Goal: Task Accomplishment & Management: Complete application form

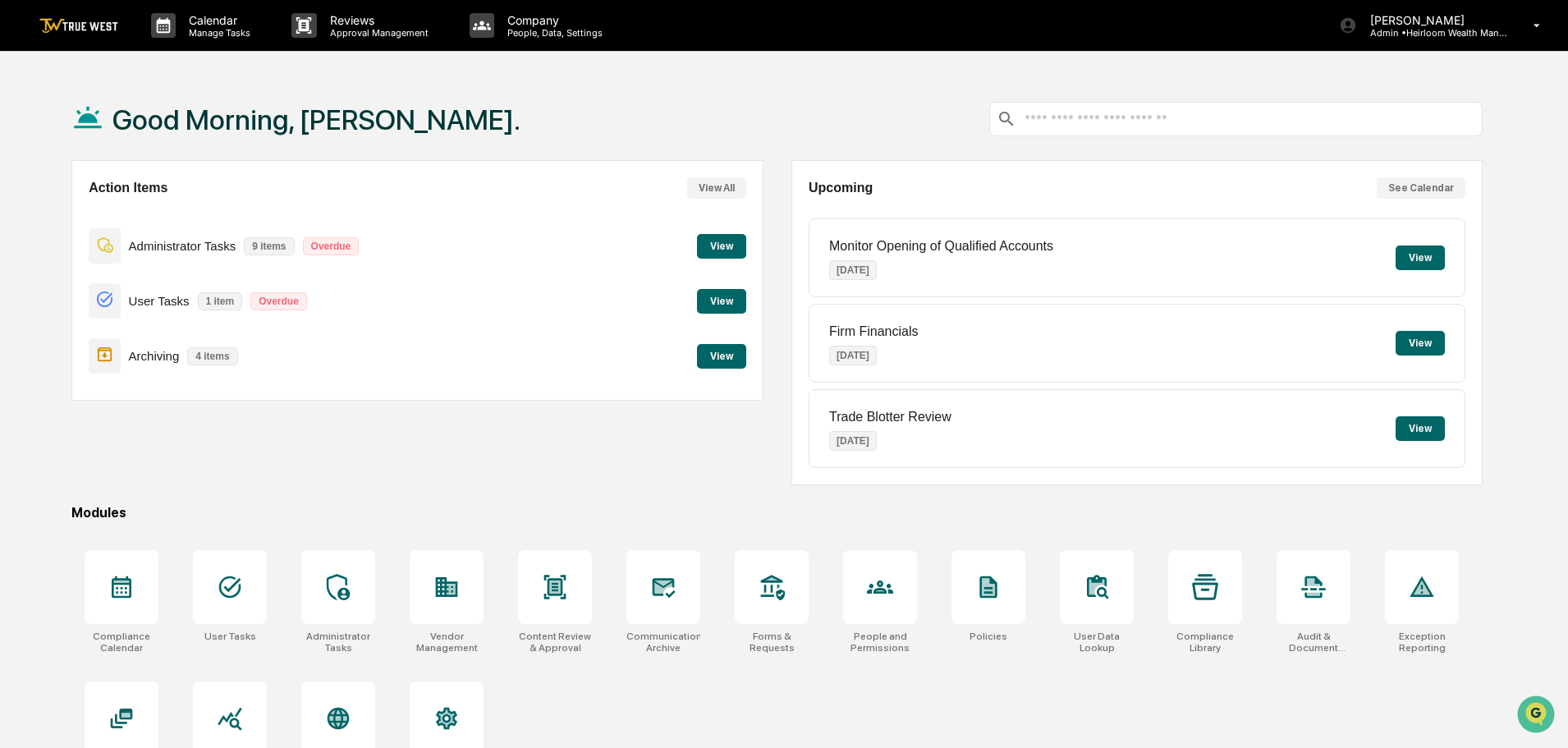
click at [711, 243] on button "View" at bounding box center [721, 246] width 49 height 25
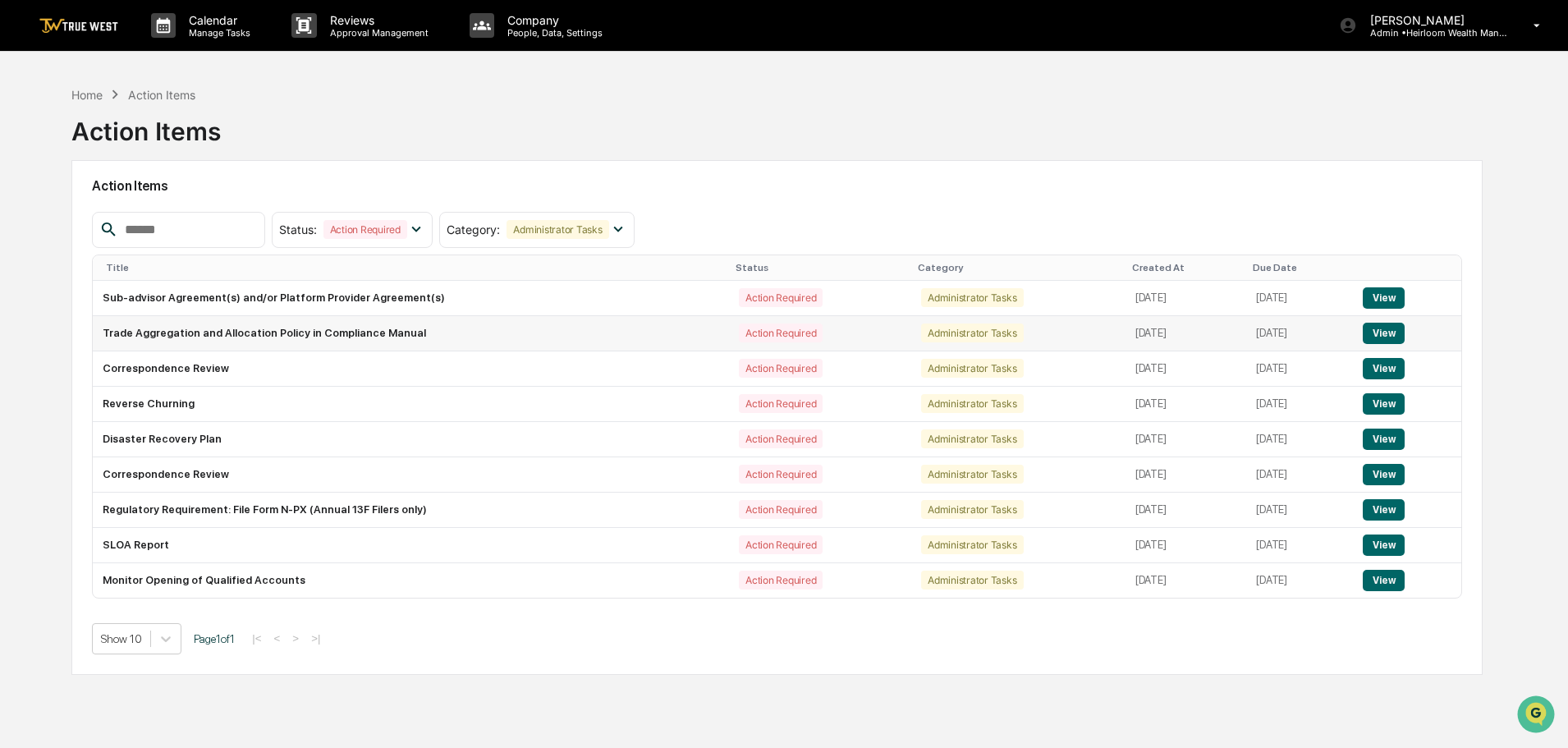
click at [1382, 337] on button "View" at bounding box center [1383, 333] width 42 height 21
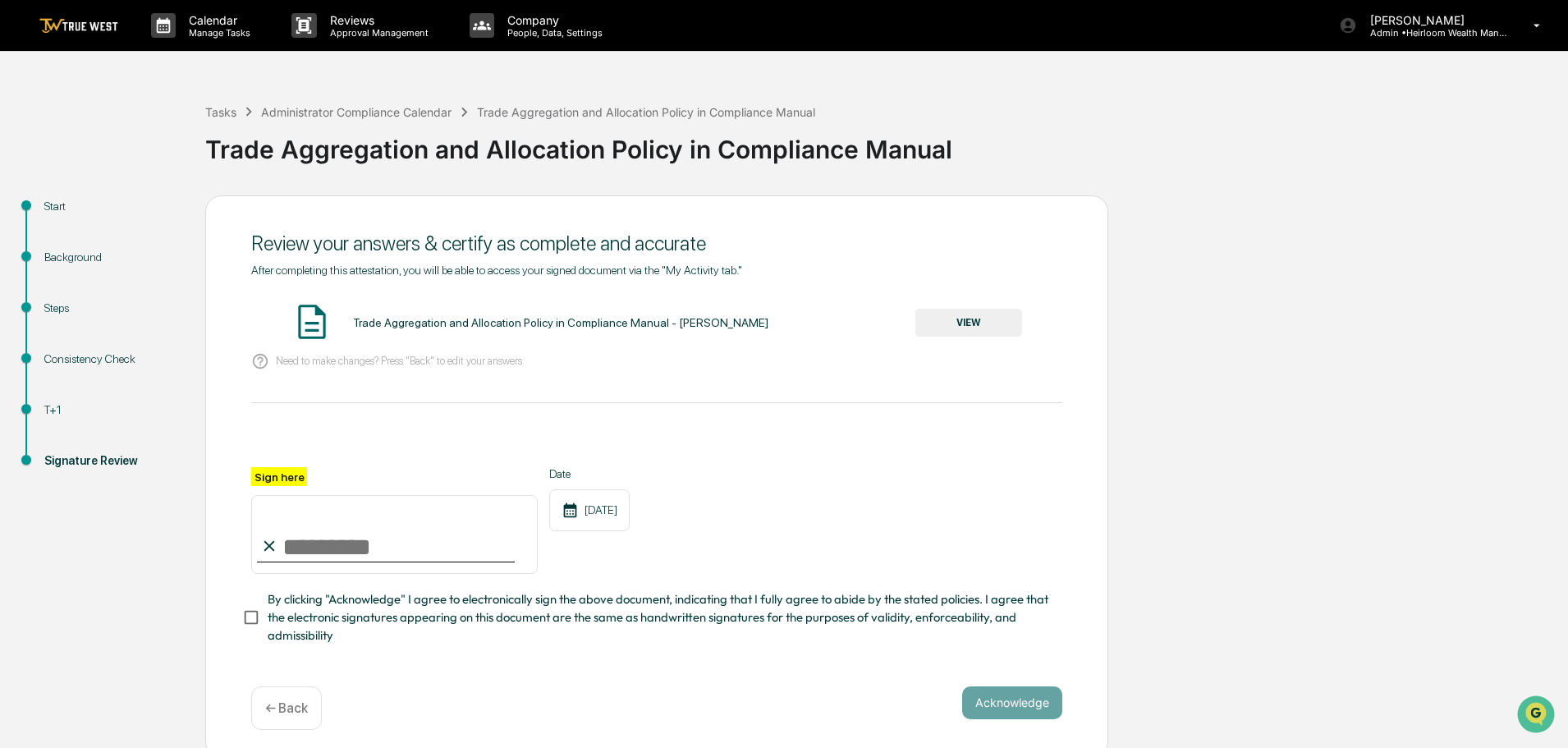
click at [50, 414] on div "T+1" at bounding box center [111, 410] width 135 height 18
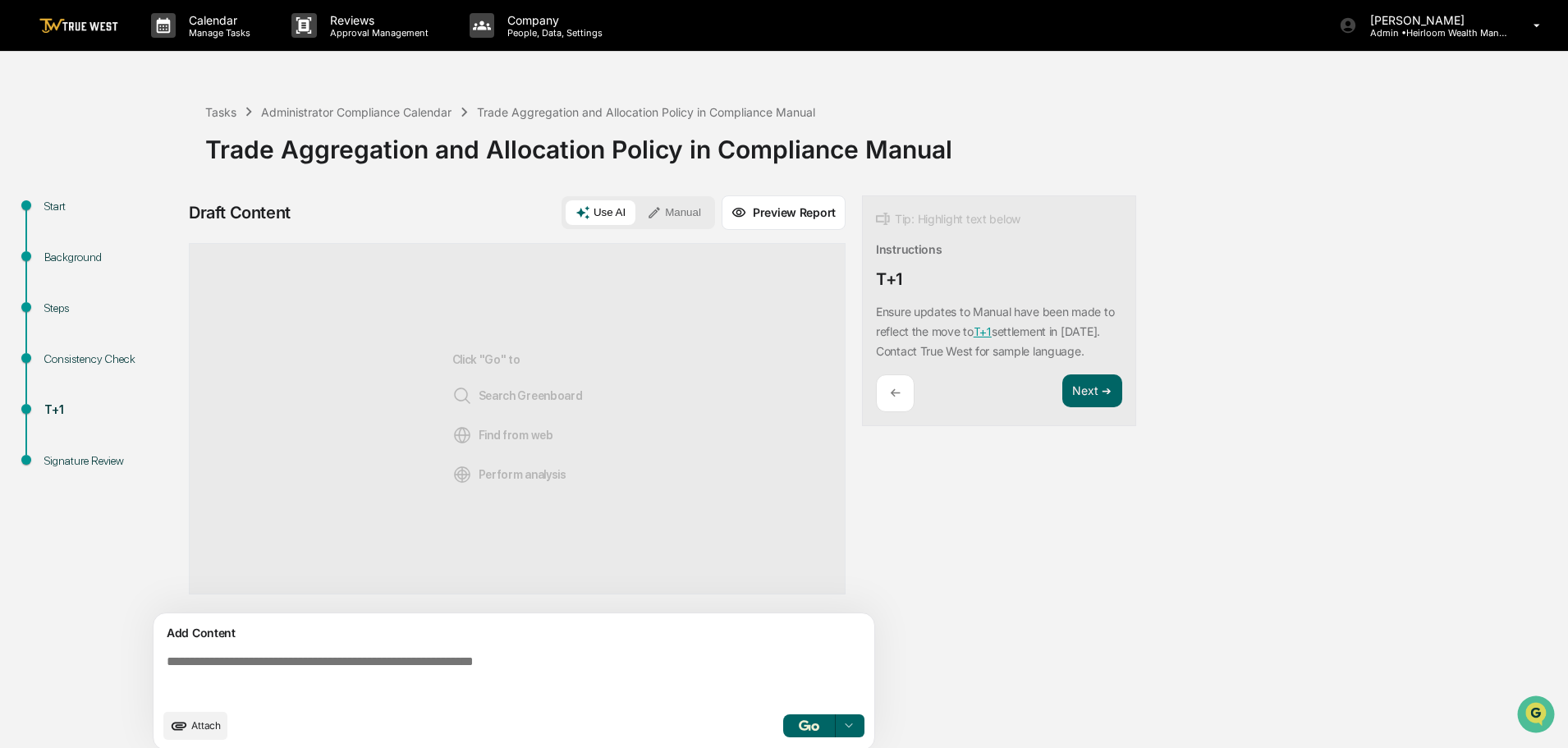
click at [682, 209] on button "Manual" at bounding box center [674, 213] width 74 height 25
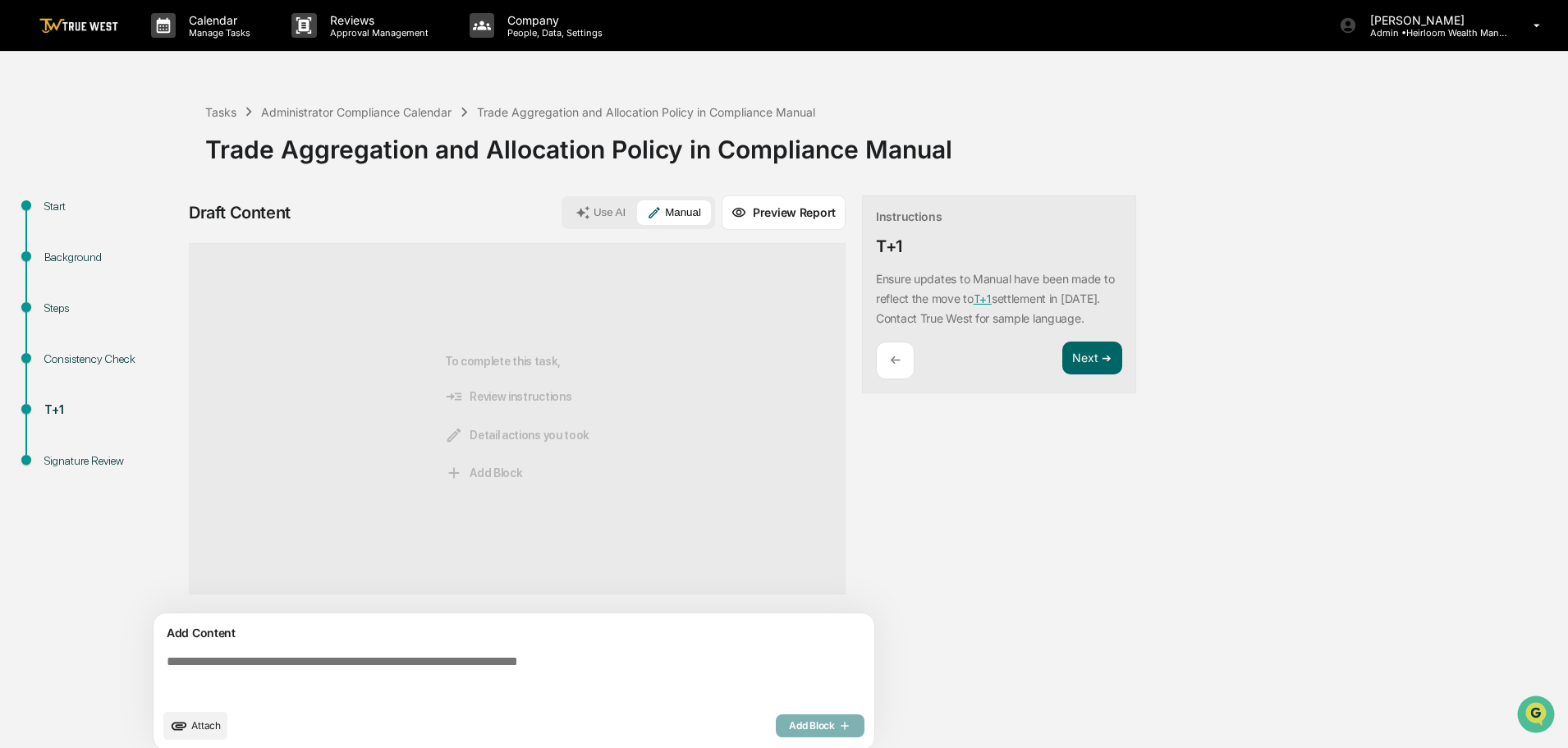
click at [246, 661] on textarea at bounding box center [516, 677] width 714 height 59
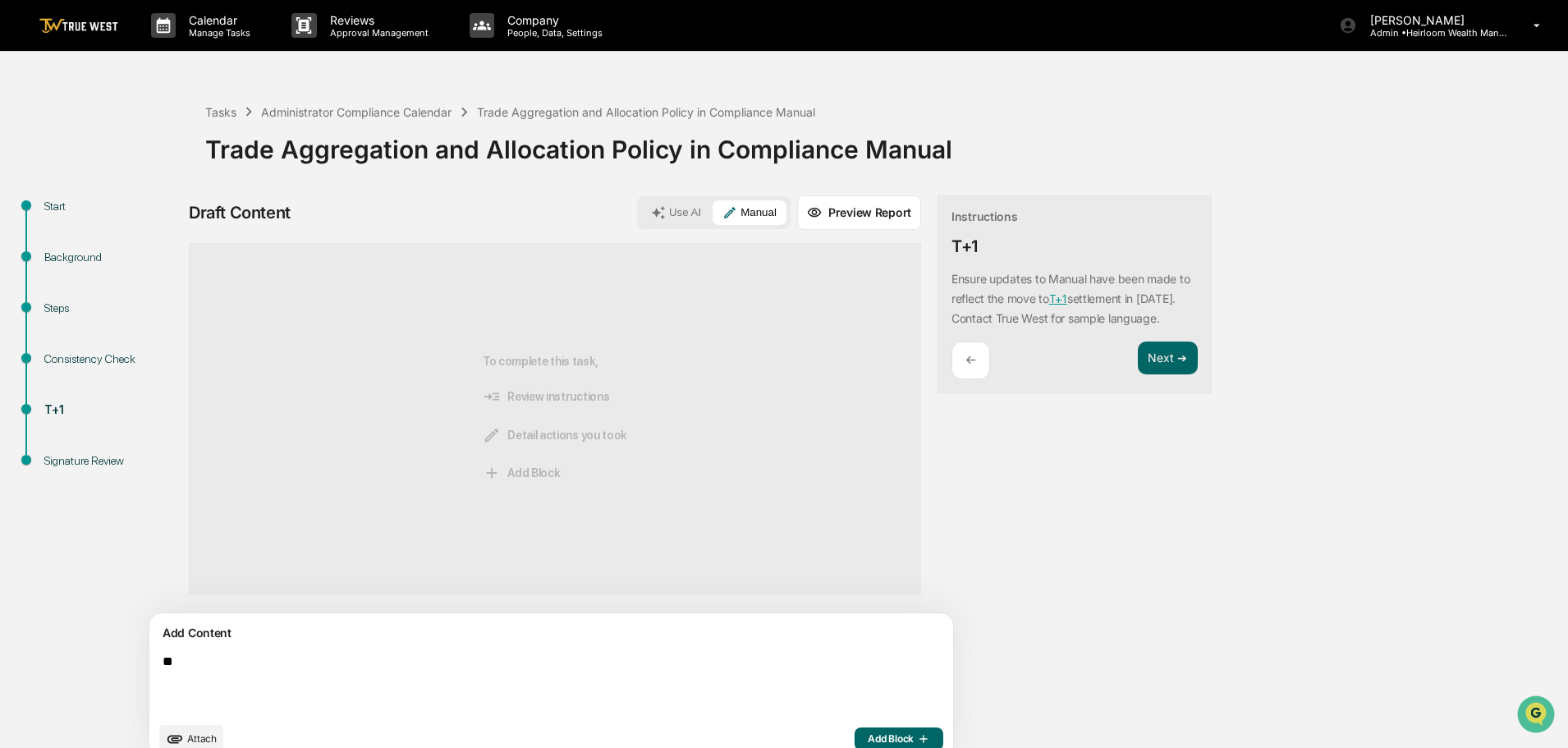
type textarea "*"
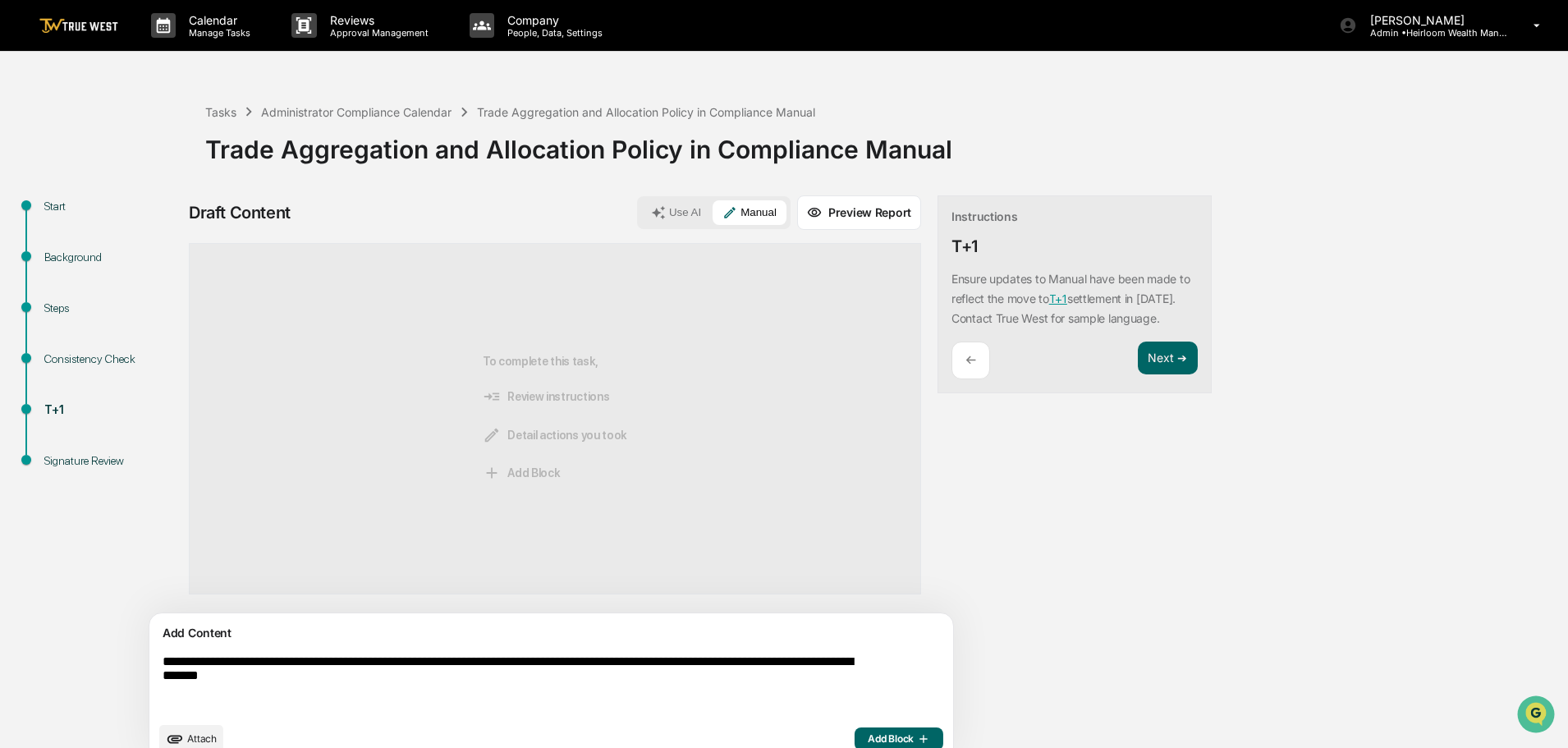
scroll to position [25, 0]
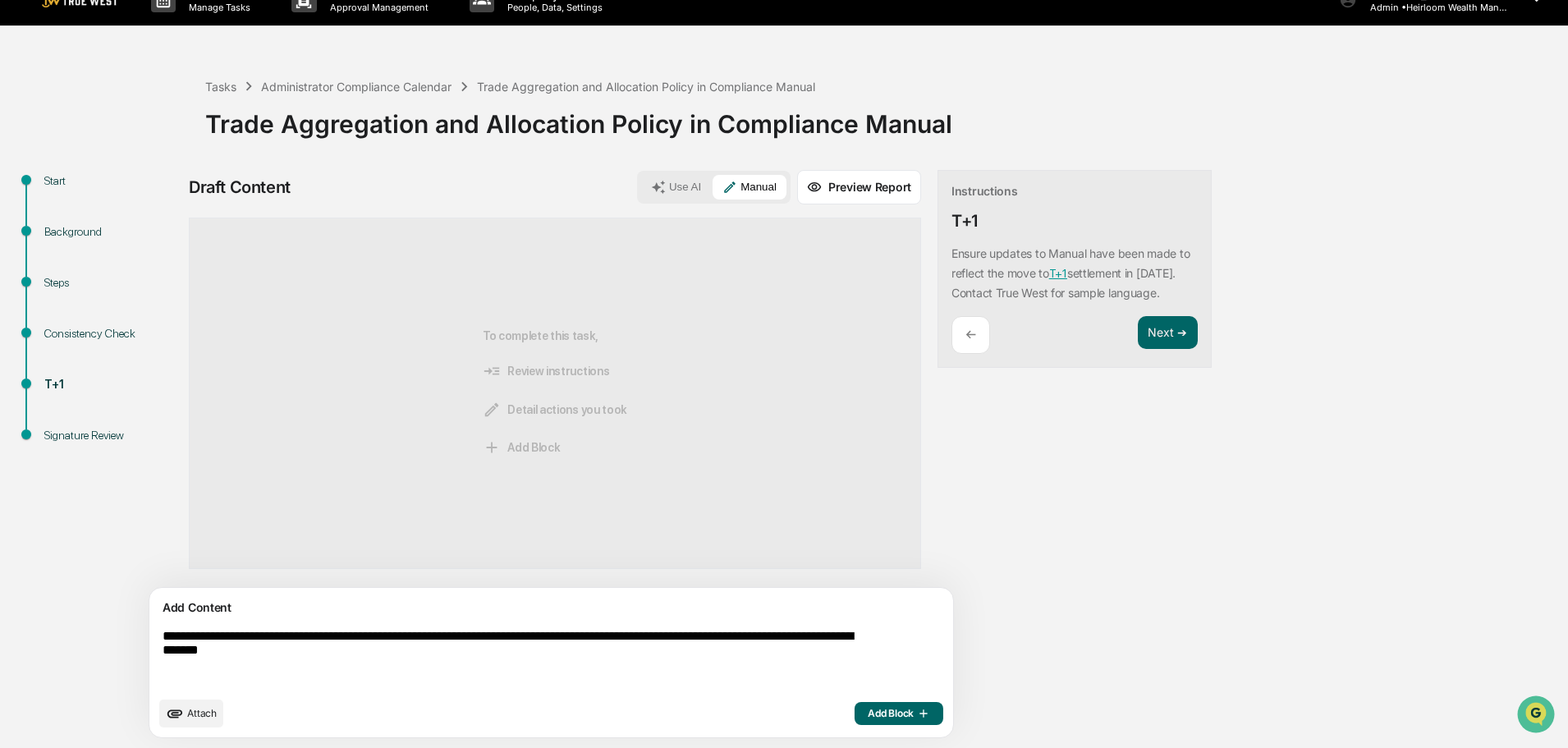
type textarea "**********"
click at [868, 712] on span "Add Block" at bounding box center [898, 714] width 62 height 13
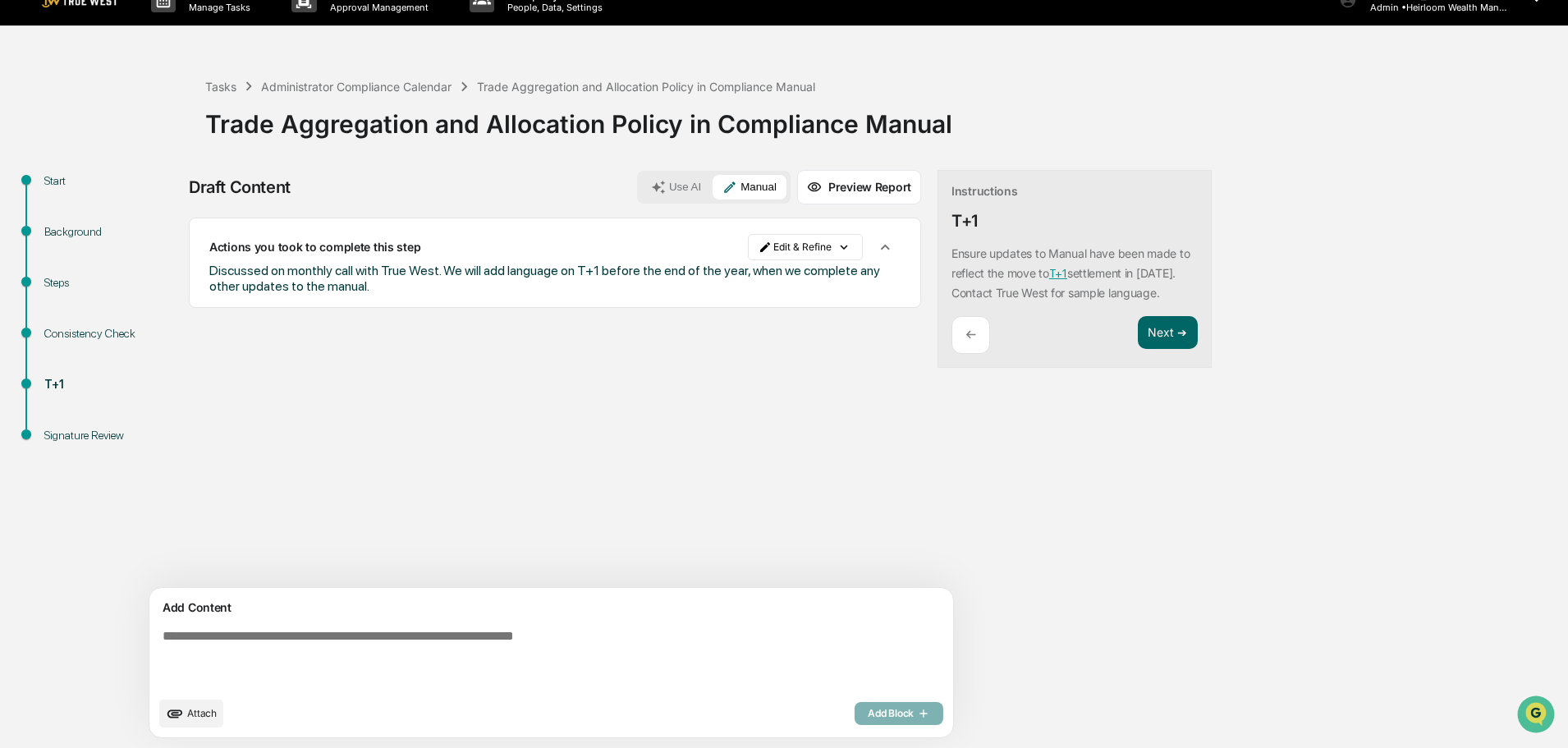
click at [68, 329] on div "Consistency Check" at bounding box center [111, 334] width 135 height 18
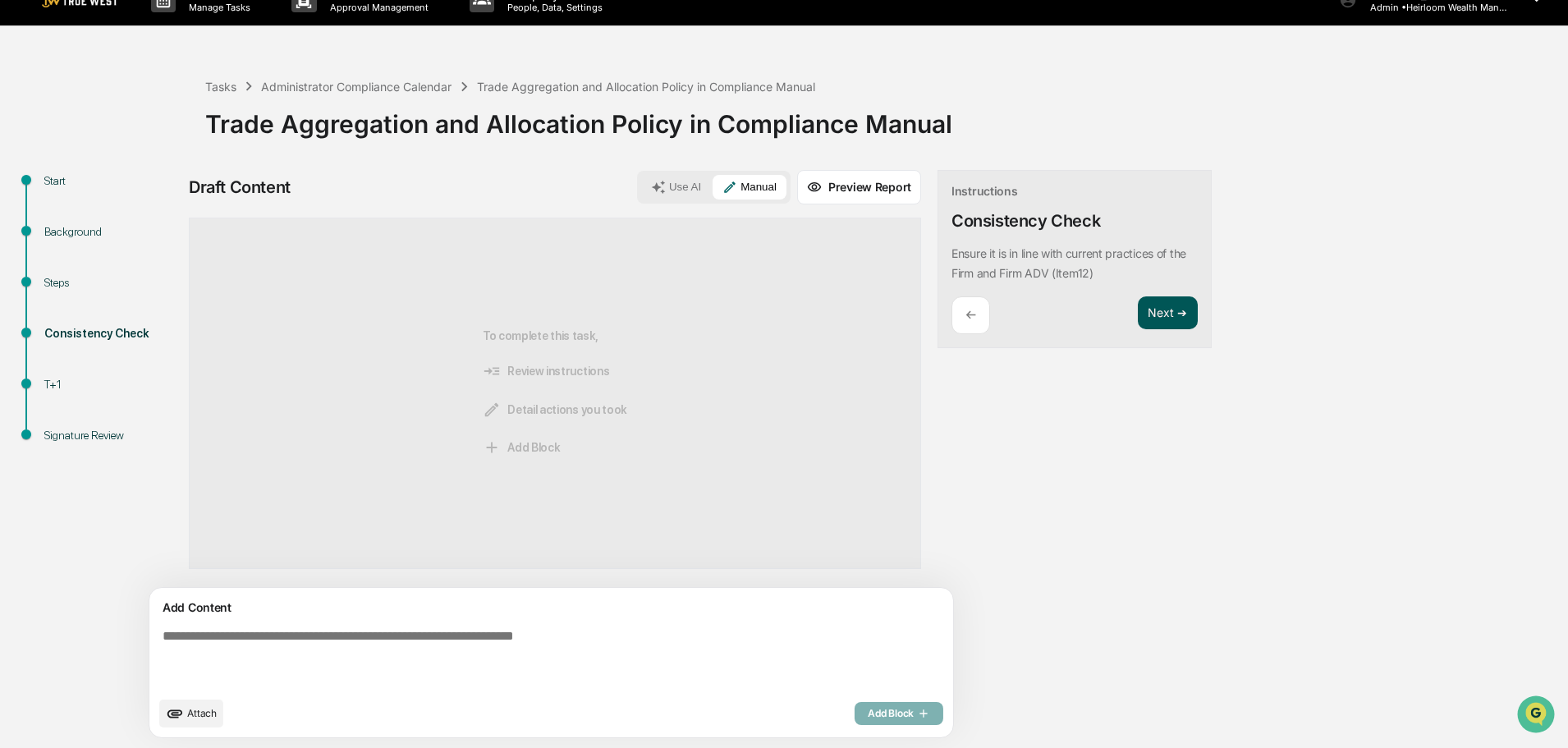
click at [1138, 308] on button "Next ➔" at bounding box center [1168, 313] width 60 height 33
click at [1138, 349] on button "Next ➔" at bounding box center [1168, 333] width 60 height 33
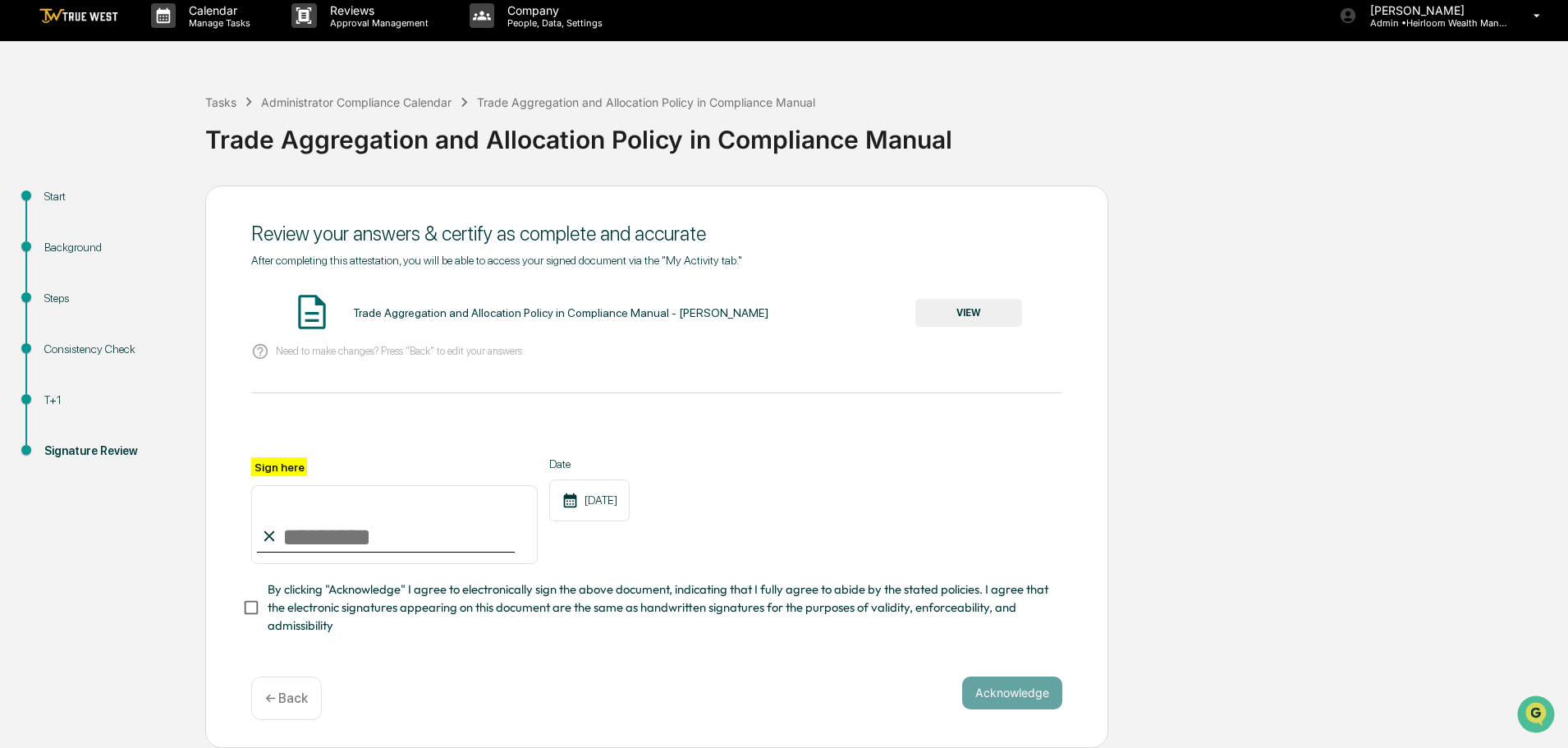
click at [970, 300] on button "VIEW" at bounding box center [969, 313] width 107 height 28
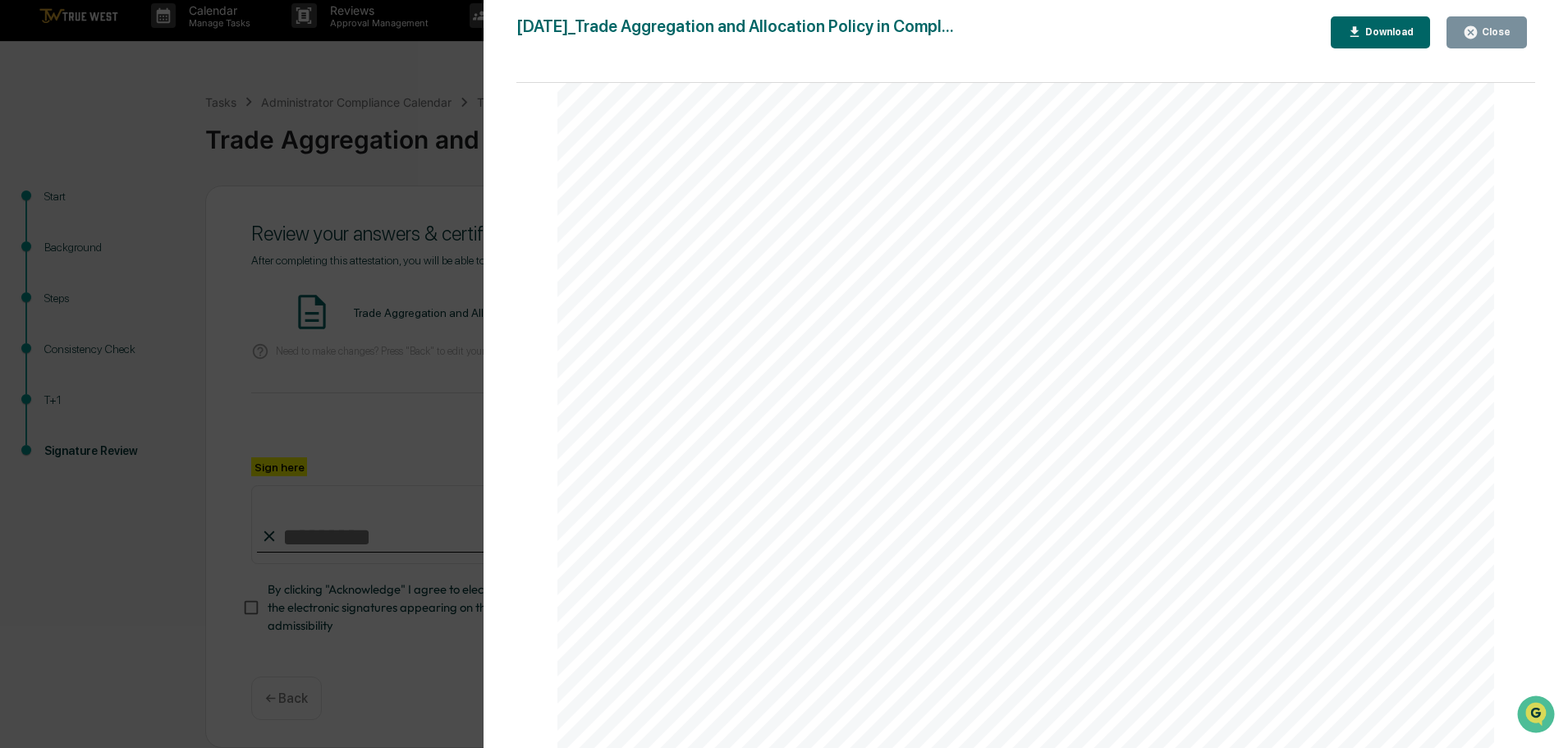
scroll to position [246, 0]
click at [1496, 31] on div "Close" at bounding box center [1495, 32] width 32 height 11
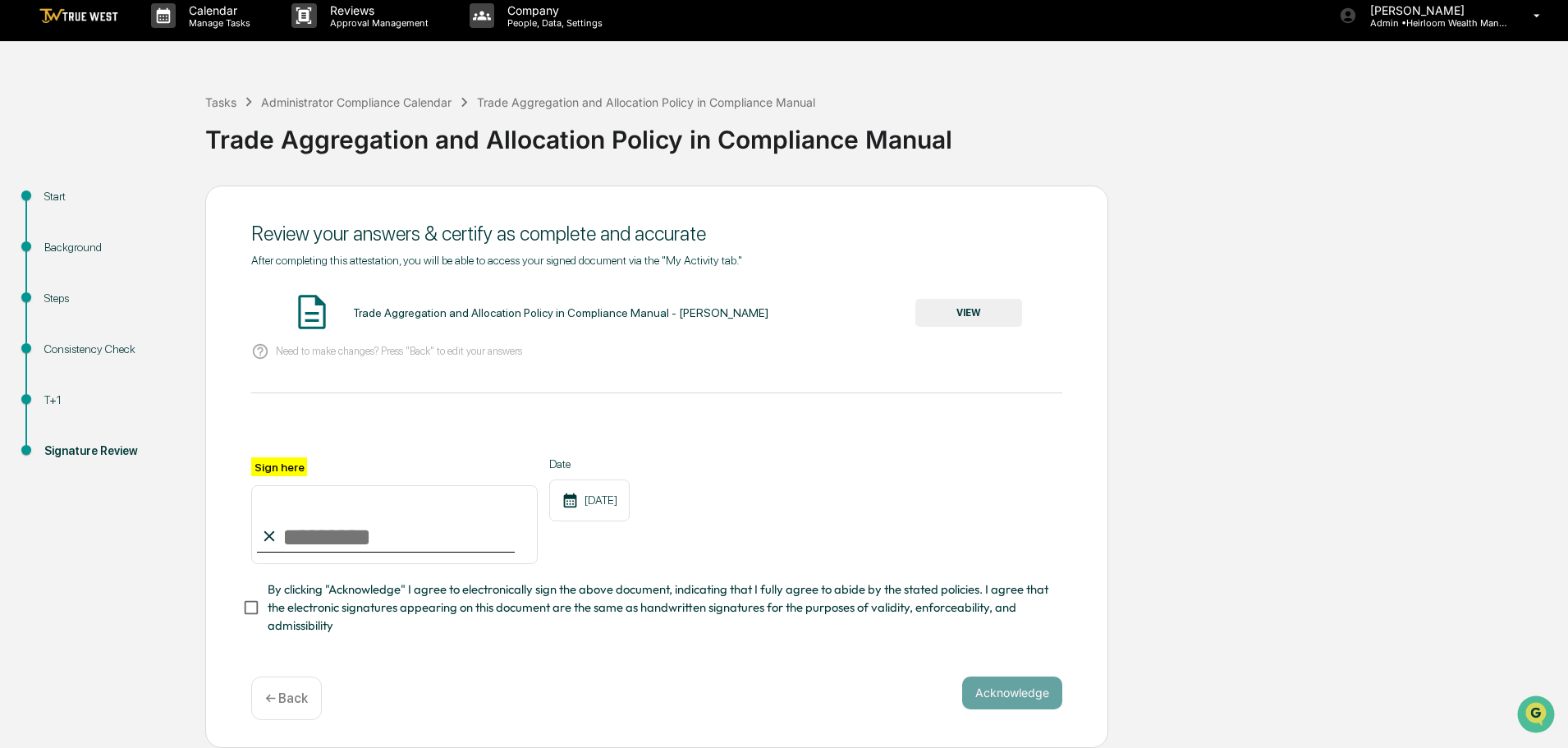
click at [61, 301] on div "Steps" at bounding box center [111, 298] width 135 height 18
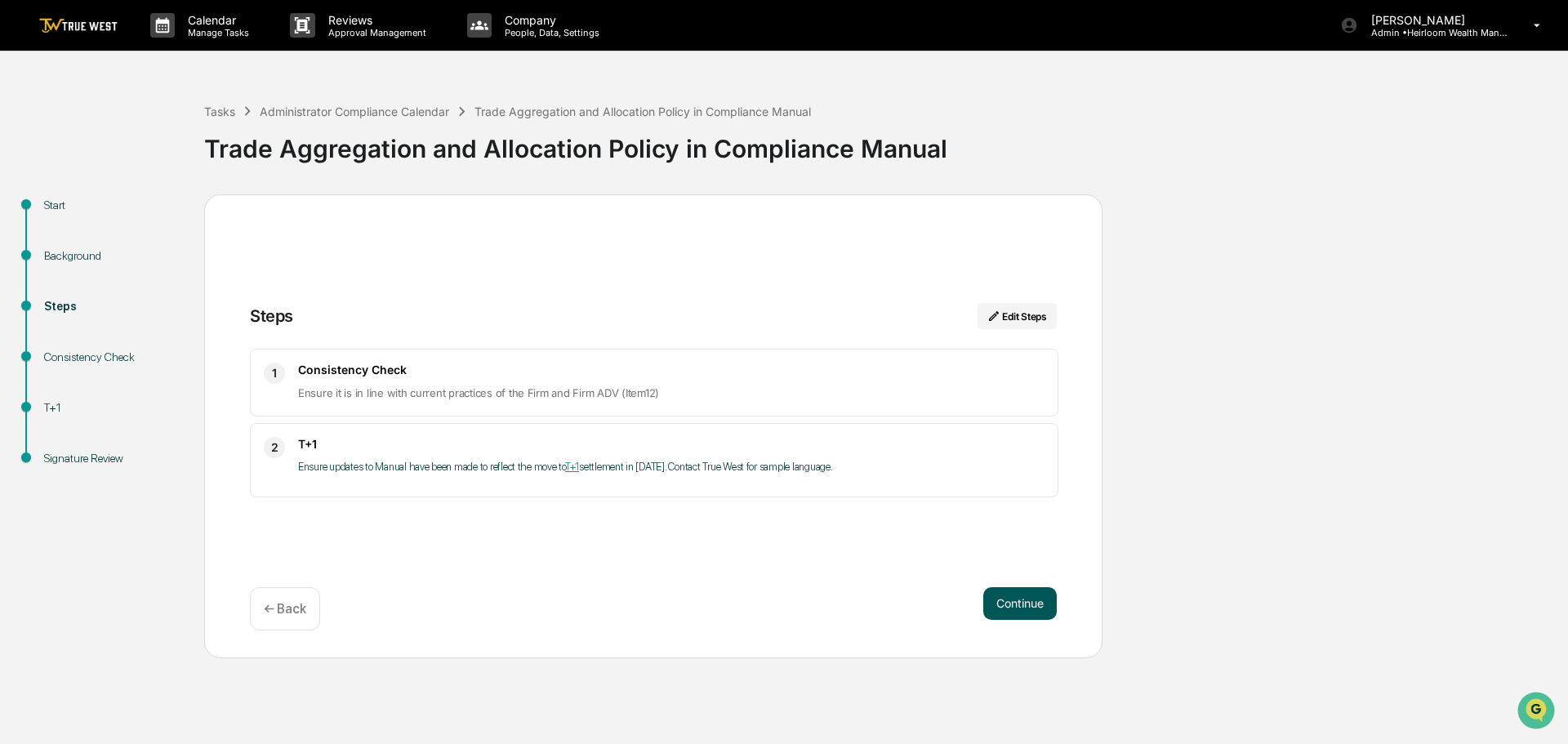
click at [1008, 598] on button "Continue" at bounding box center [1020, 604] width 74 height 32
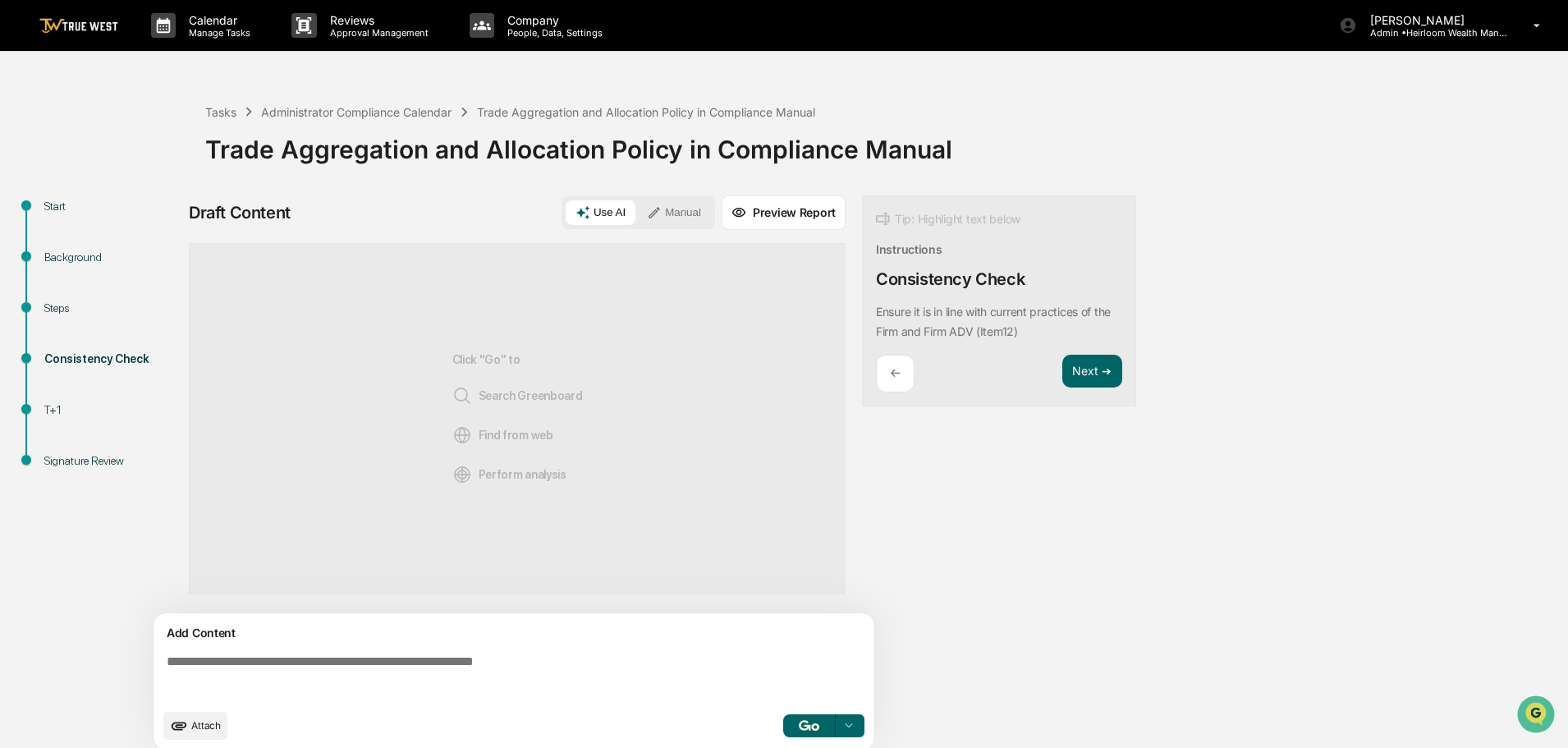
click at [676, 206] on button "Manual" at bounding box center [674, 213] width 74 height 25
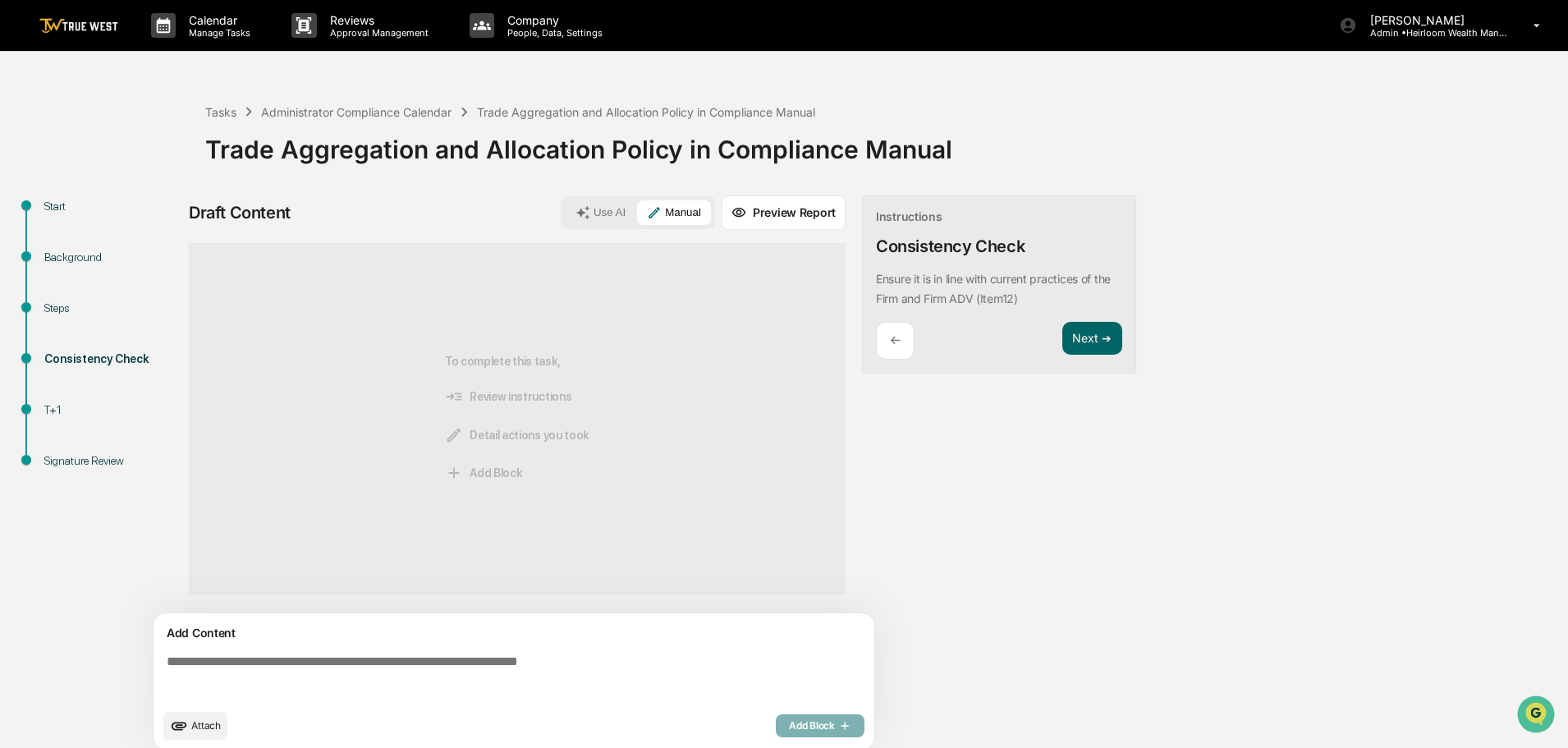
click at [282, 659] on textarea at bounding box center [516, 677] width 714 height 59
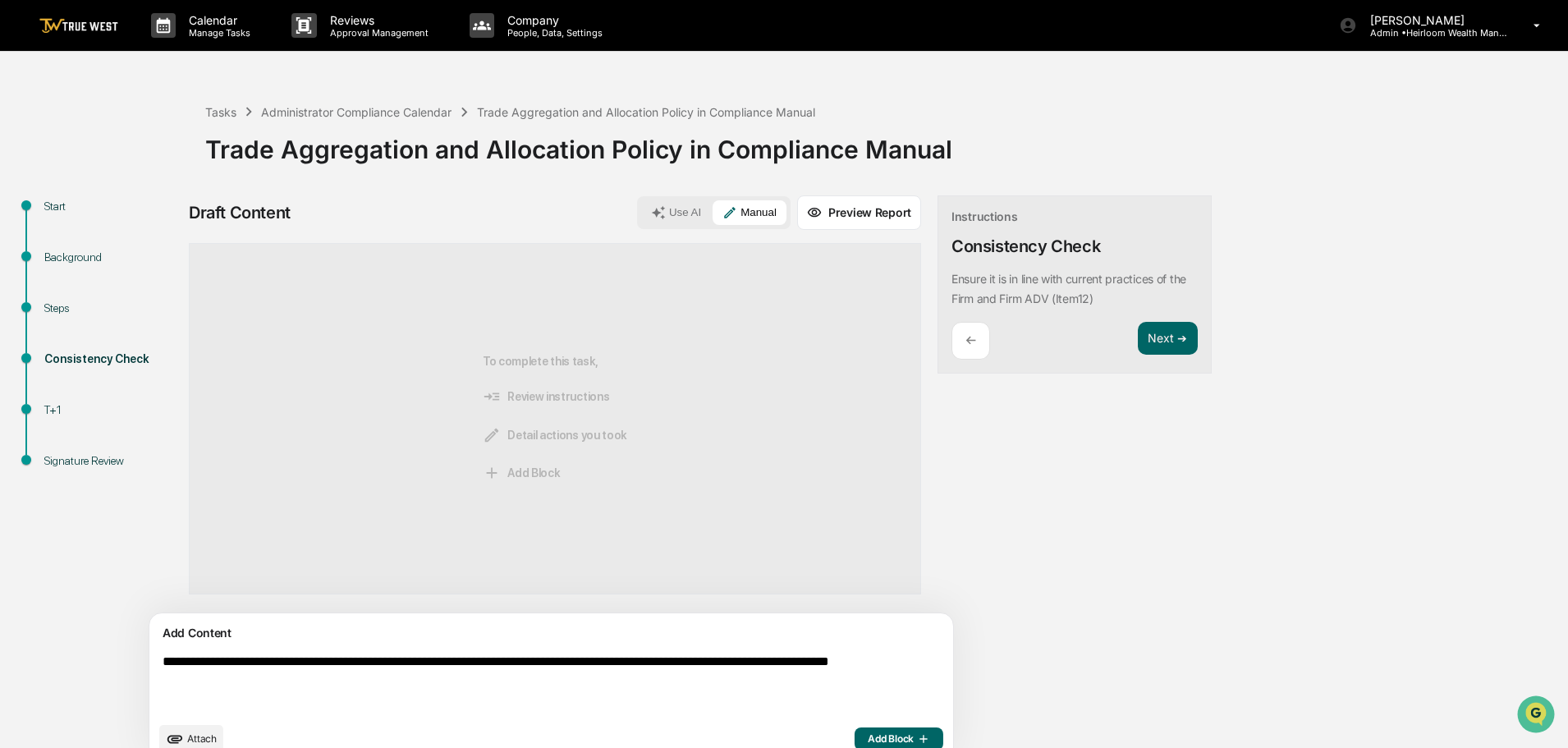
type textarea "**********"
click at [868, 737] on span "Add Block" at bounding box center [898, 739] width 62 height 13
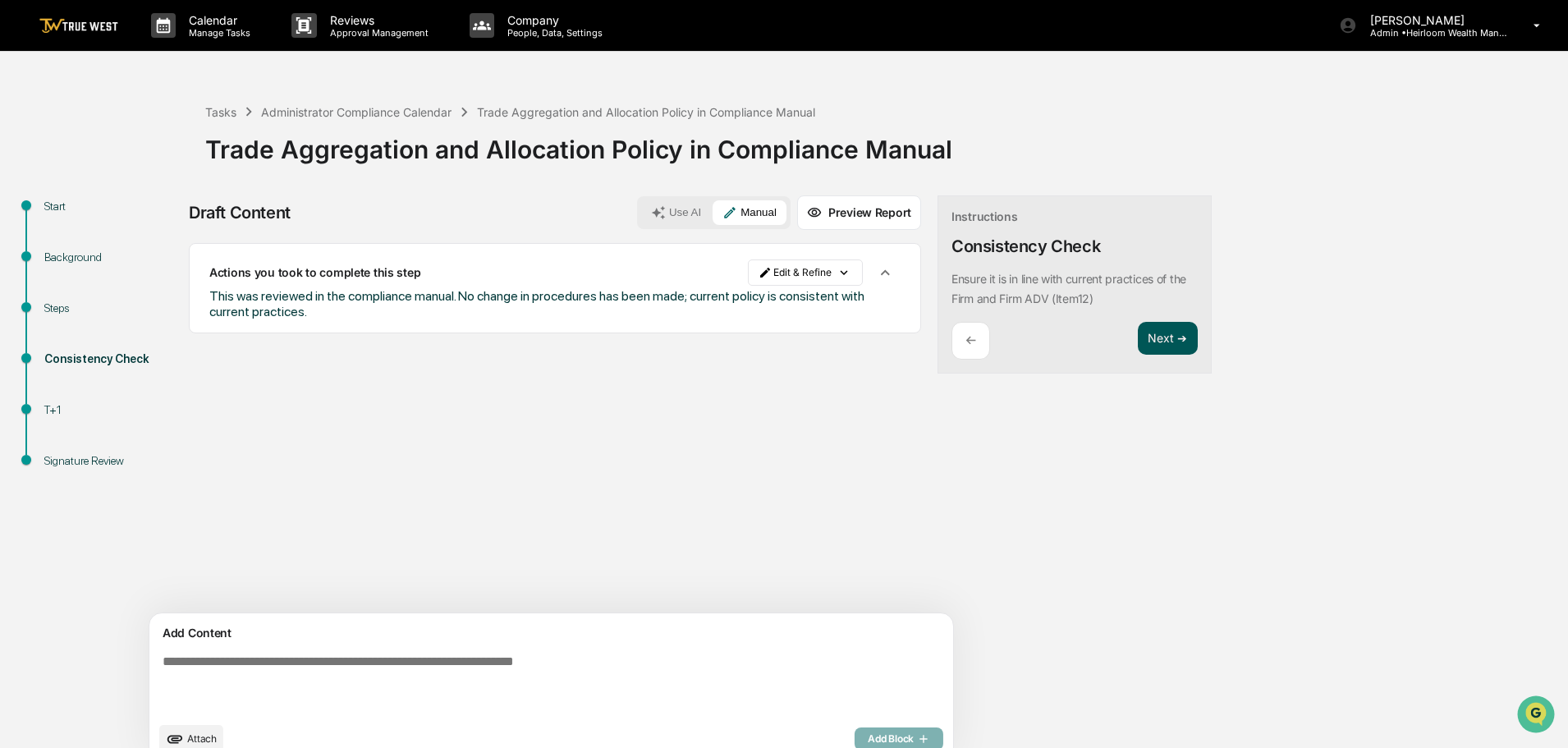
click at [1138, 336] on button "Next ➔" at bounding box center [1168, 339] width 60 height 33
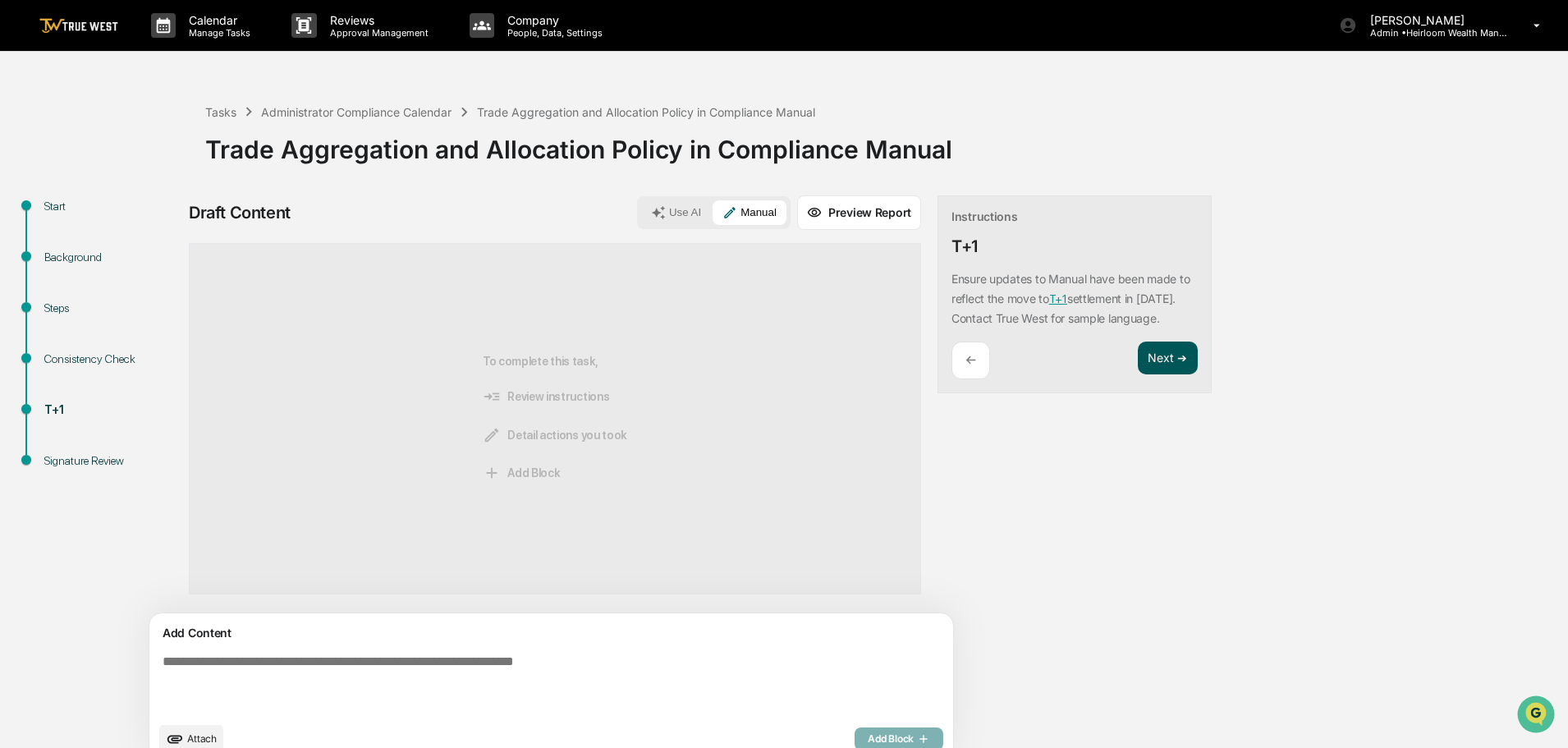
click at [1138, 366] on button "Next ➔" at bounding box center [1168, 359] width 60 height 33
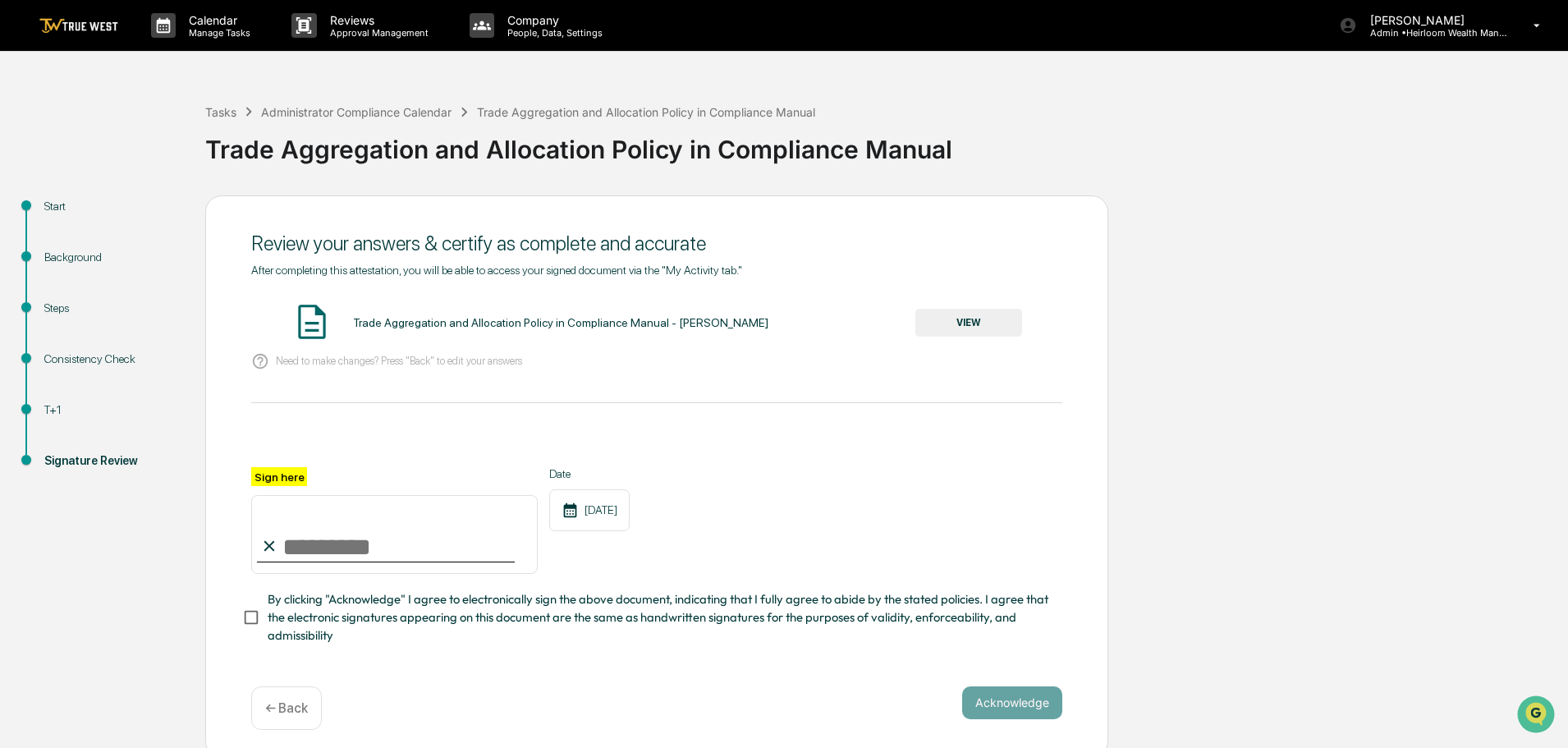
click at [976, 320] on button "VIEW" at bounding box center [969, 322] width 107 height 28
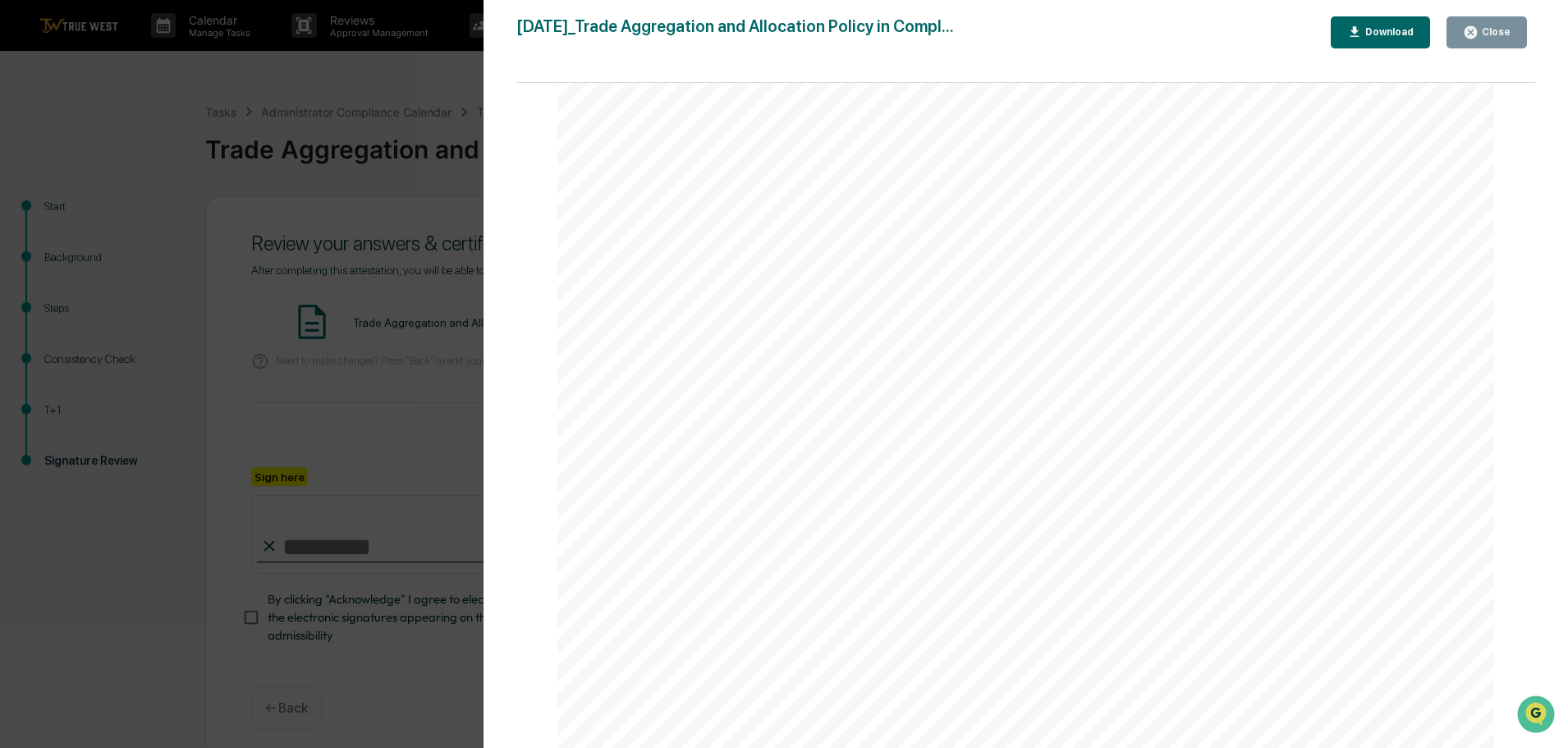
scroll to position [82, 0]
click at [1495, 34] on div "Close" at bounding box center [1495, 32] width 32 height 11
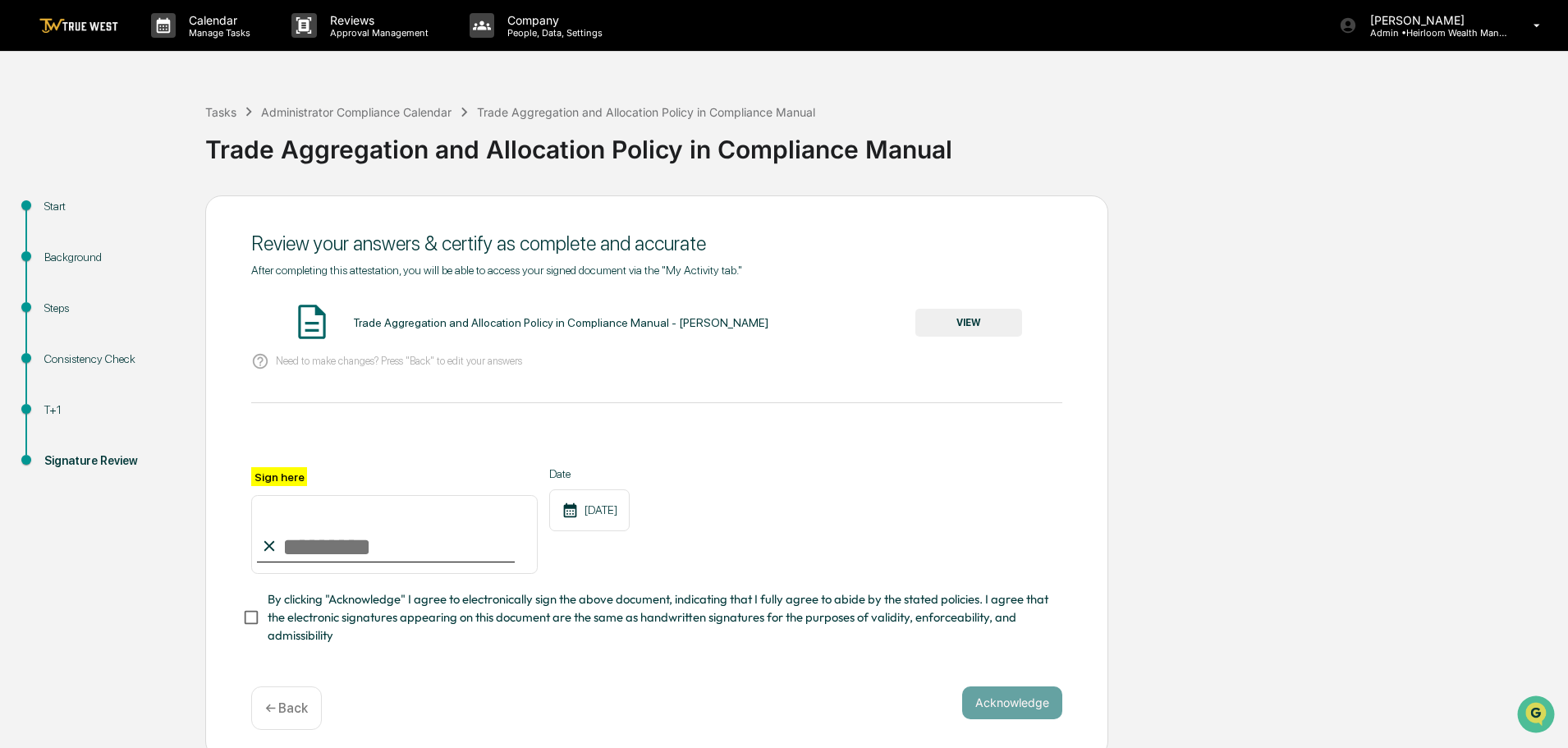
click at [75, 358] on div "Consistency Check" at bounding box center [111, 359] width 135 height 18
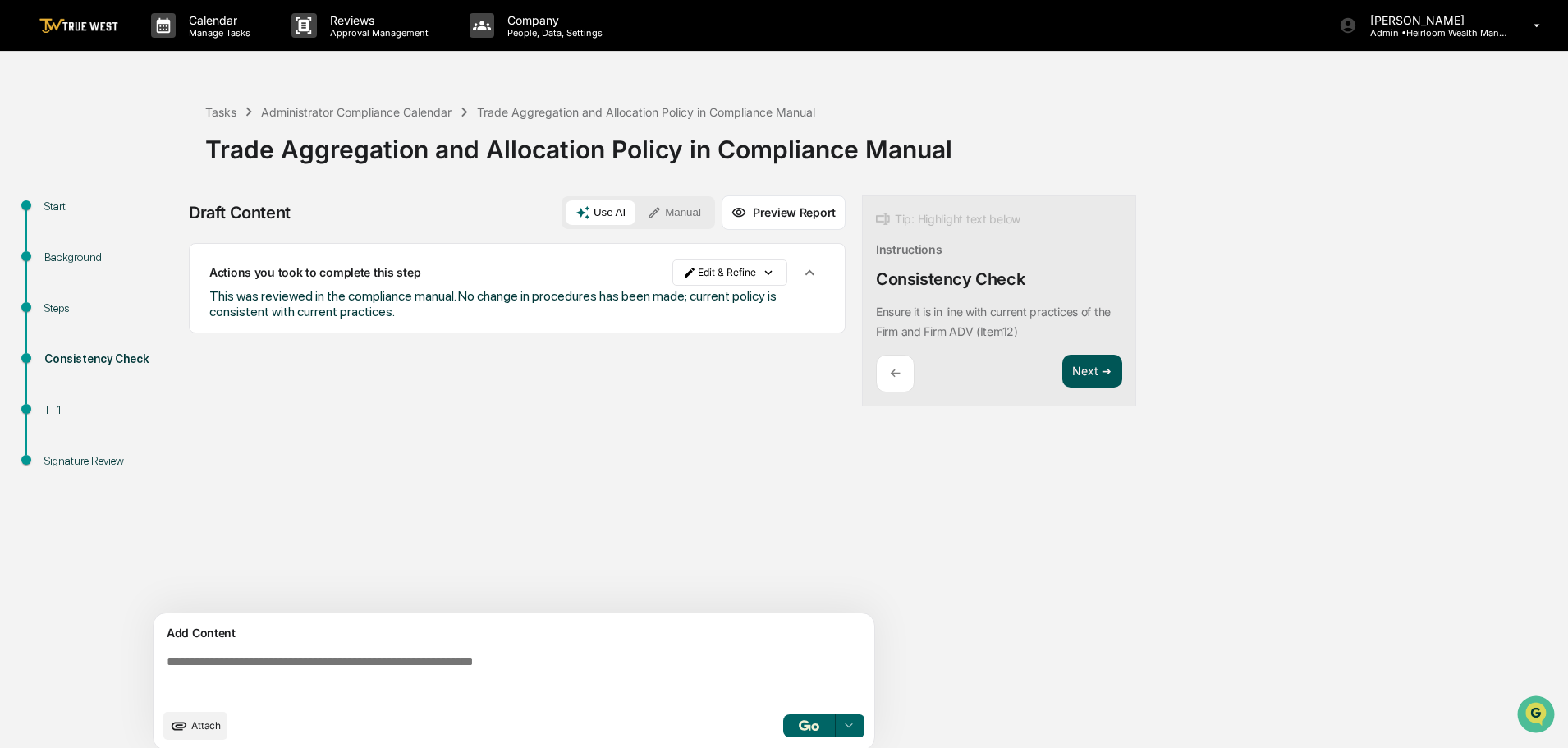
click at [1084, 369] on button "Next ➔" at bounding box center [1092, 372] width 60 height 33
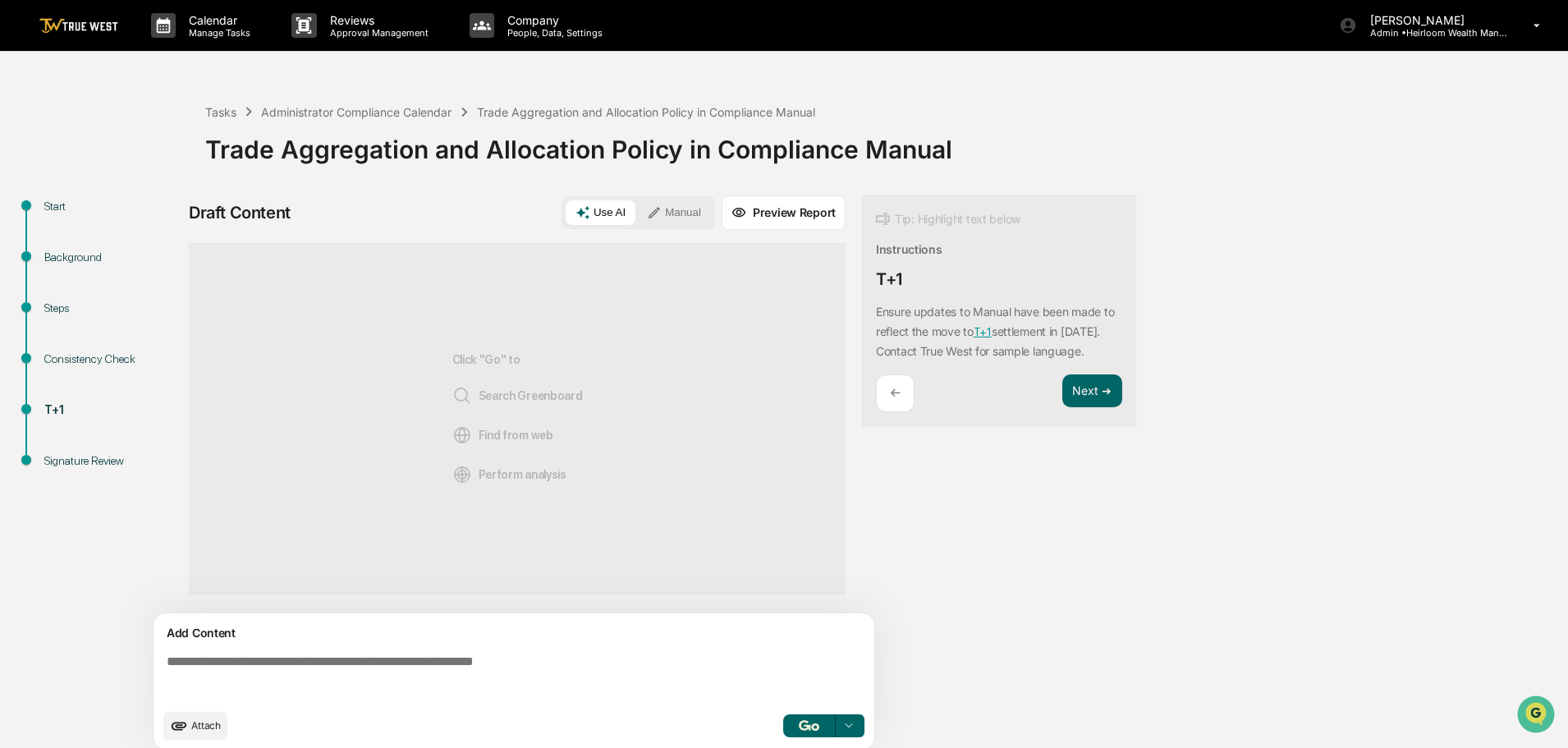
click at [683, 209] on button "Manual" at bounding box center [674, 213] width 74 height 25
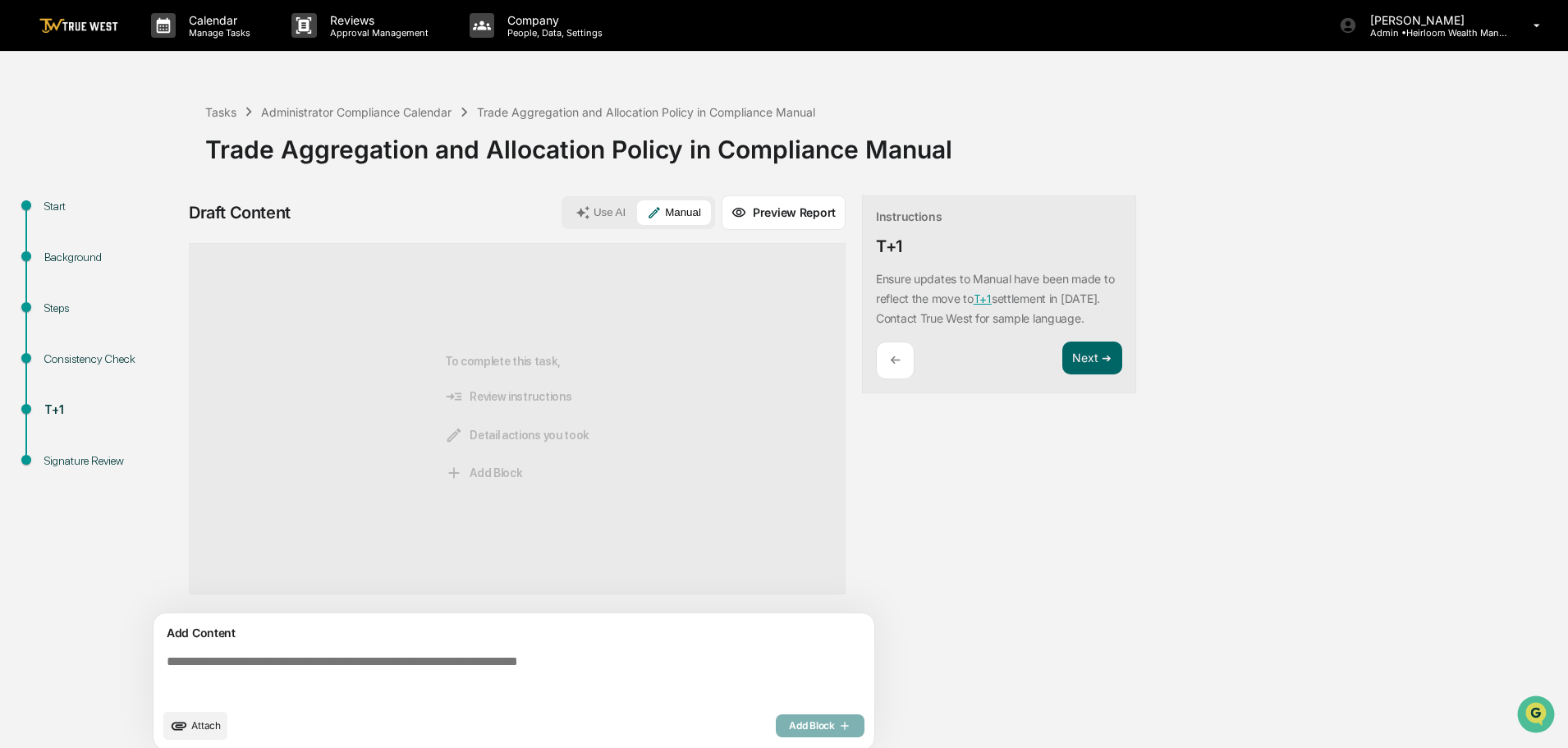
click at [333, 653] on textarea at bounding box center [516, 677] width 714 height 59
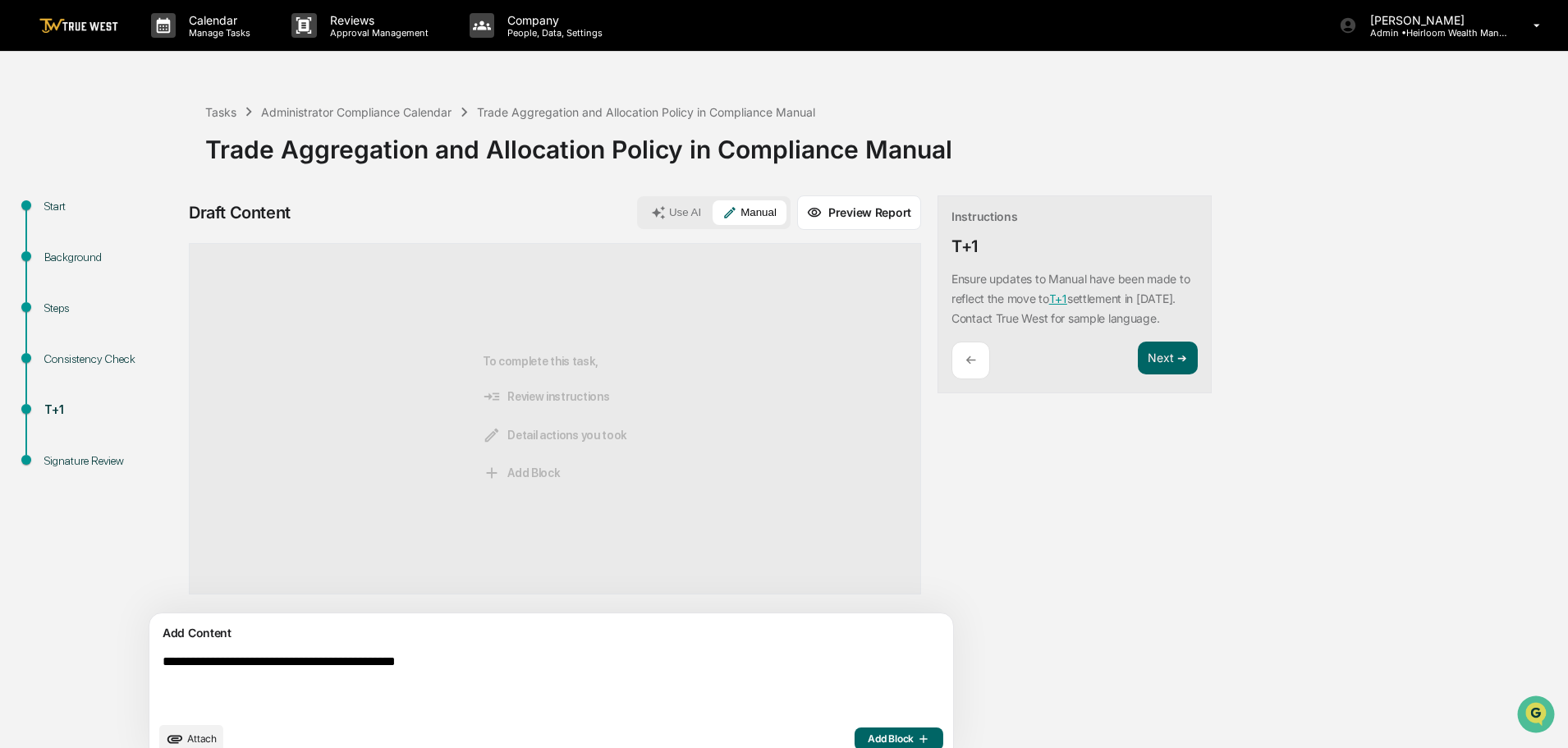
click at [185, 662] on textarea "**********" at bounding box center [513, 684] width 714 height 72
click at [776, 665] on textarea "**********" at bounding box center [513, 684] width 714 height 72
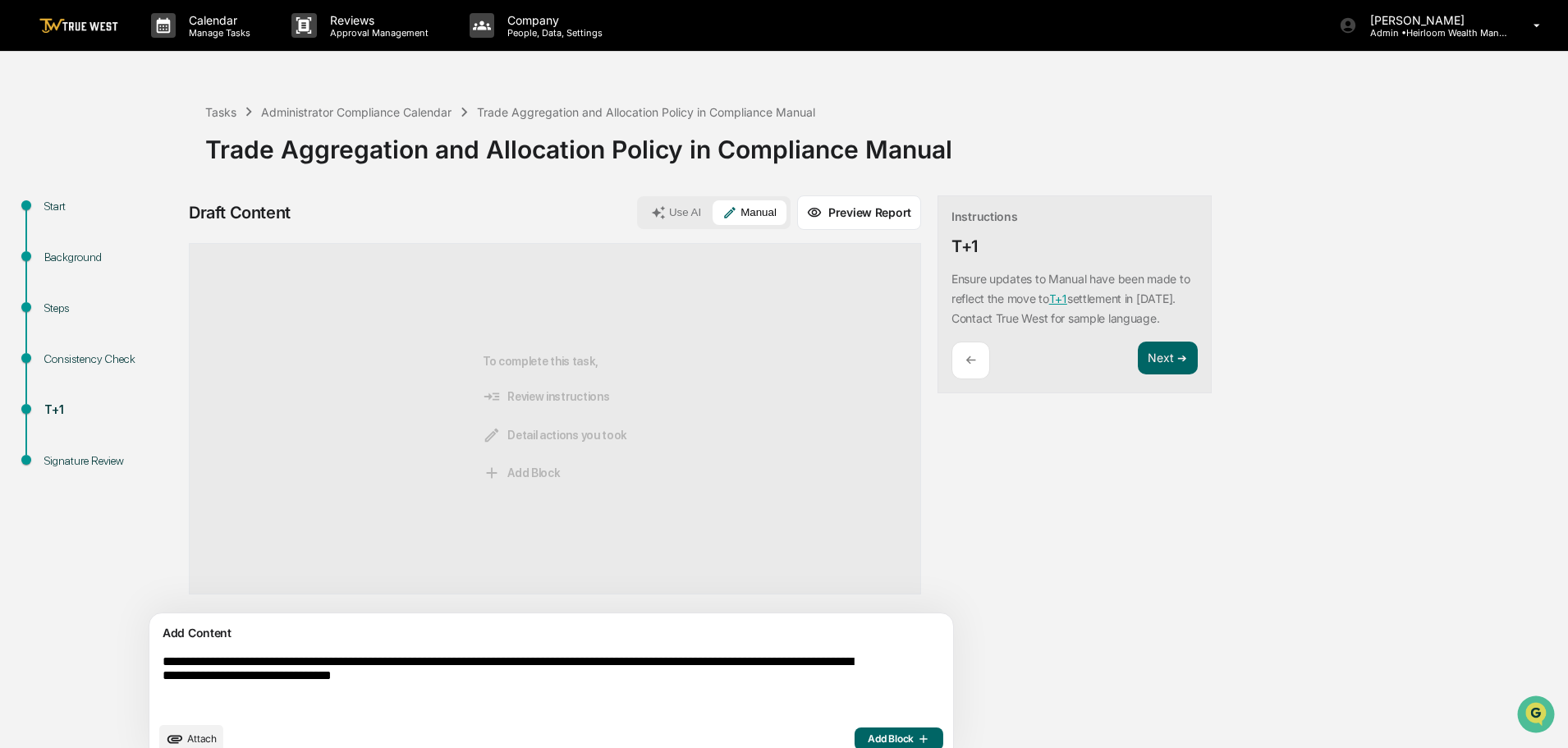
type textarea "**********"
click at [868, 733] on span "Add Block" at bounding box center [898, 739] width 62 height 13
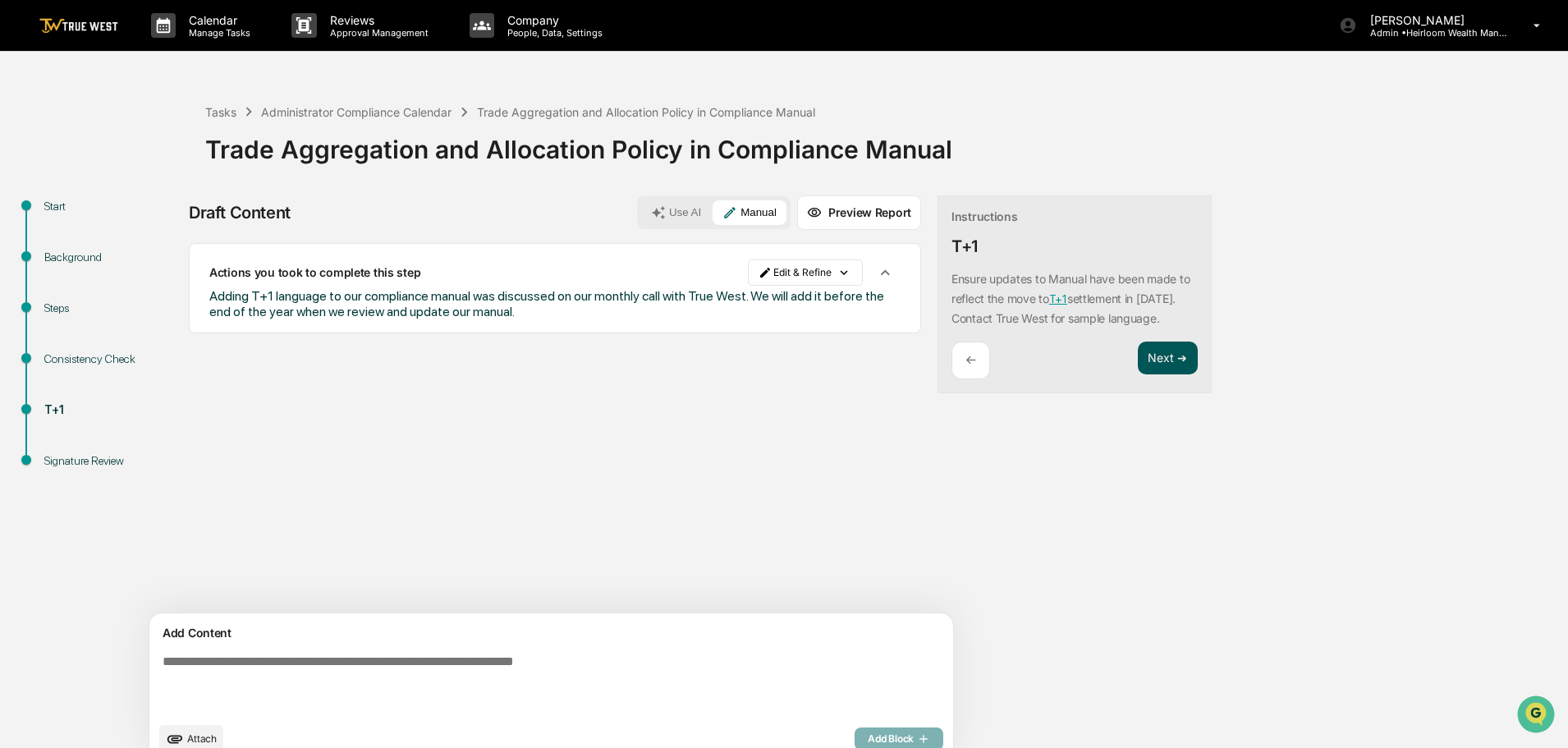
click at [1138, 375] on button "Next ➔" at bounding box center [1168, 359] width 60 height 33
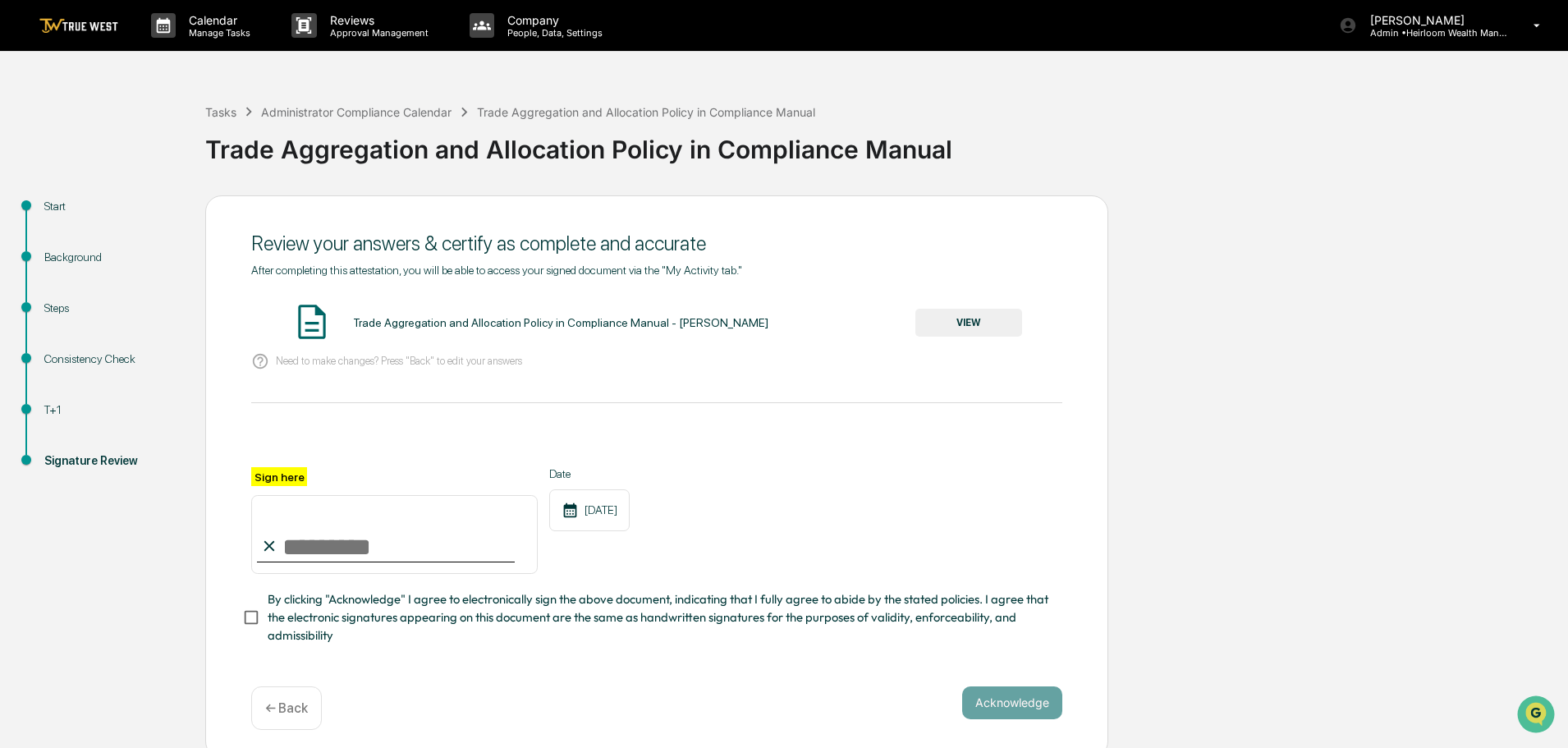
click at [978, 331] on button "VIEW" at bounding box center [969, 322] width 107 height 28
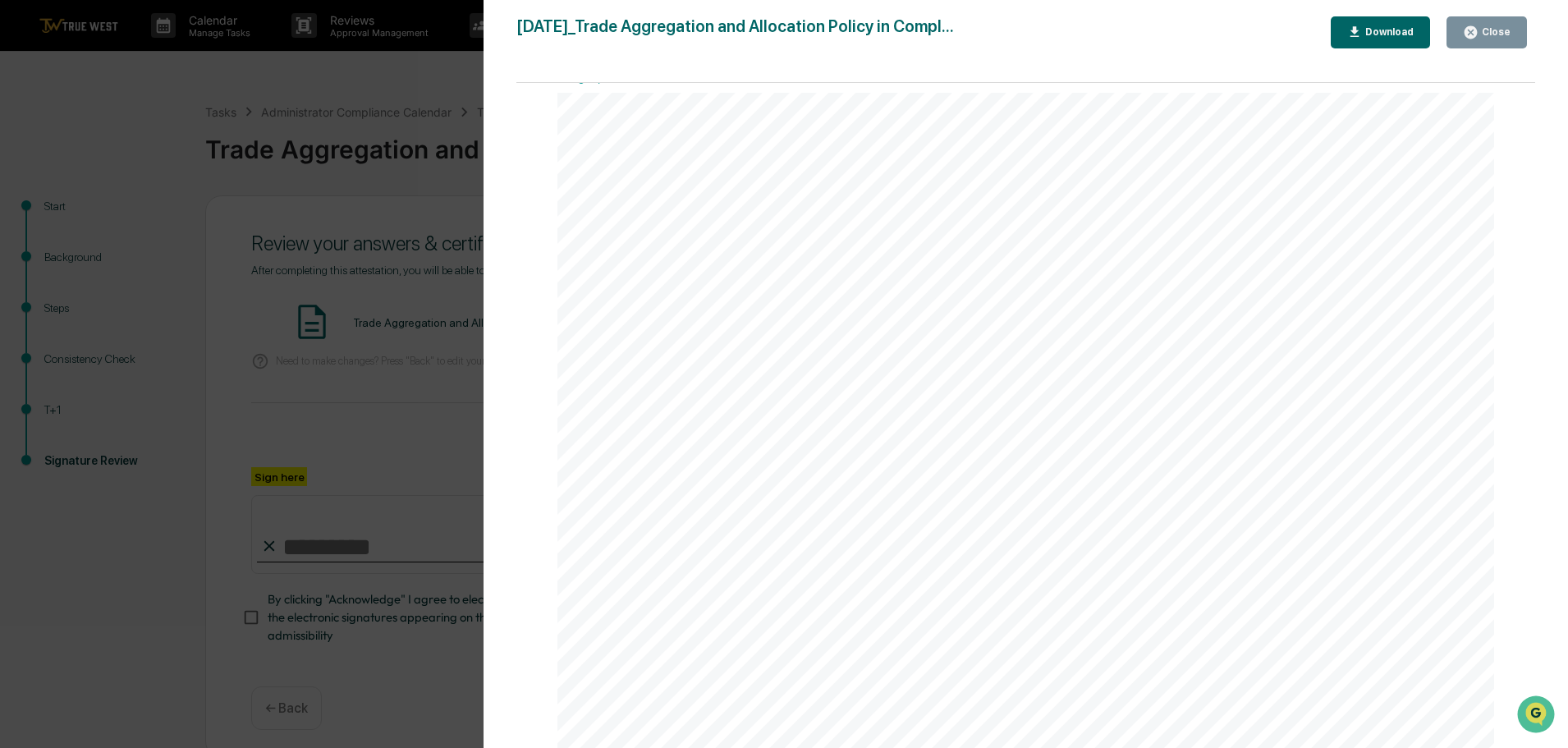
scroll to position [0, 0]
click at [1502, 36] on div "Close" at bounding box center [1495, 32] width 32 height 11
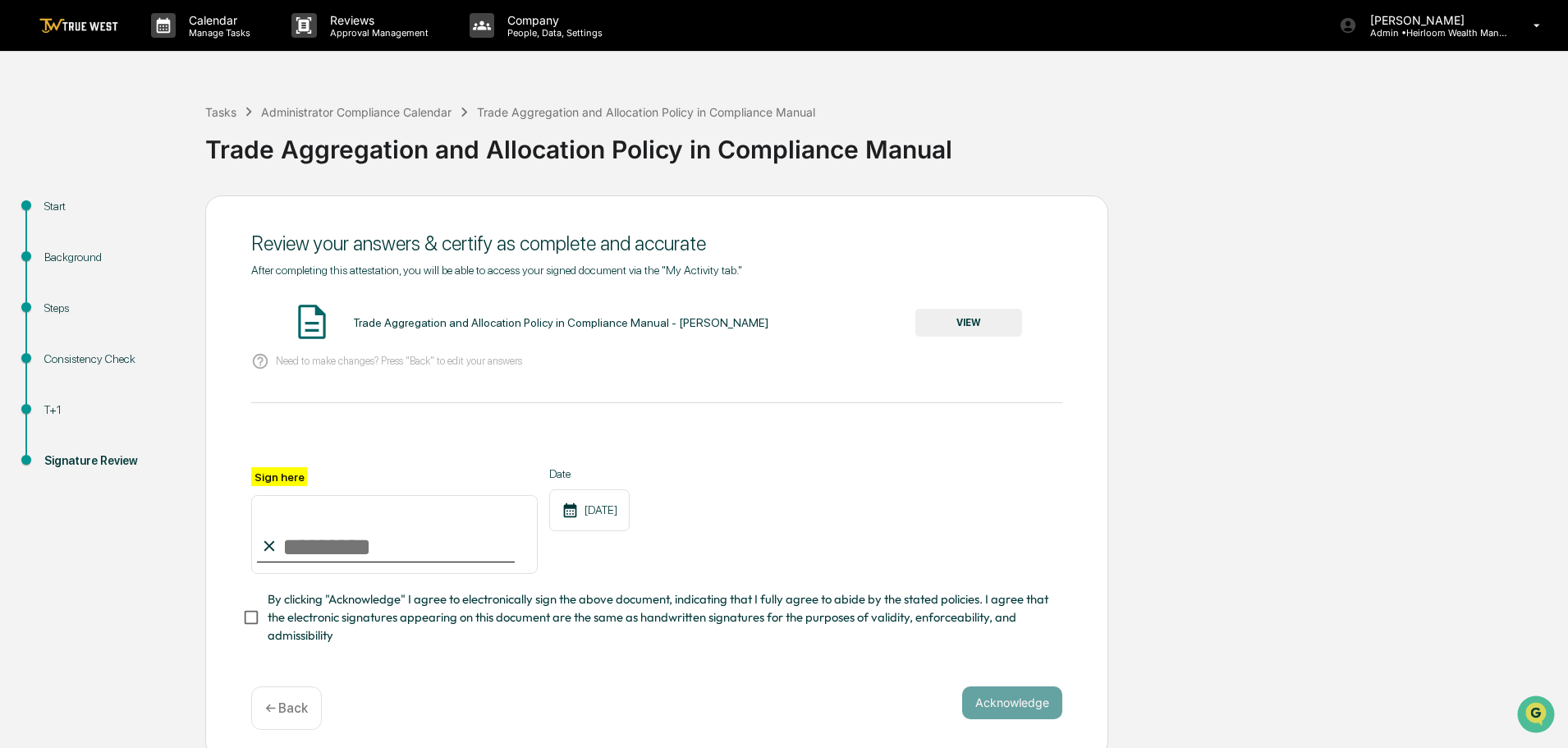
click at [408, 553] on input "Sign here" at bounding box center [394, 534] width 286 height 79
type input "**********"
click at [990, 705] on button "Acknowledge" at bounding box center [1013, 702] width 100 height 33
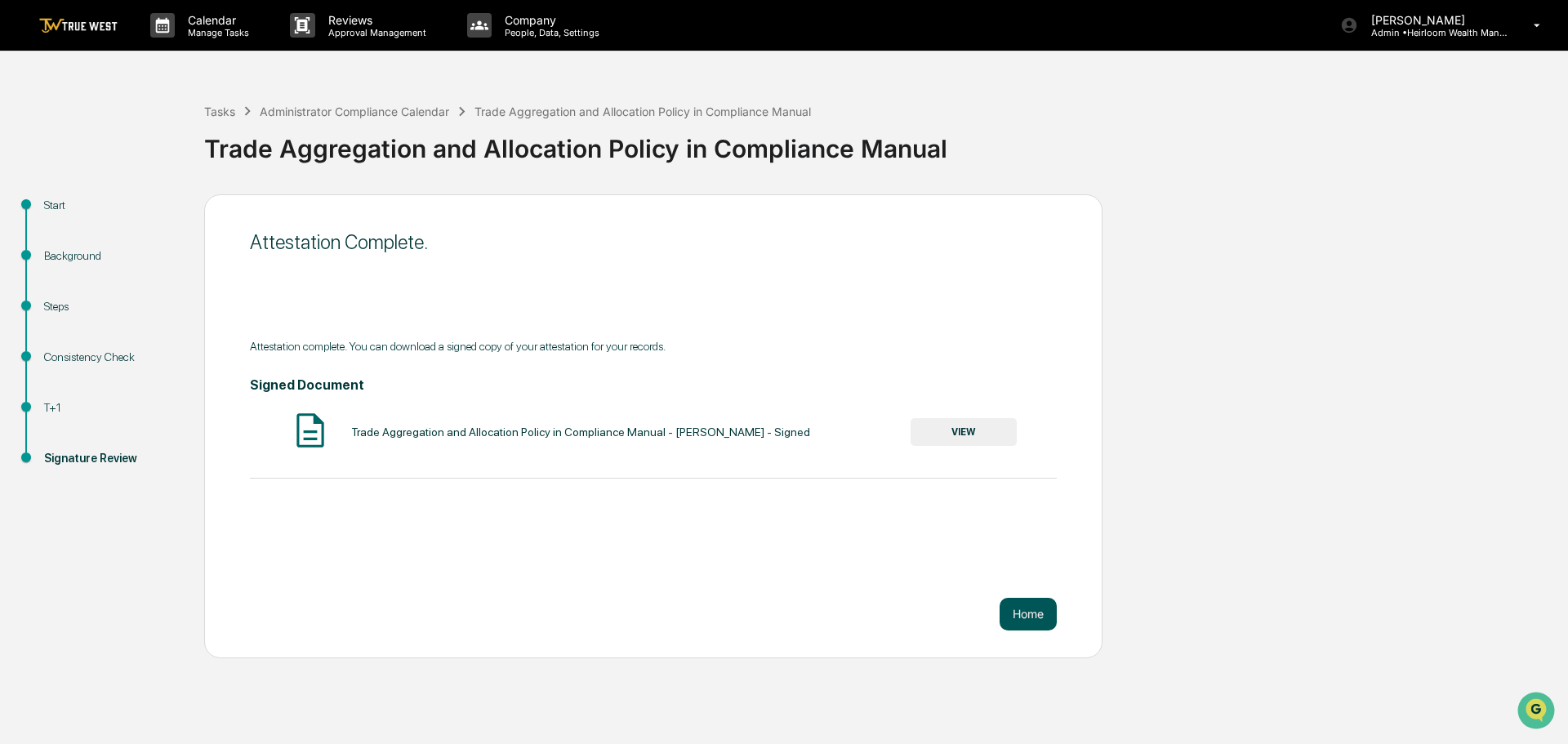
click at [1029, 616] on button "Home" at bounding box center [1028, 614] width 57 height 32
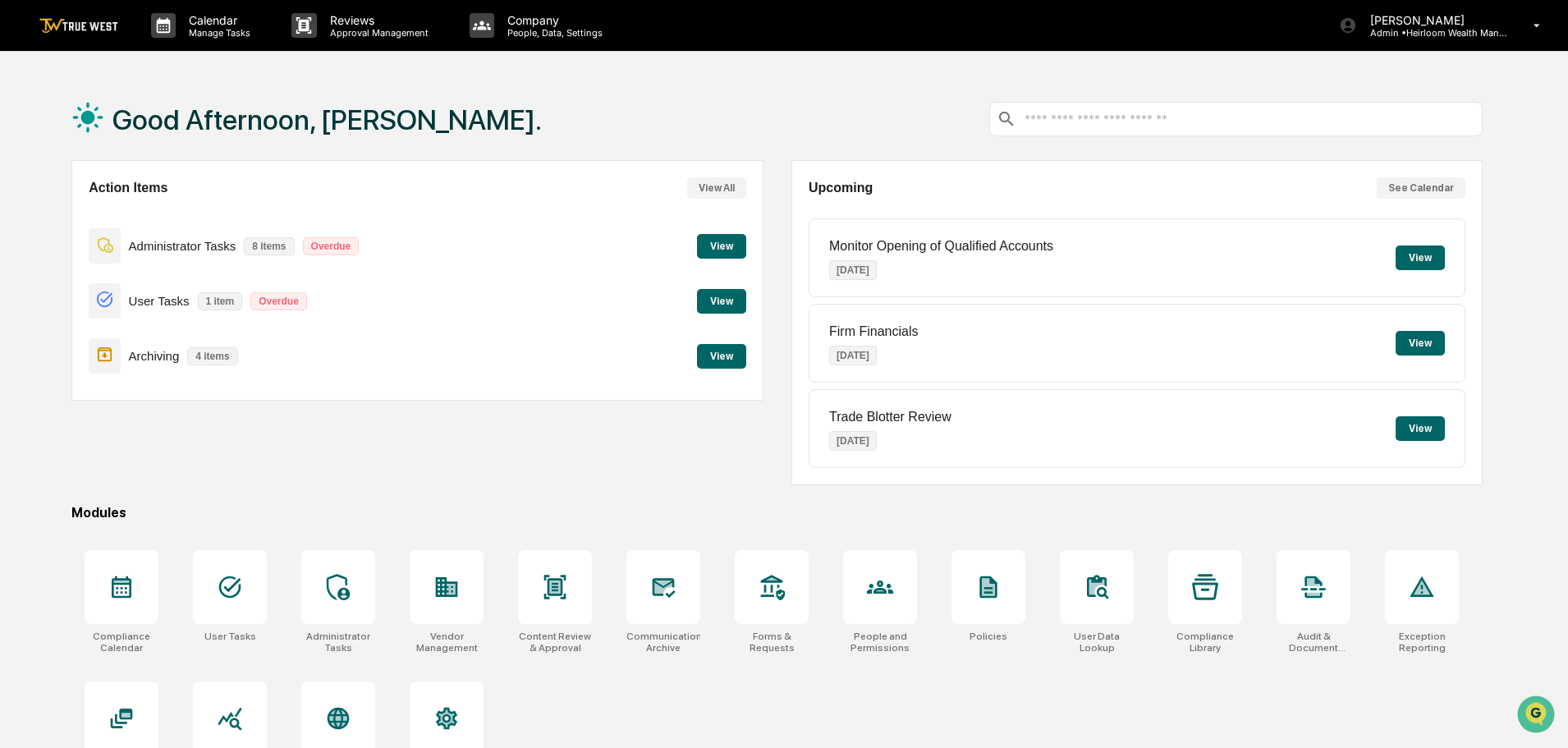
click at [721, 247] on button "View" at bounding box center [721, 246] width 49 height 25
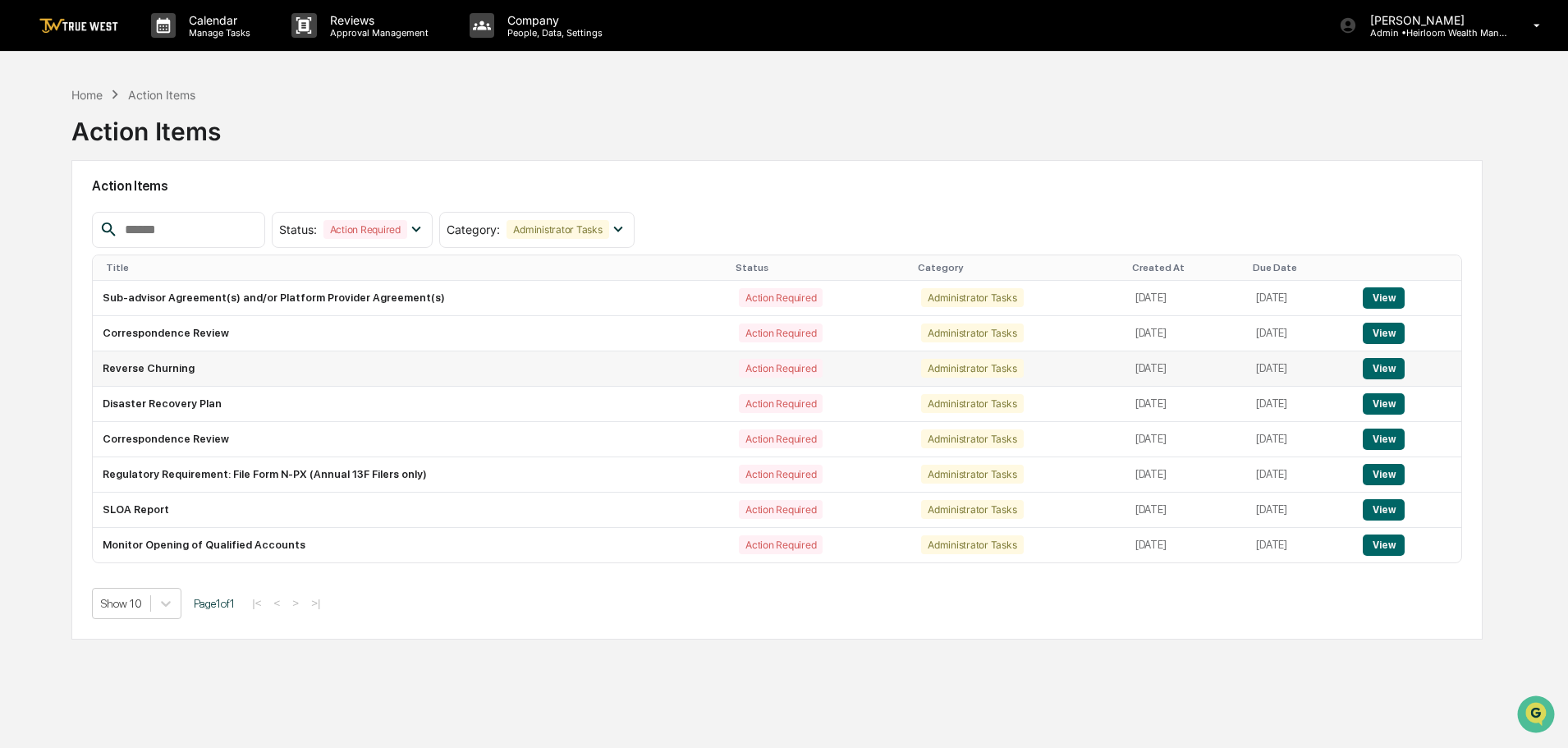
click at [1381, 364] on button "View" at bounding box center [1383, 368] width 42 height 21
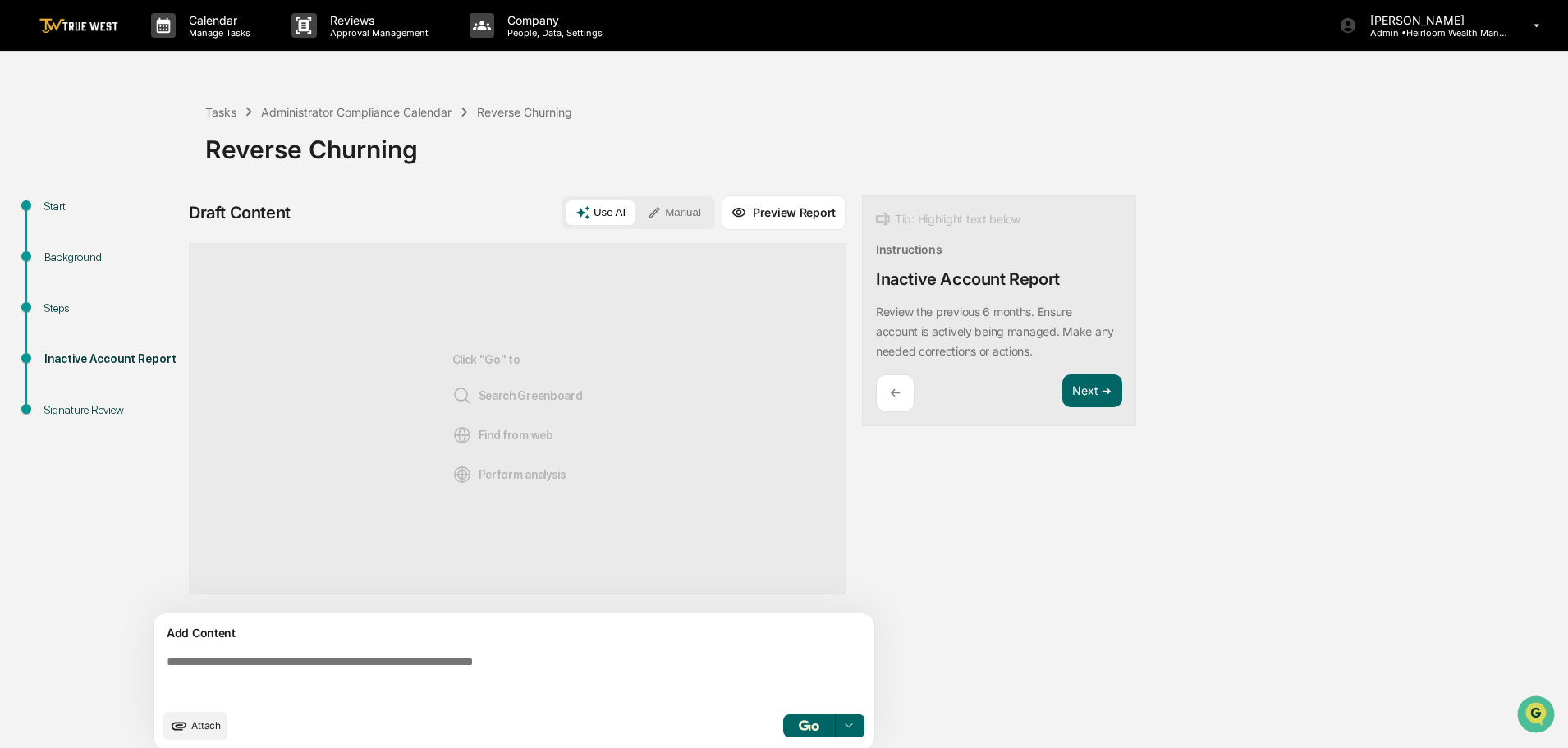
click at [85, 24] on img at bounding box center [78, 25] width 79 height 16
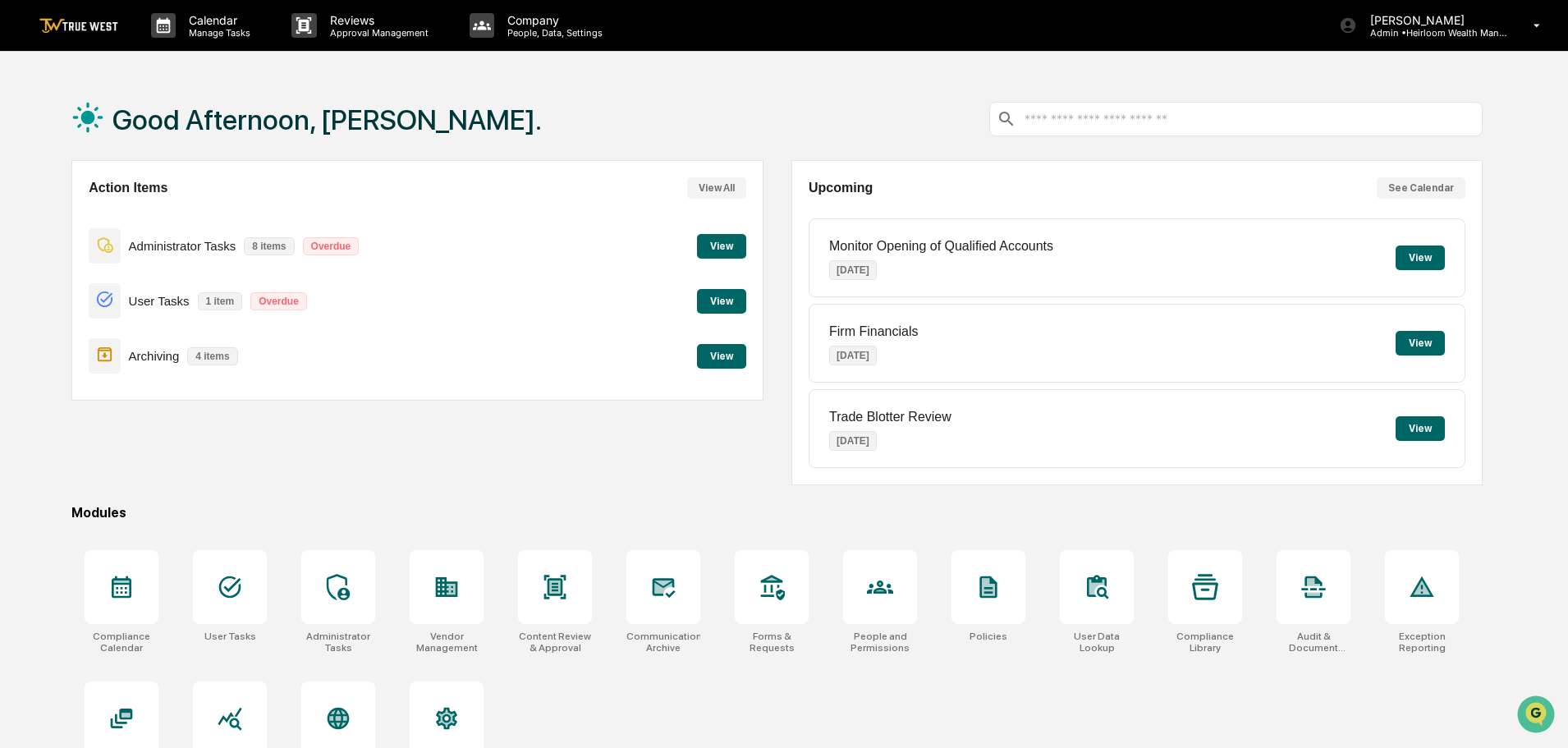
click at [720, 303] on button "View" at bounding box center [721, 301] width 49 height 25
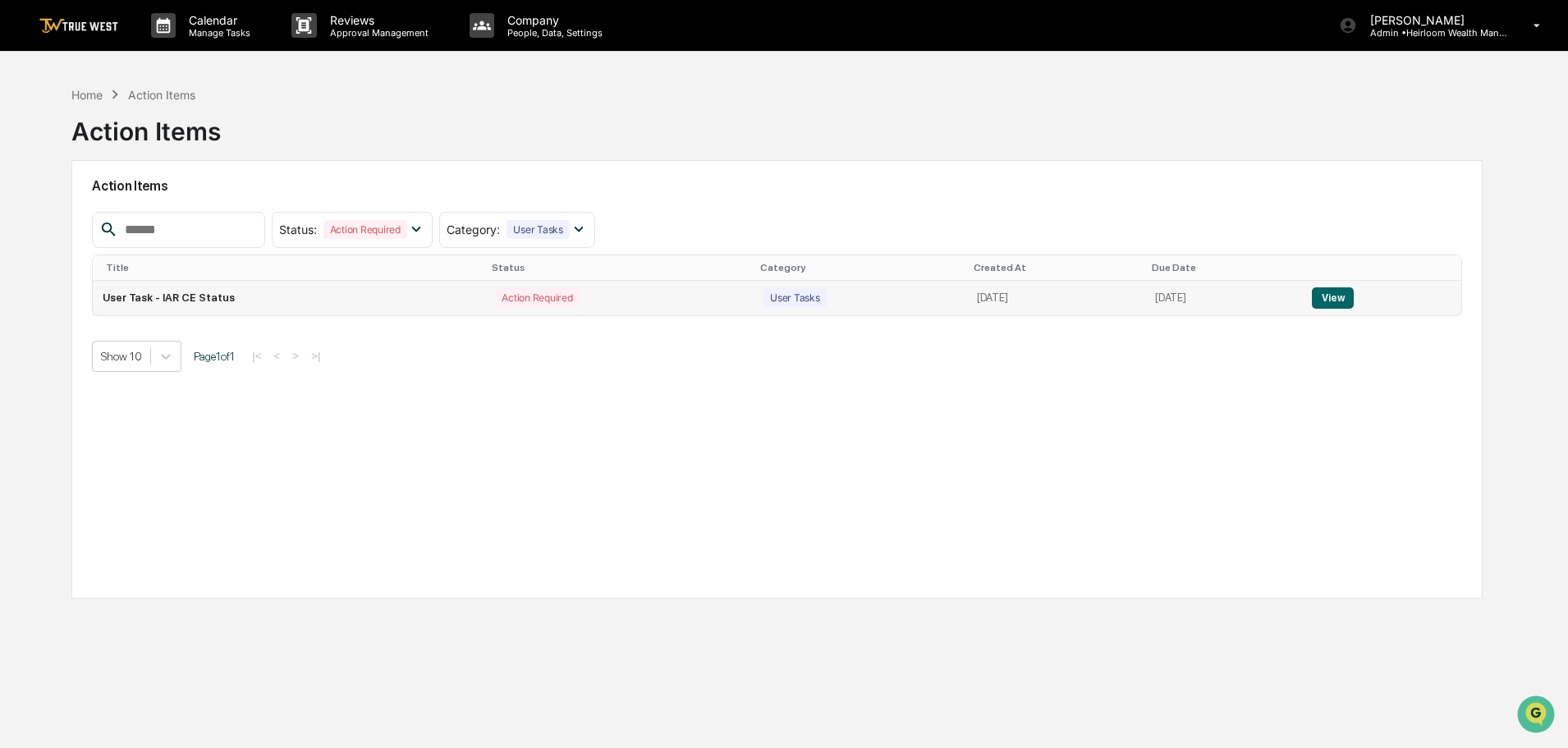
click at [1341, 296] on button "View" at bounding box center [1333, 297] width 42 height 21
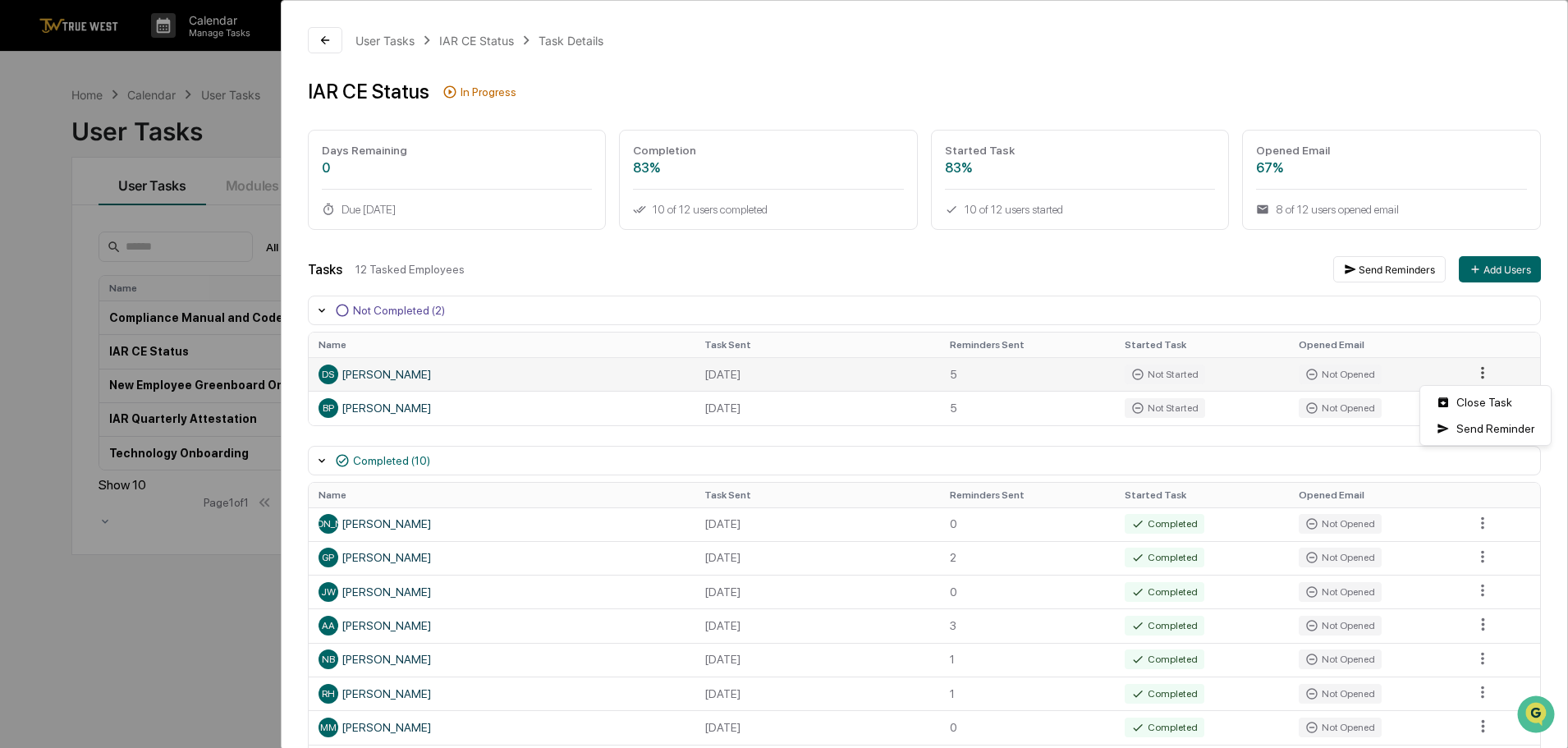
click at [1478, 375] on html "Calendar Manage Tasks Reviews Approval Management Company People, Data, Setting…" at bounding box center [784, 374] width 1568 height 748
click at [1487, 427] on div "Send Reminder" at bounding box center [1485, 428] width 124 height 26
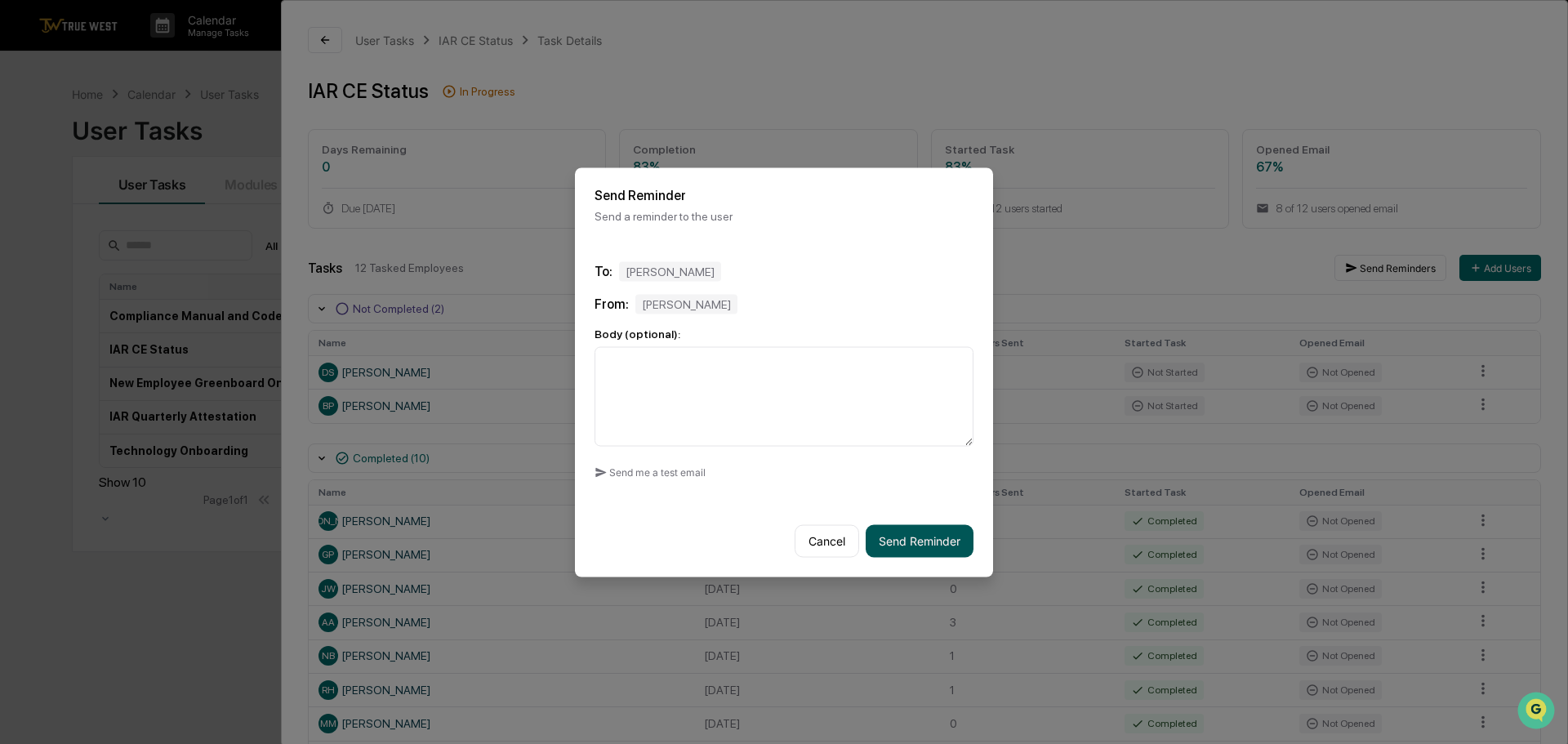
click at [928, 542] on button "Send Reminder" at bounding box center [919, 540] width 108 height 32
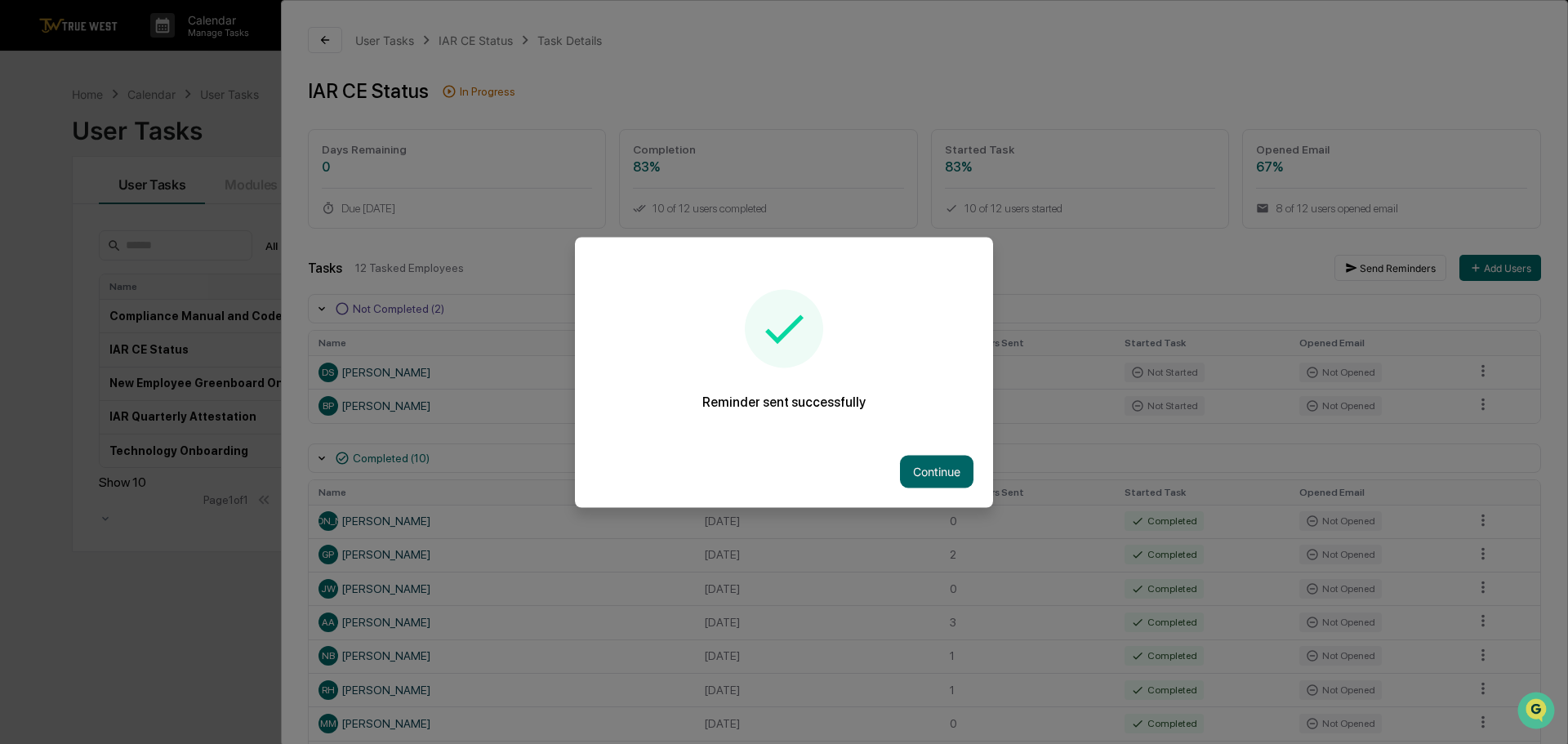
drag, startPoint x: 955, startPoint y: 474, endPoint x: 1008, endPoint y: 457, distance: 55.7
click at [966, 470] on button "Continue" at bounding box center [937, 470] width 74 height 32
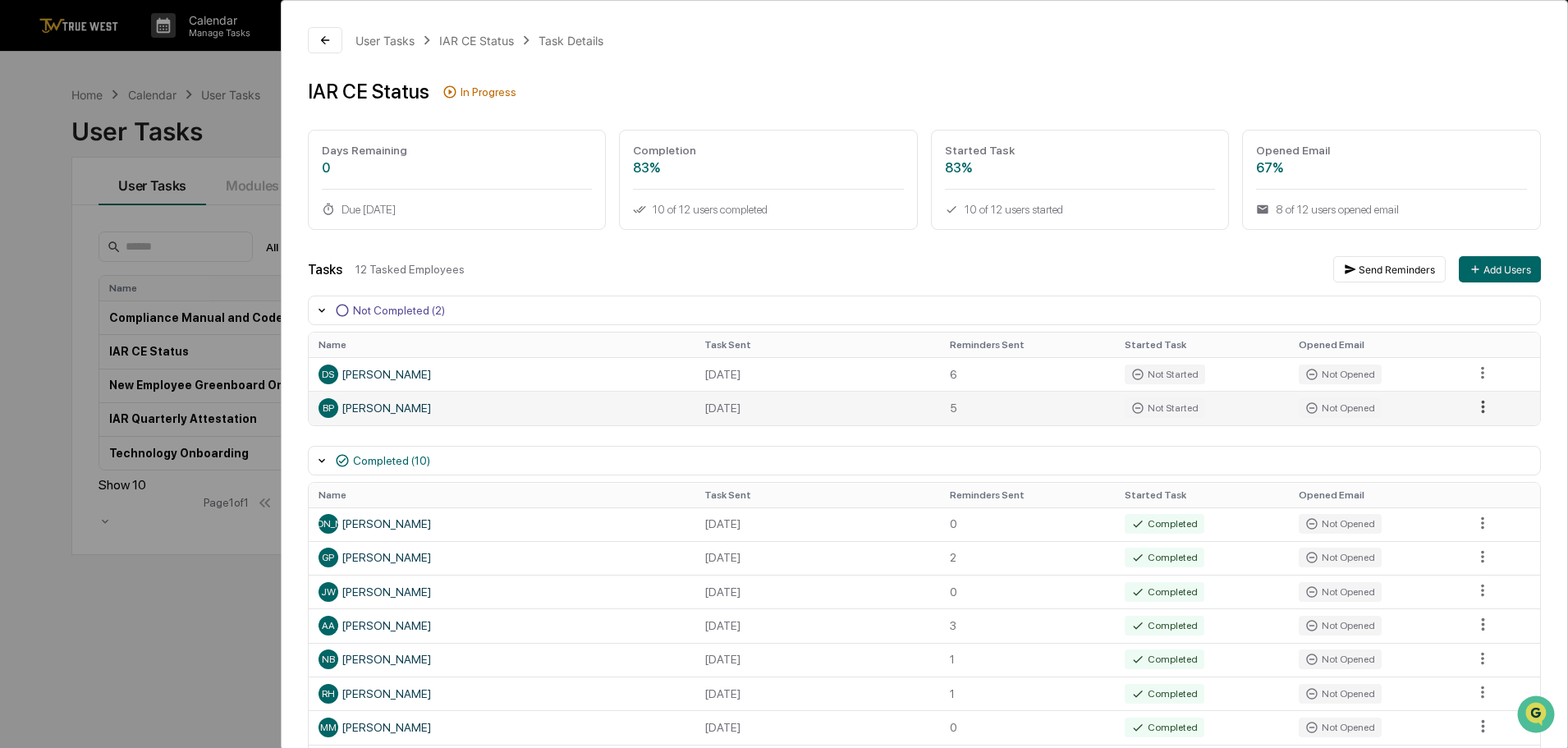
click at [1481, 407] on html "Calendar Manage Tasks Reviews Approval Management Company People, Data, Setting…" at bounding box center [784, 374] width 1568 height 748
click at [1483, 464] on div "Send Reminder" at bounding box center [1485, 463] width 124 height 26
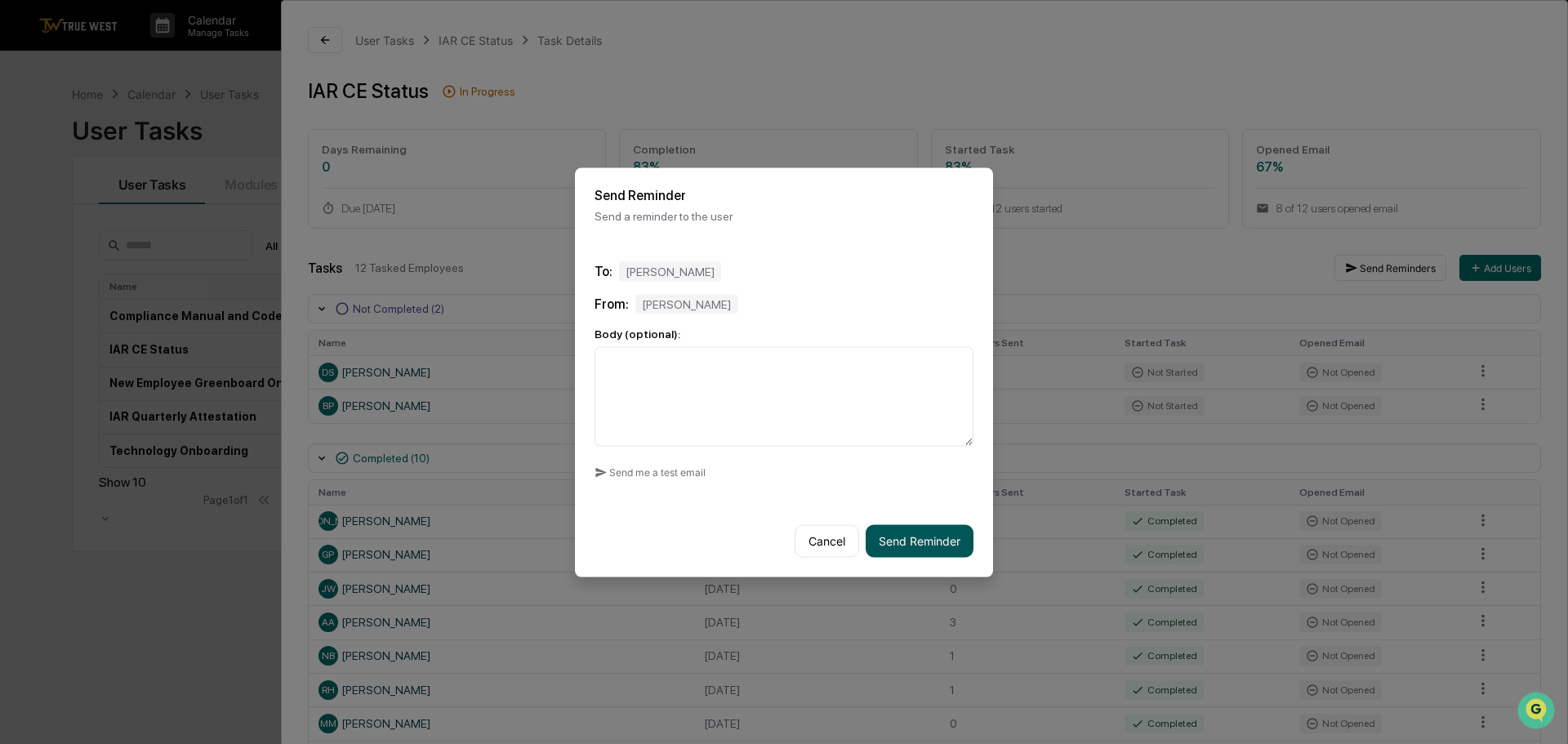
click at [926, 549] on button "Send Reminder" at bounding box center [919, 540] width 108 height 32
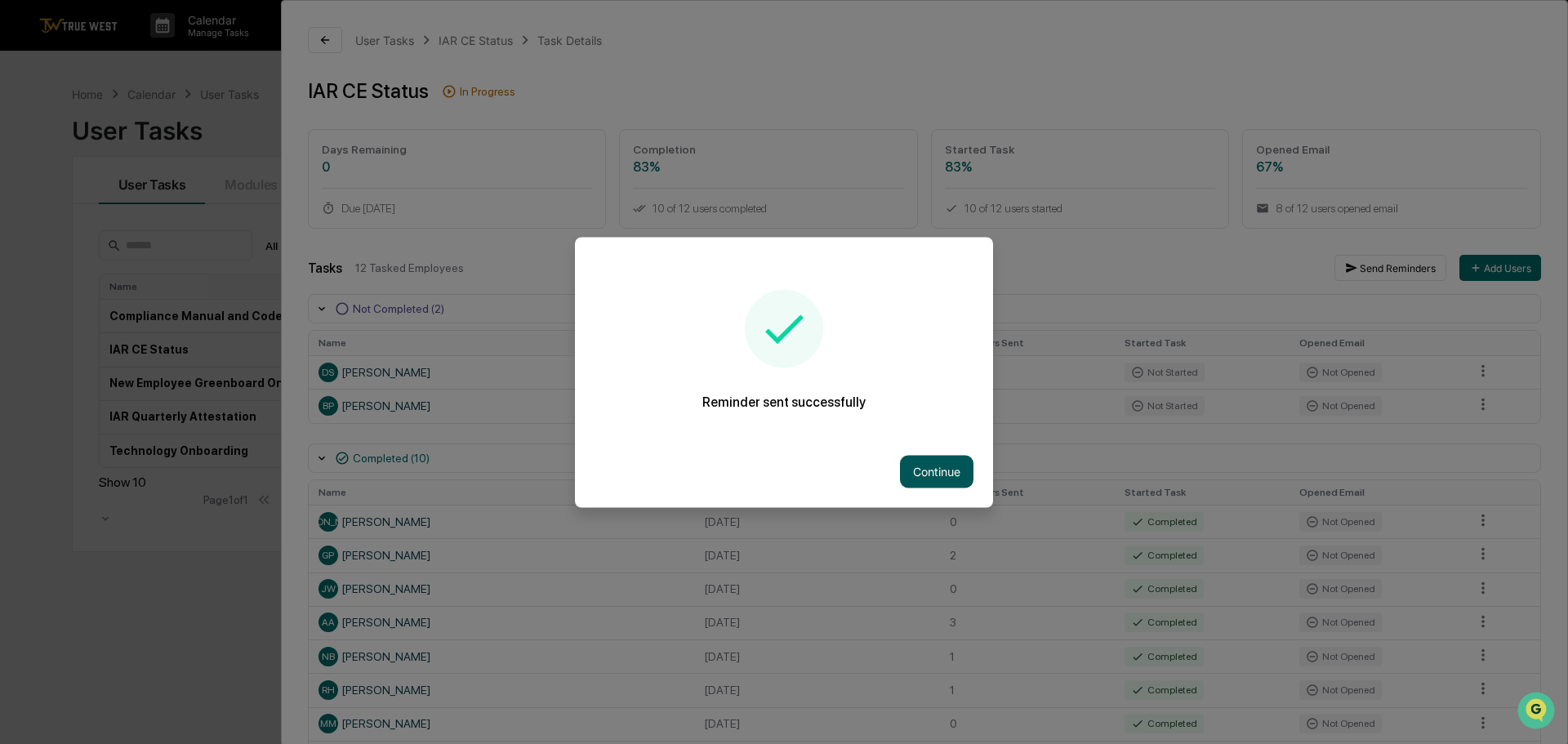
click at [938, 466] on button "Continue" at bounding box center [937, 470] width 74 height 32
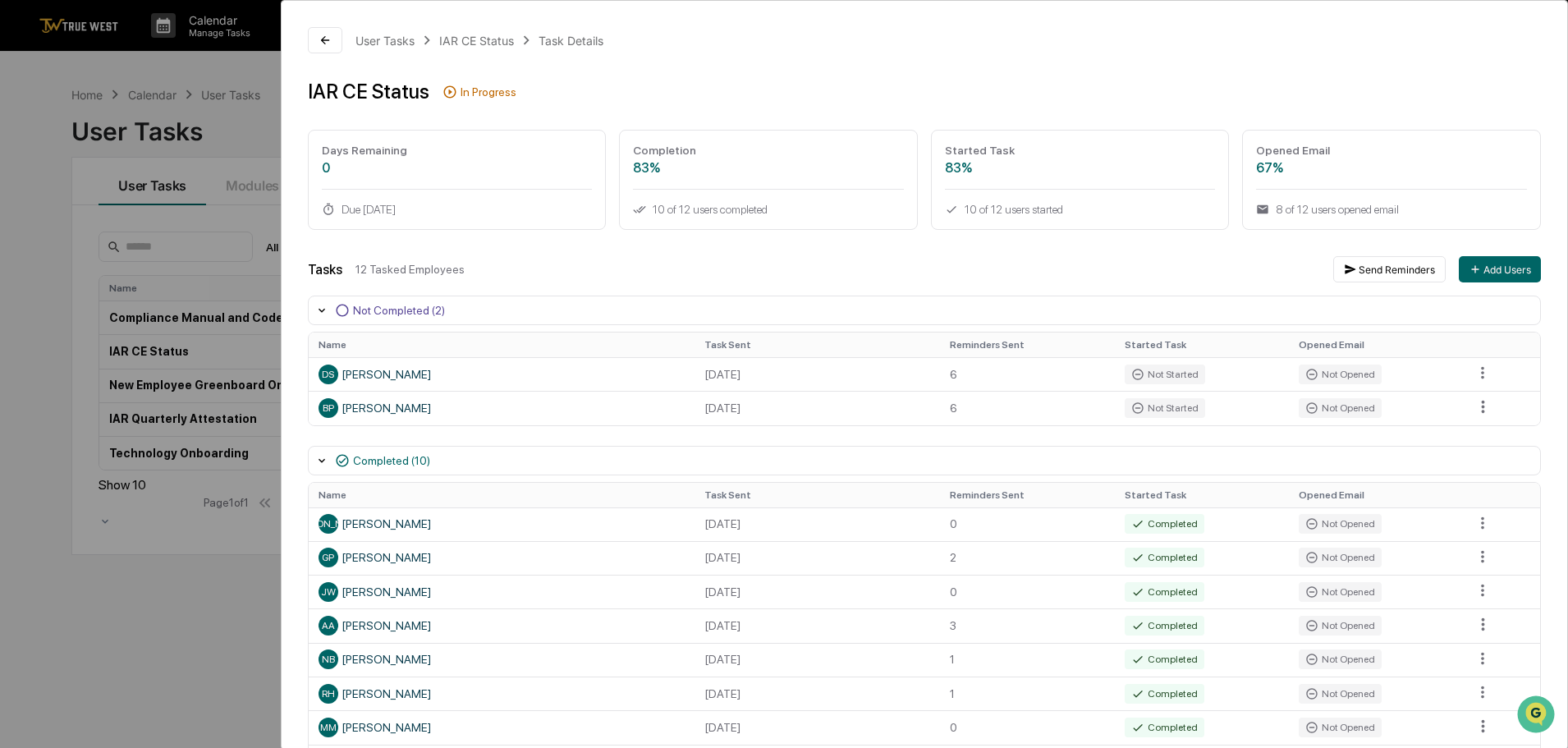
click at [238, 128] on div "User Tasks IAR CE Status Task Details IAR CE Status In Progress Days Remaining …" at bounding box center [784, 374] width 1568 height 748
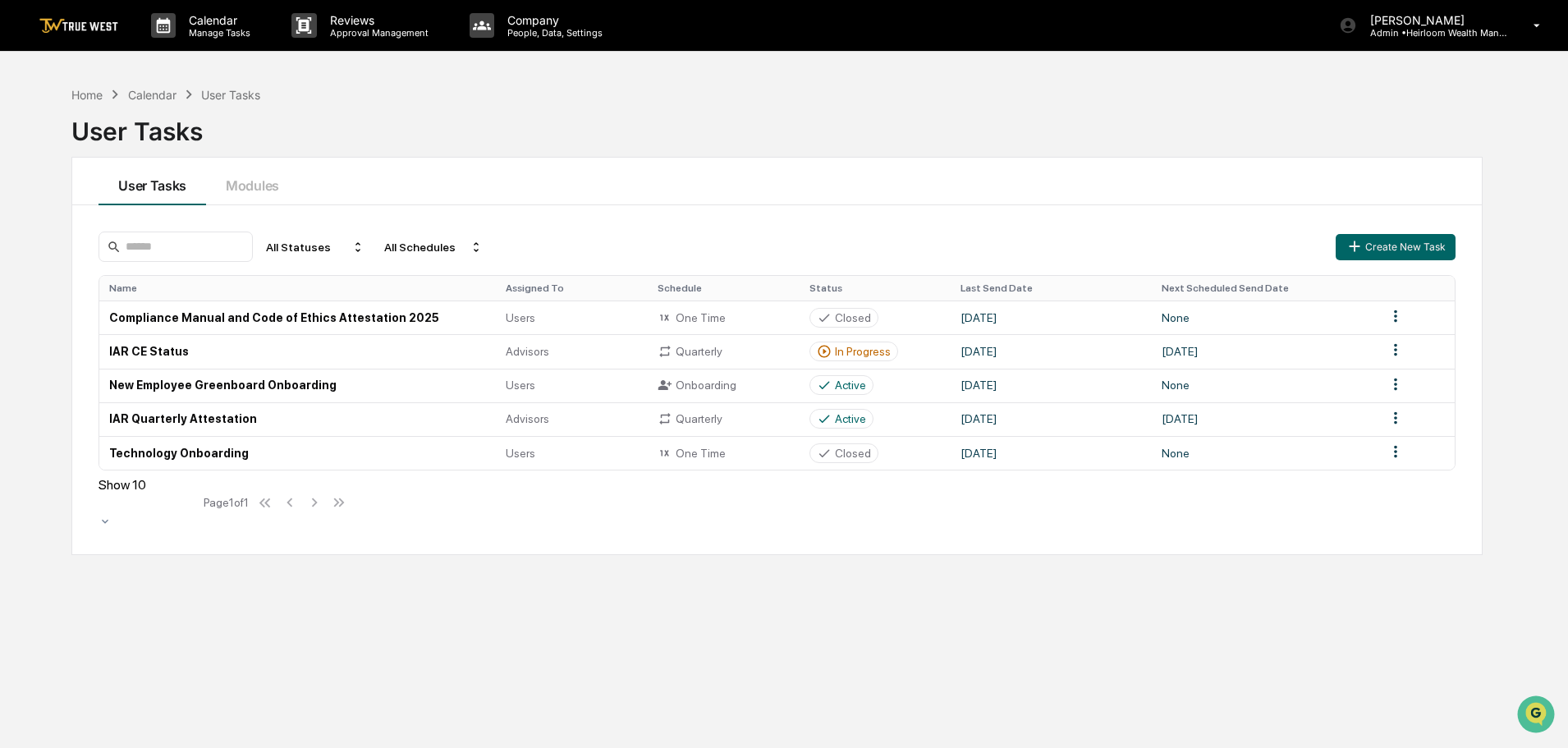
click at [95, 24] on img at bounding box center [78, 25] width 79 height 16
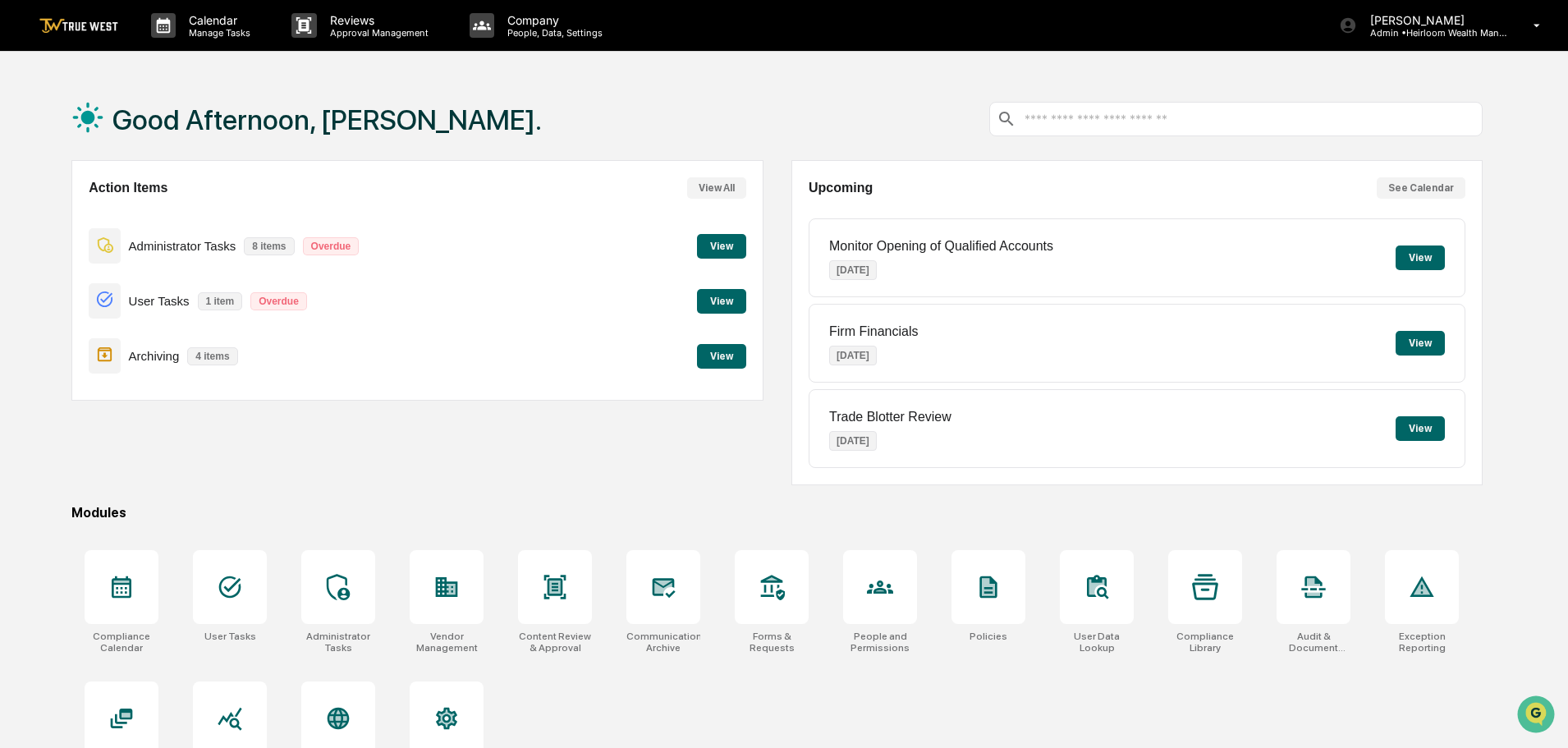
click at [725, 243] on button "View" at bounding box center [721, 246] width 49 height 25
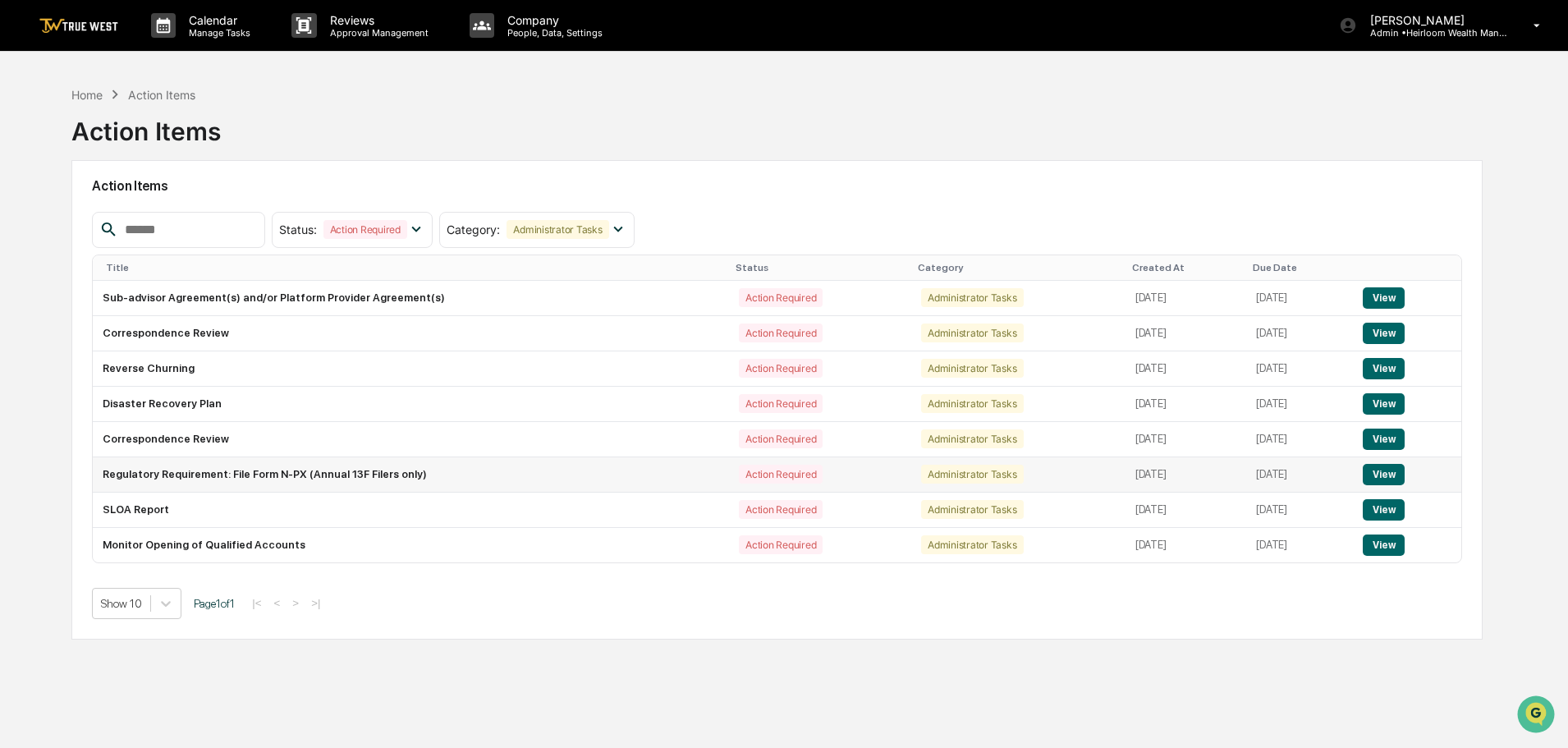
click at [1381, 468] on button "View" at bounding box center [1383, 474] width 42 height 21
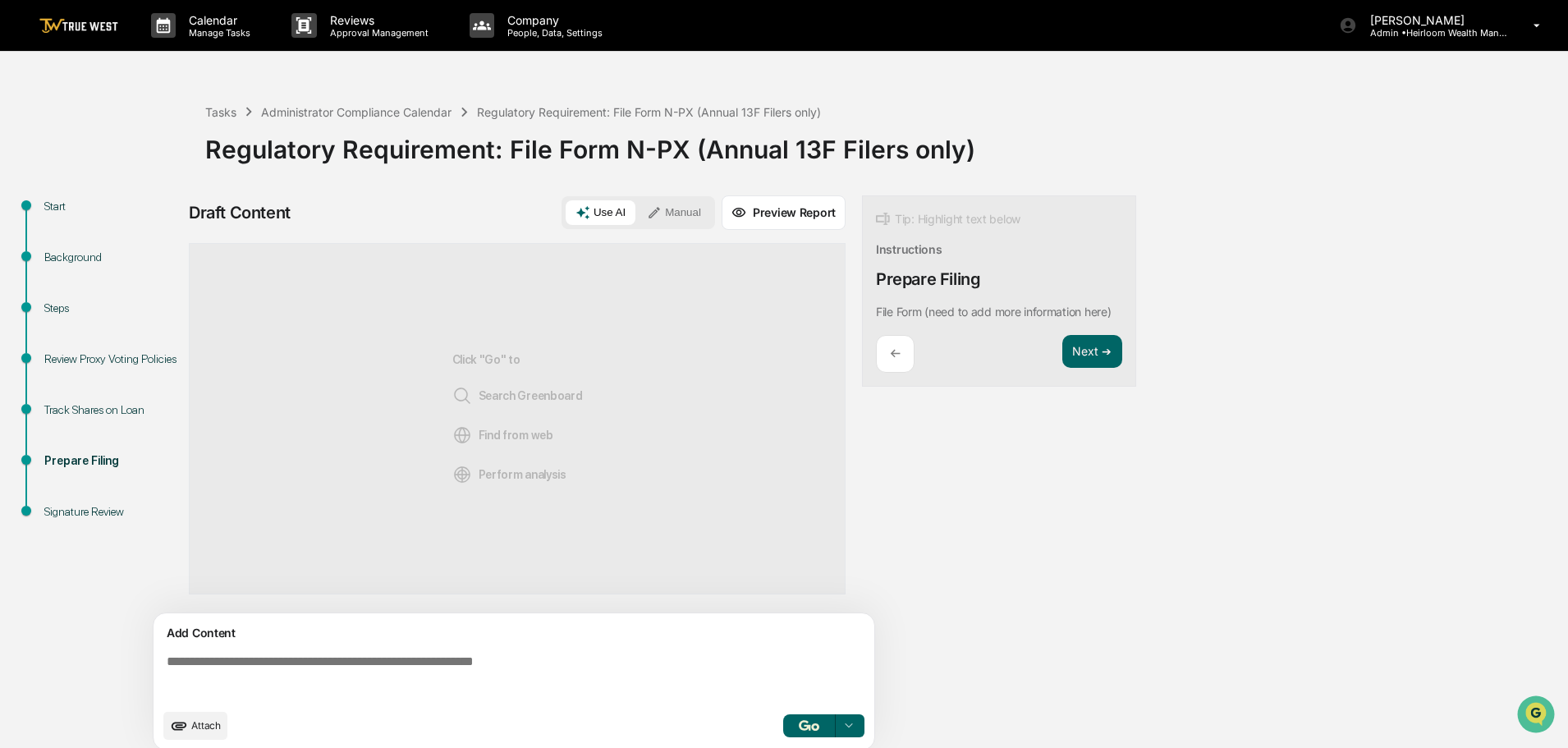
click at [693, 215] on button "Manual" at bounding box center [674, 213] width 74 height 25
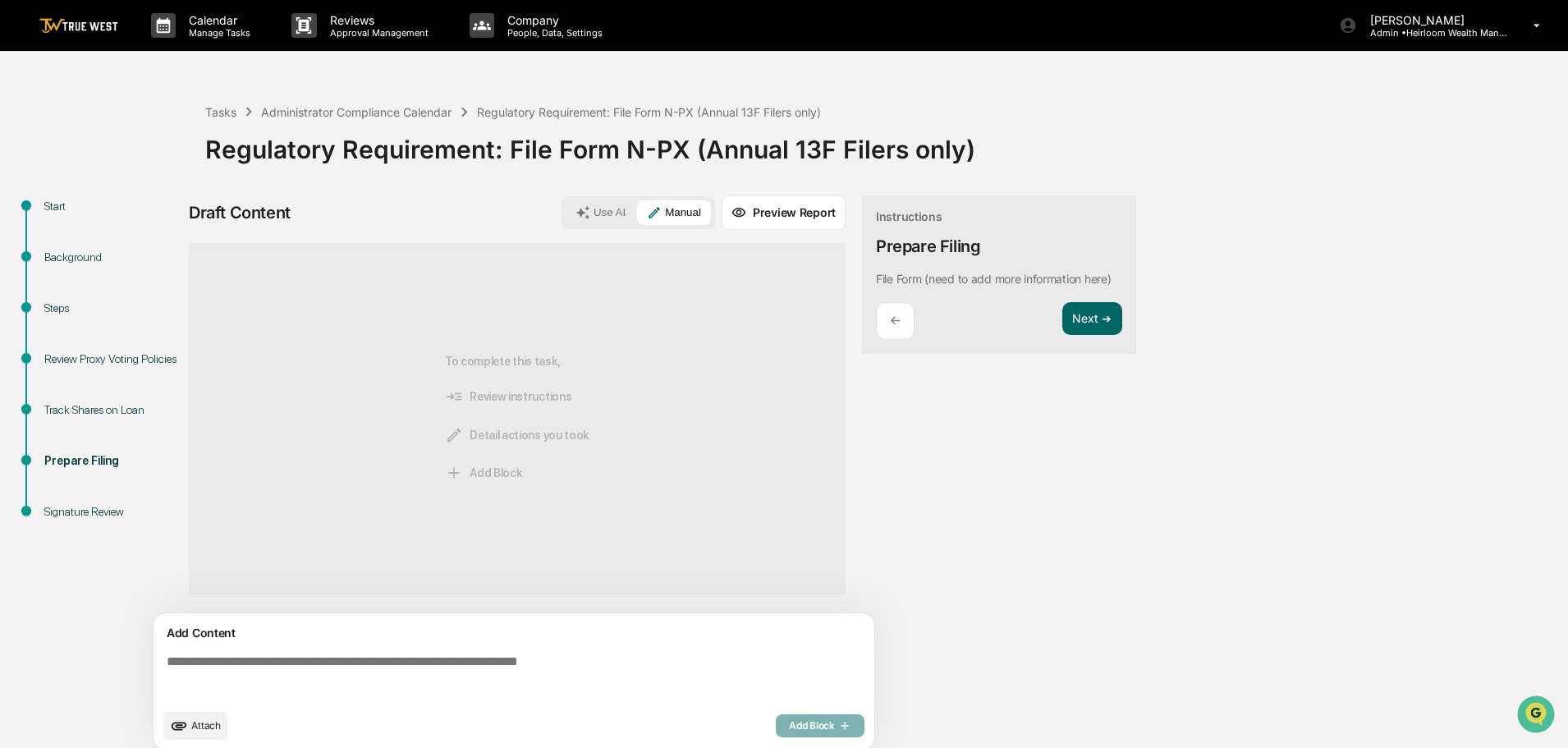
click at [85, 407] on div "Track Shares on Loan" at bounding box center [111, 410] width 135 height 18
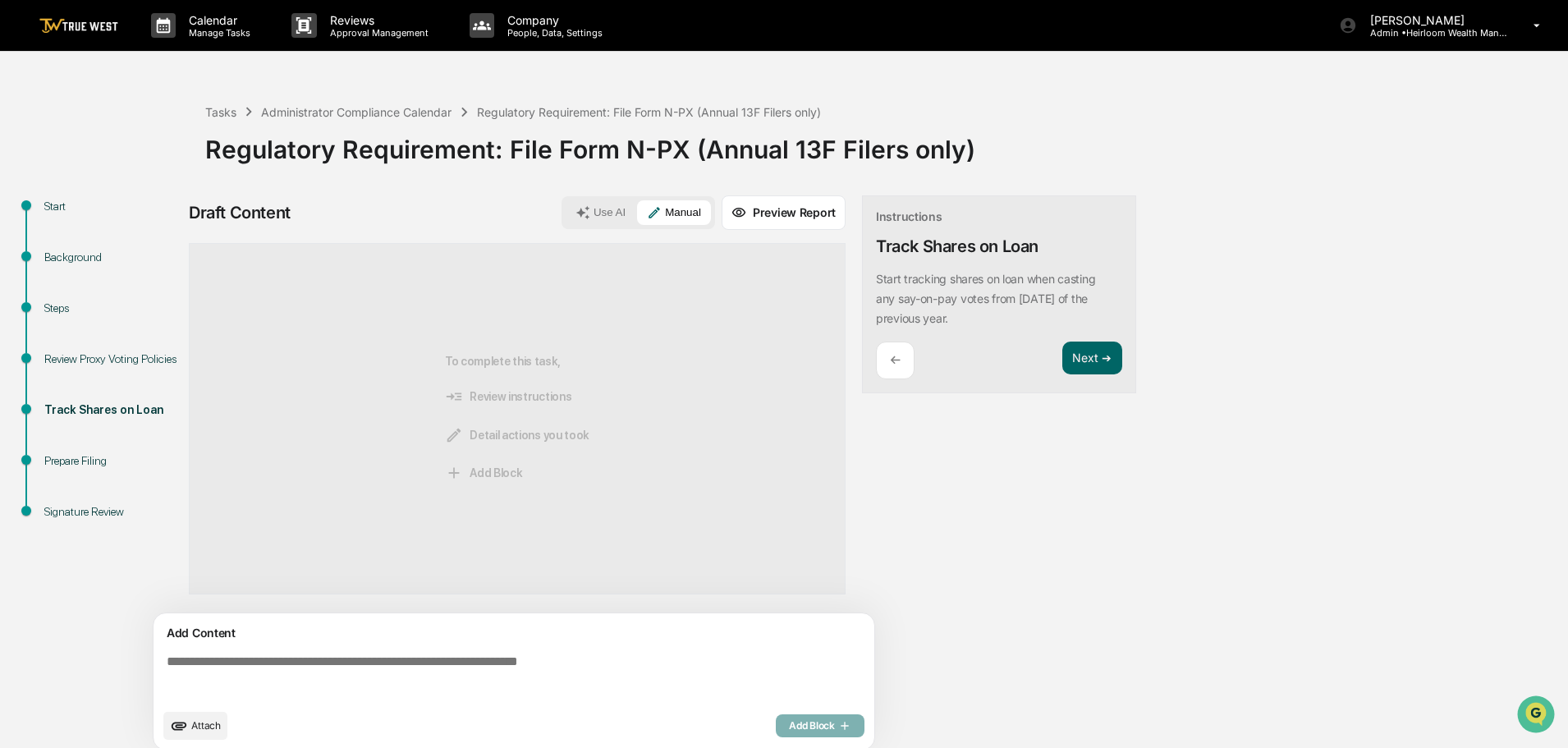
click at [56, 204] on div "Start" at bounding box center [111, 206] width 135 height 18
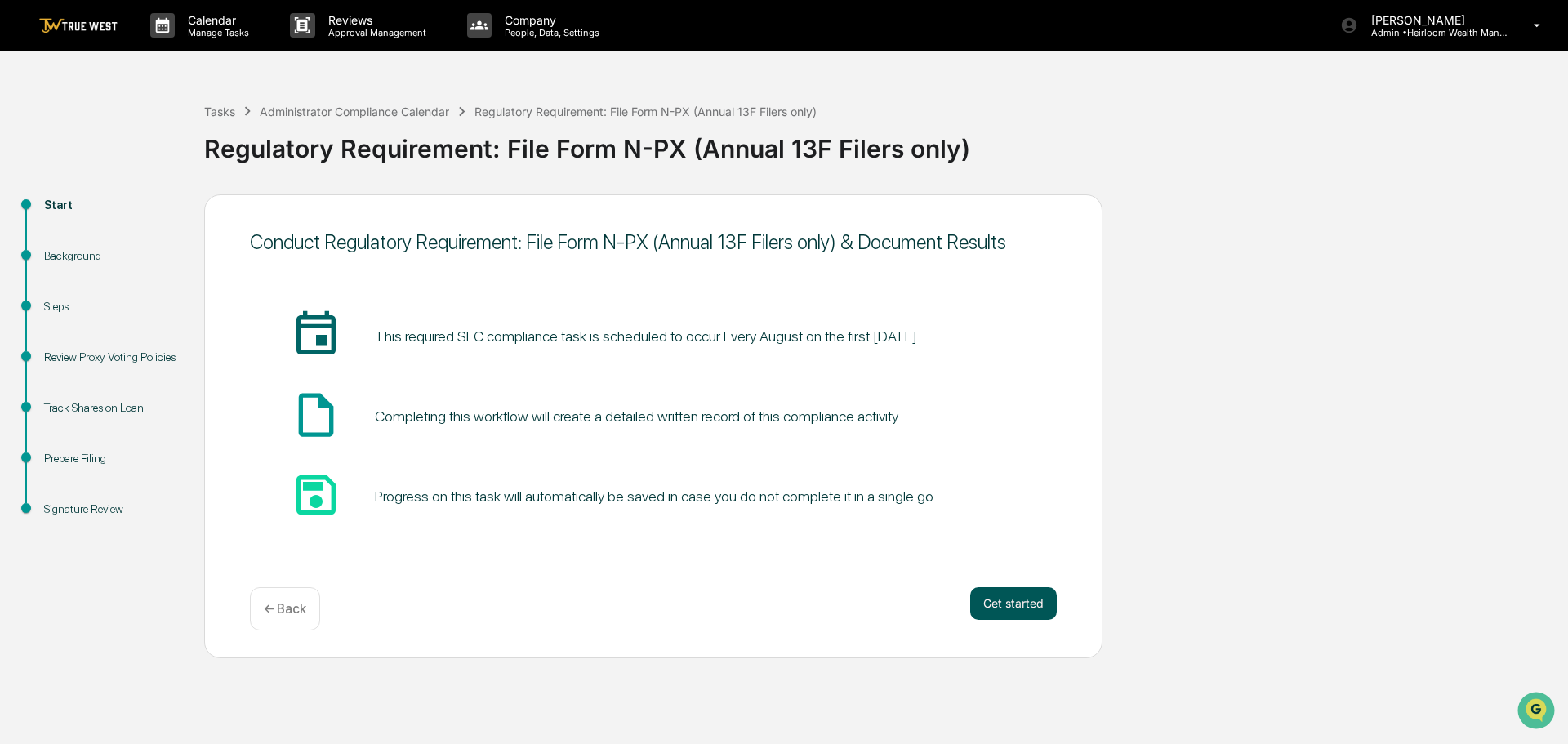
click at [1004, 597] on button "Get started" at bounding box center [1014, 604] width 87 height 32
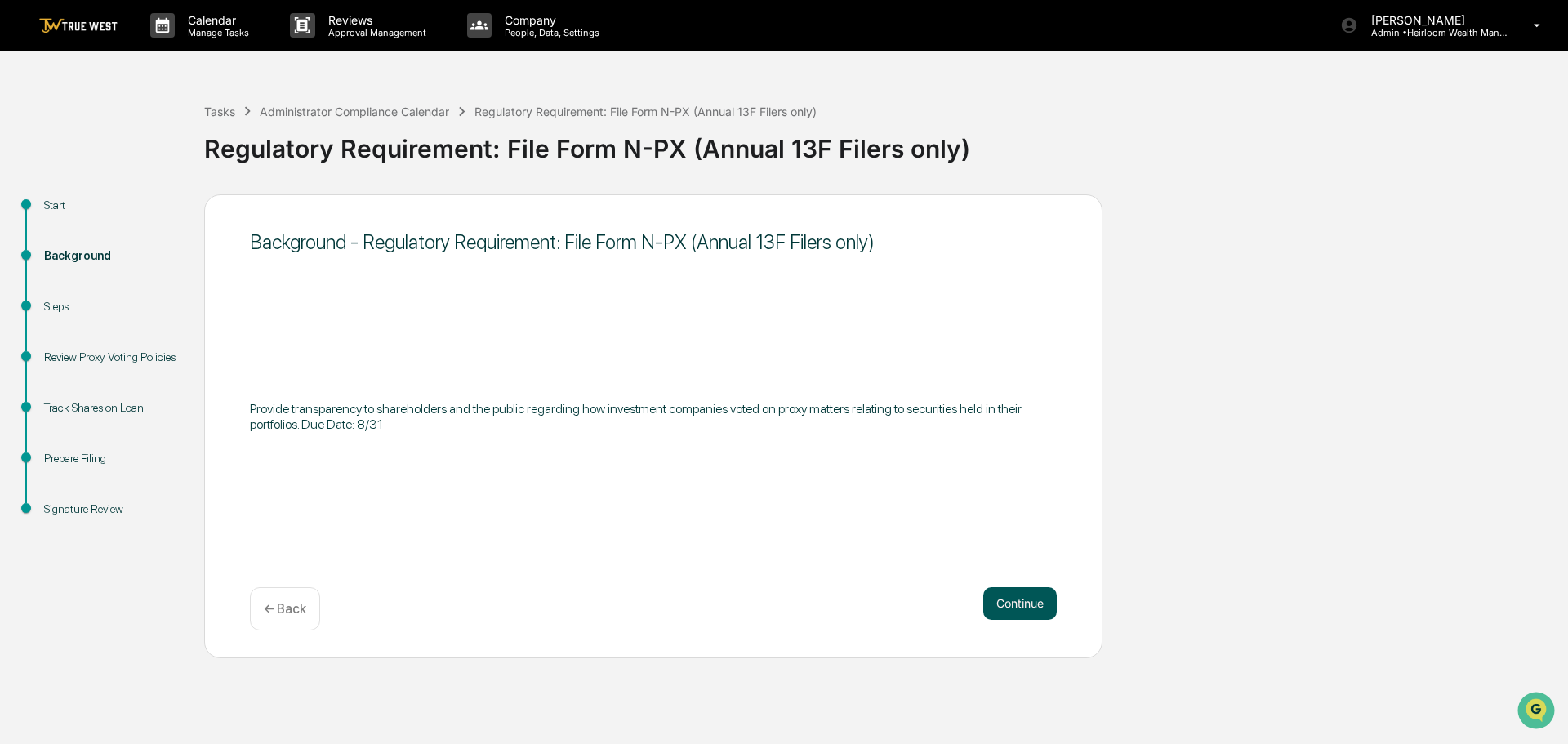
click at [1025, 596] on button "Continue" at bounding box center [1020, 604] width 74 height 32
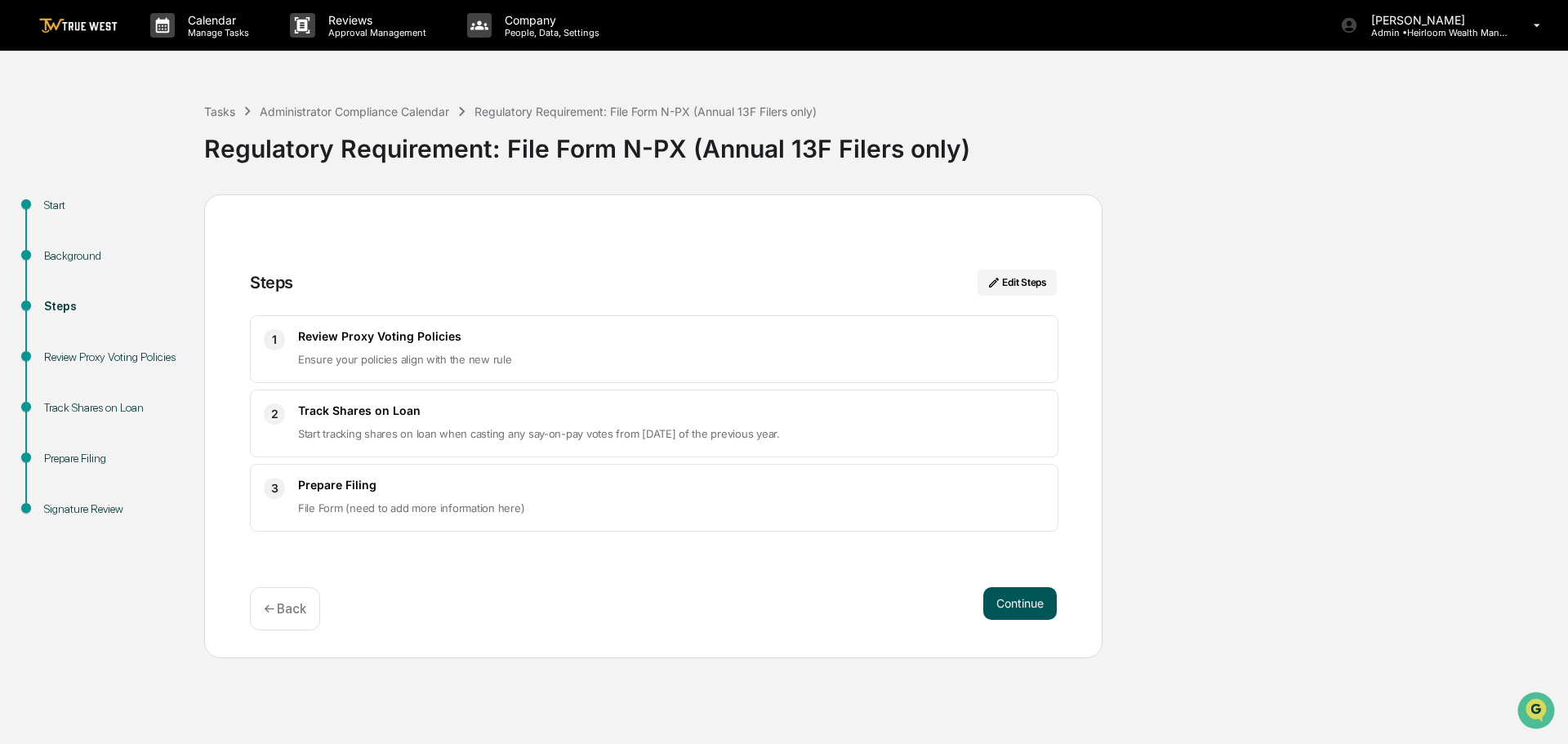
click at [1024, 607] on button "Continue" at bounding box center [1020, 604] width 74 height 32
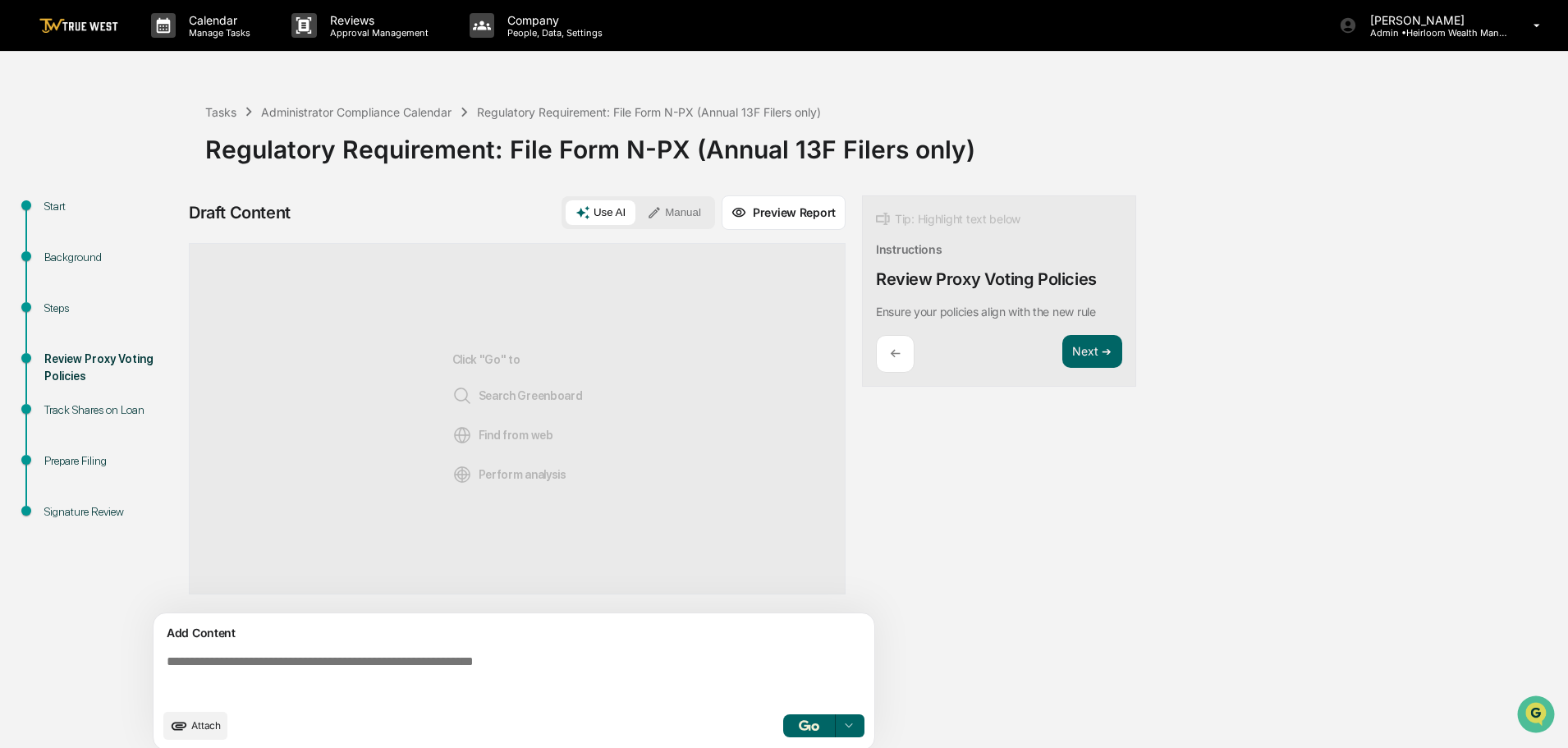
click at [682, 204] on button "Manual" at bounding box center [674, 213] width 74 height 25
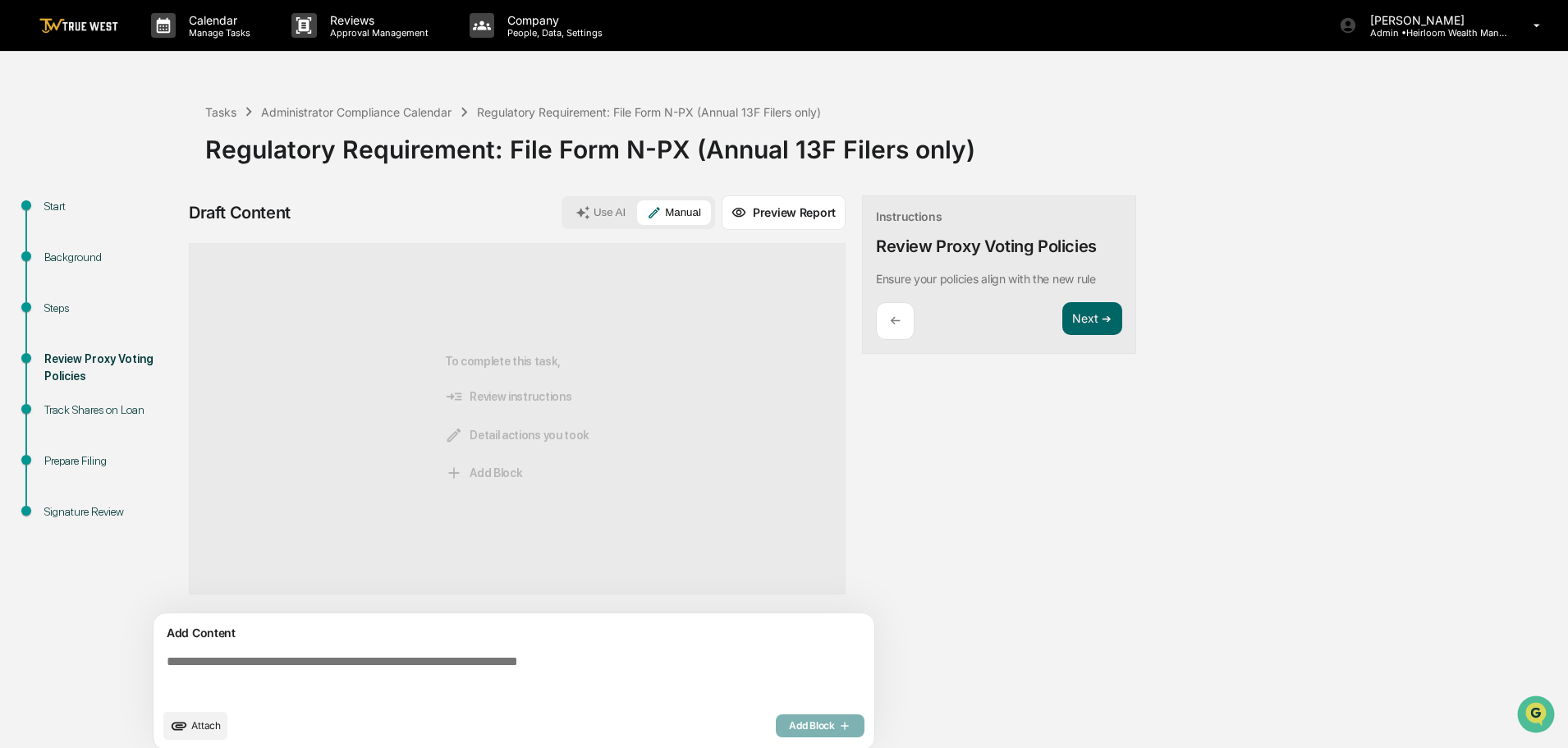
click at [321, 660] on textarea at bounding box center [516, 677] width 714 height 59
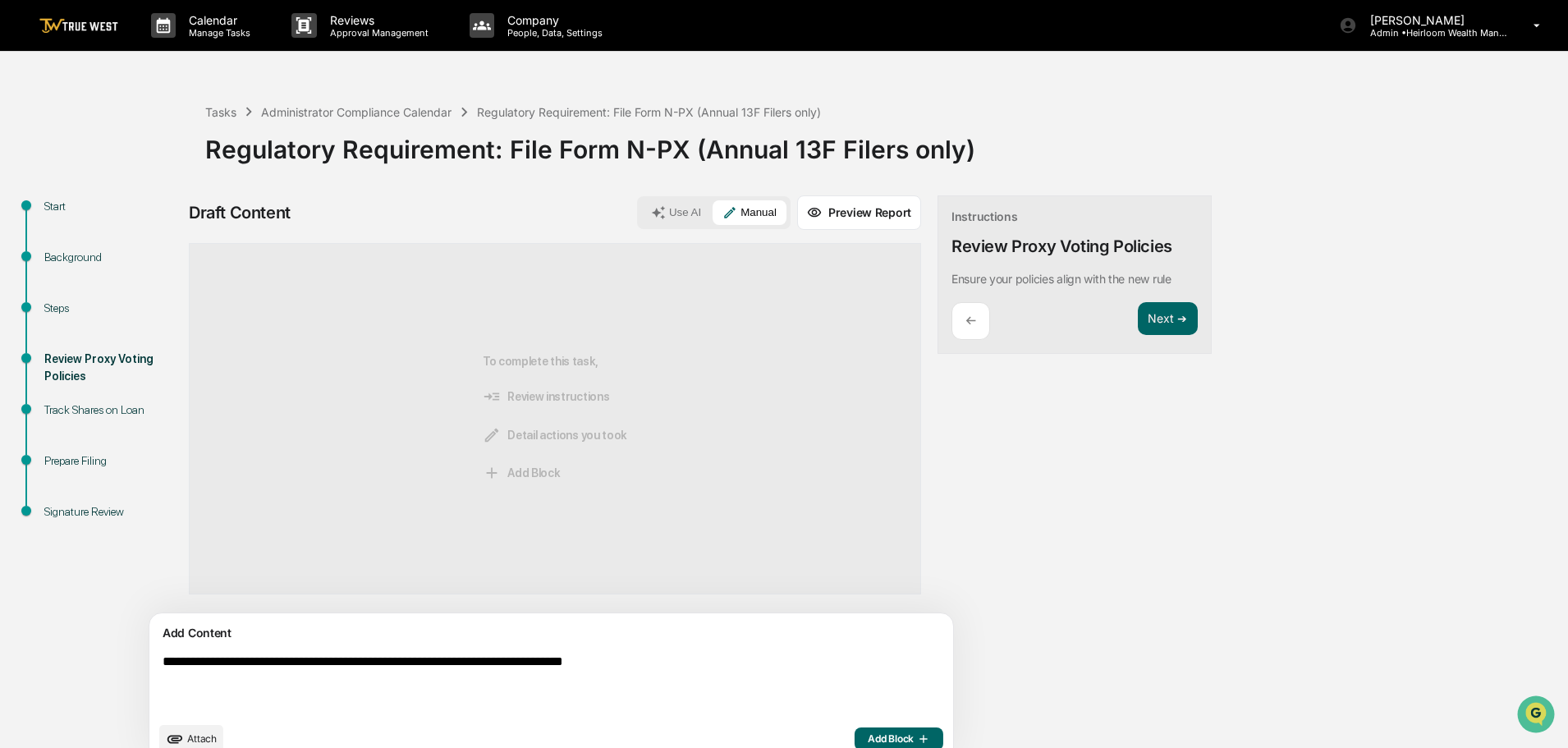
type textarea "**********"
click at [868, 736] on span "Add Block" at bounding box center [898, 739] width 62 height 13
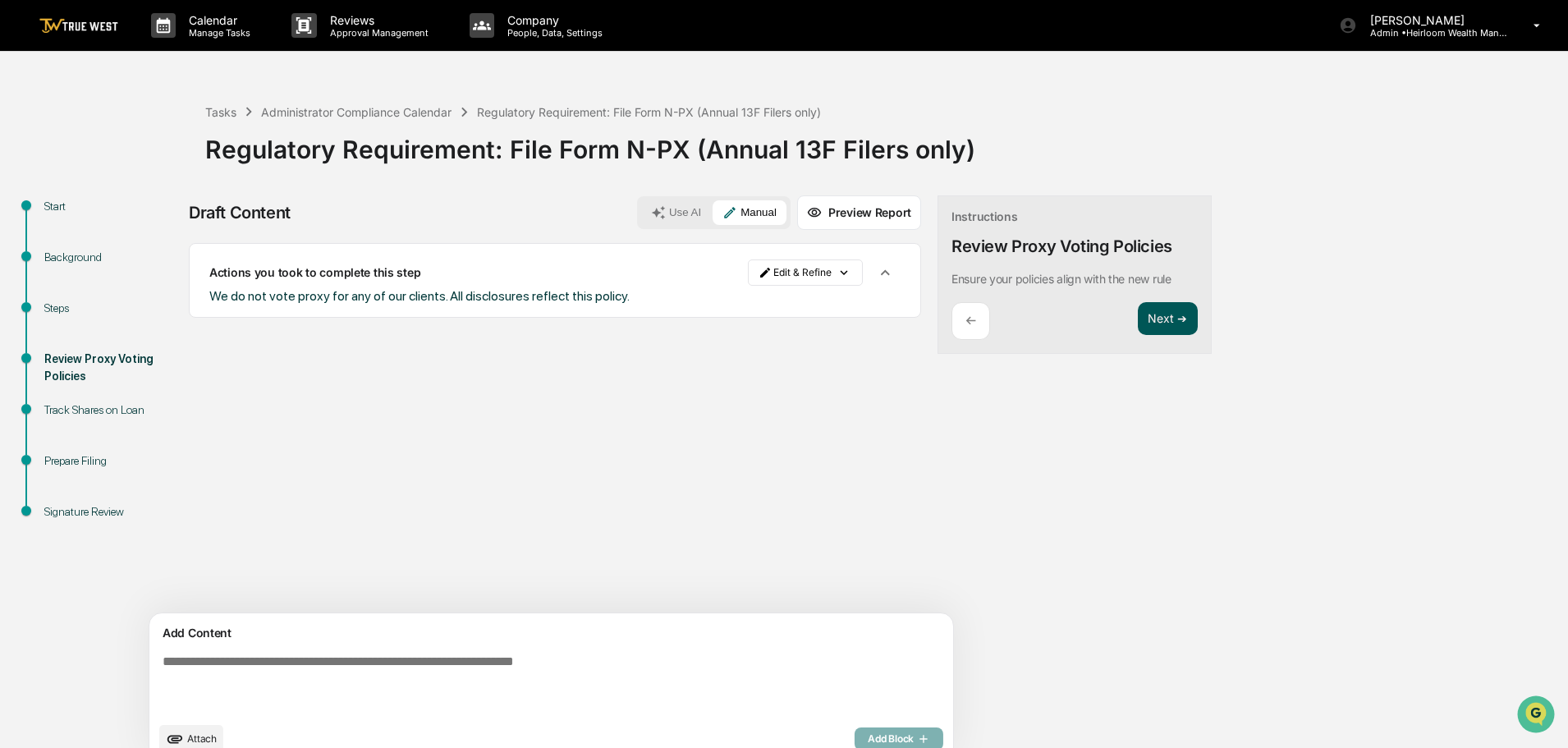
click at [1138, 314] on button "Next ➔" at bounding box center [1168, 319] width 60 height 33
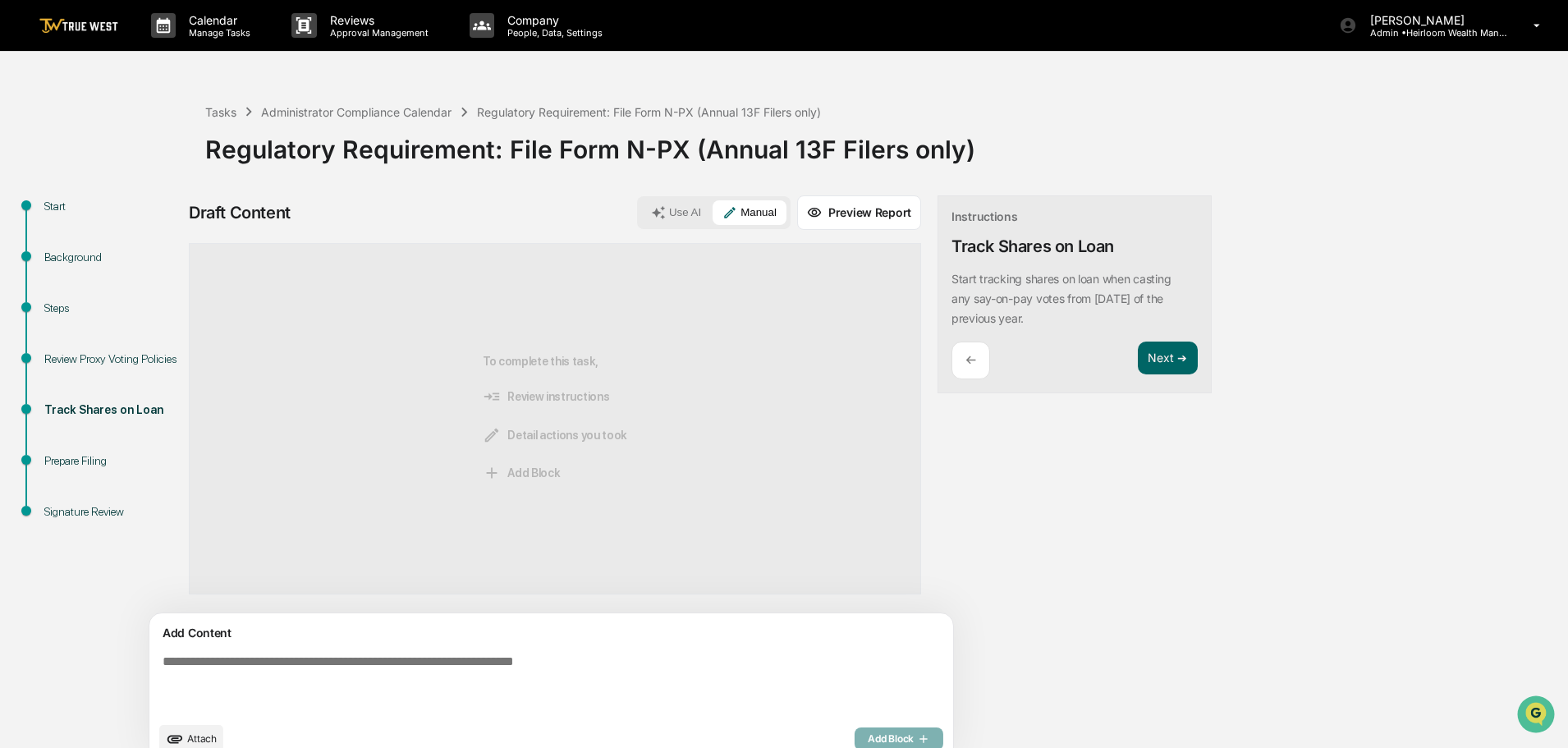
click at [239, 662] on textarea at bounding box center [513, 684] width 714 height 72
type textarea "**********"
click at [868, 737] on span "Add Block" at bounding box center [898, 739] width 62 height 13
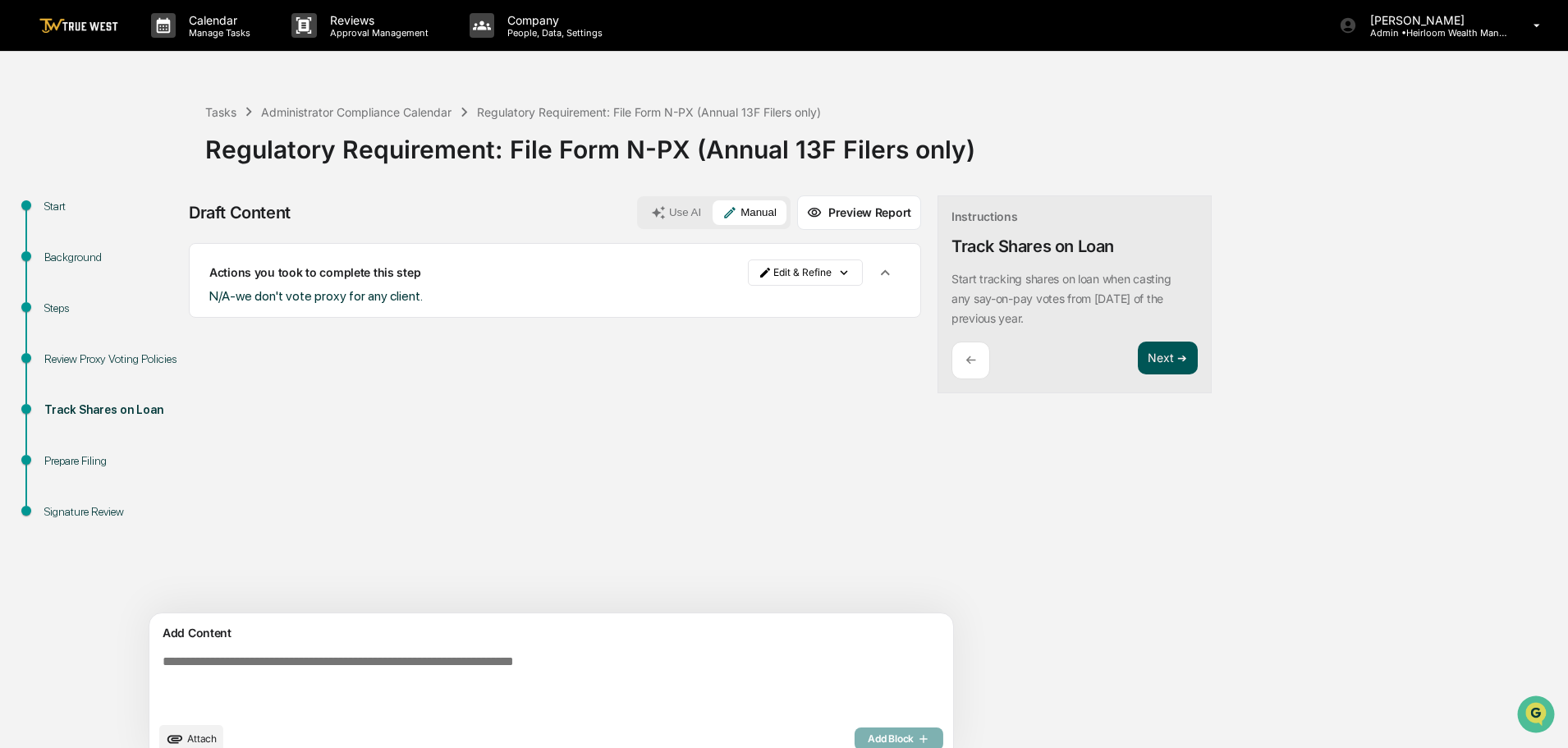
click at [1138, 360] on button "Next ➔" at bounding box center [1168, 359] width 60 height 33
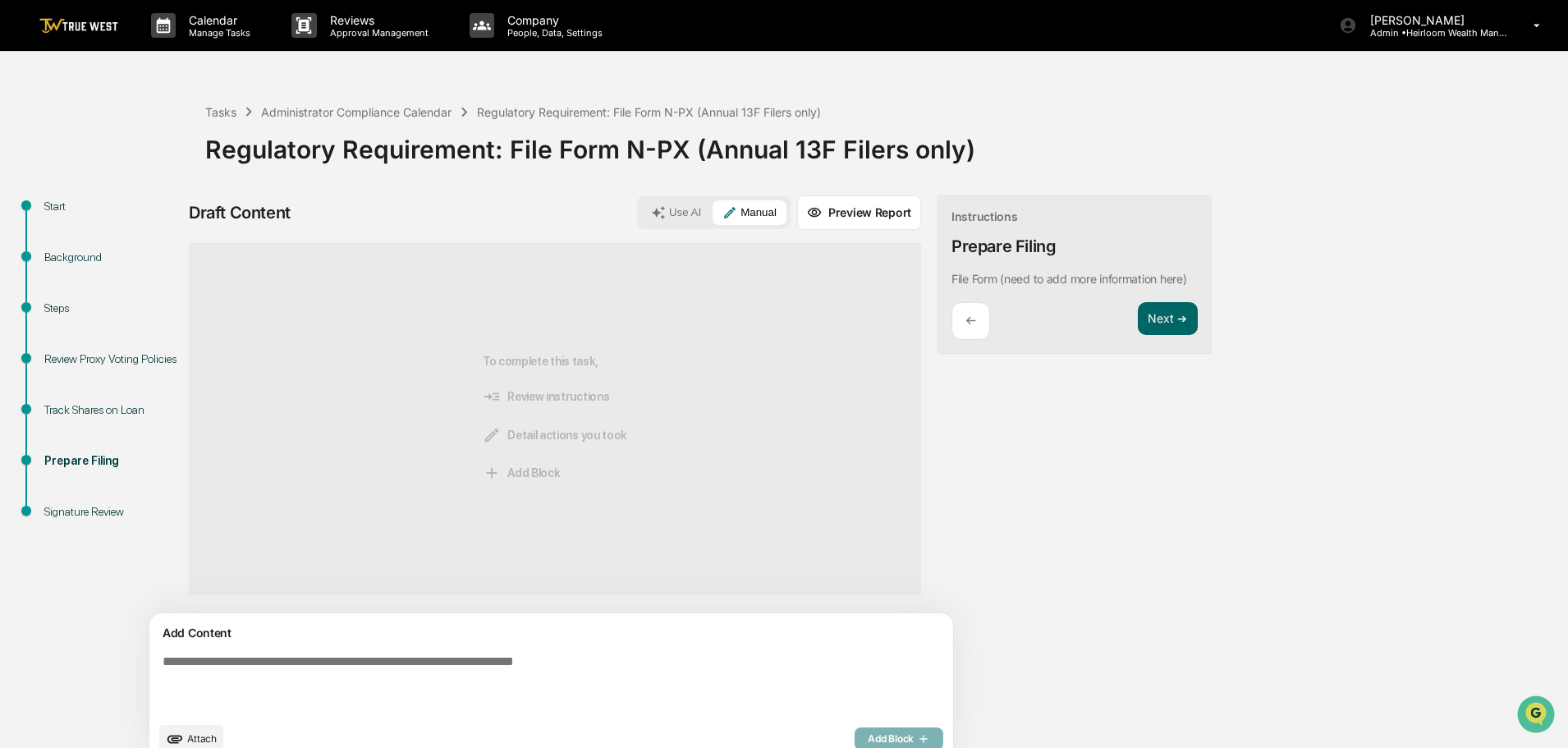
click at [258, 656] on textarea at bounding box center [513, 684] width 714 height 72
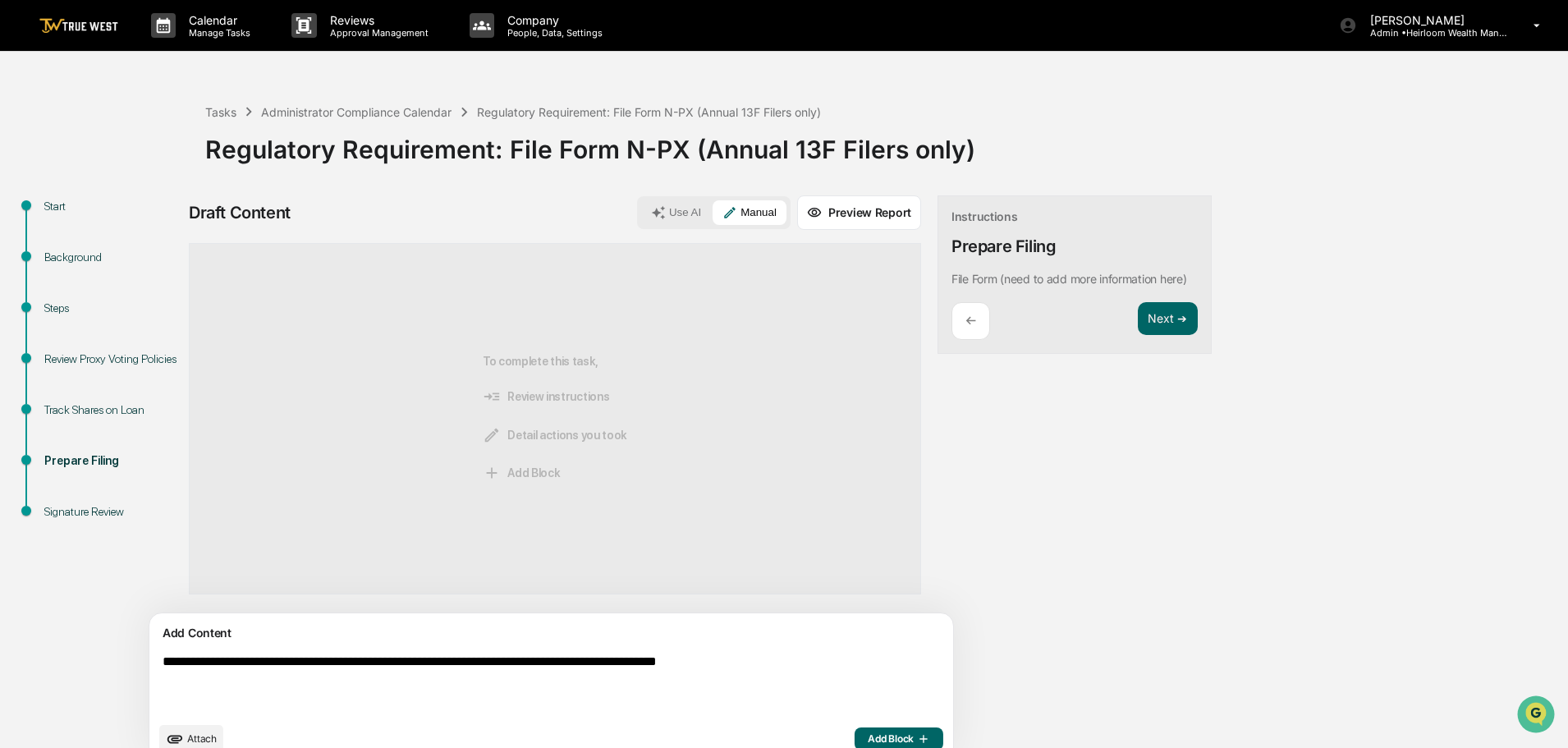
type textarea "**********"
click at [868, 740] on span "Add Block" at bounding box center [898, 739] width 62 height 13
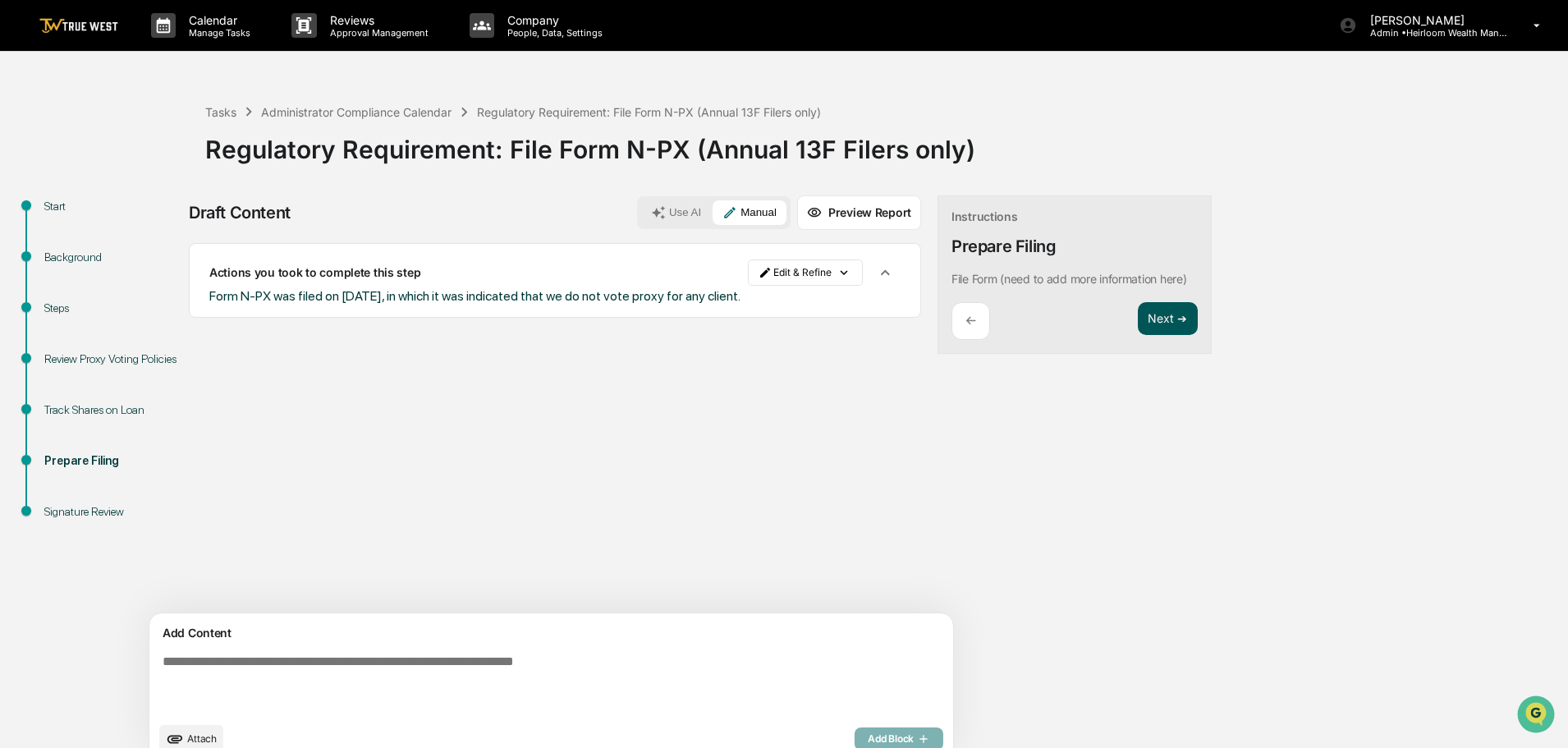
click at [1138, 321] on button "Next ➔" at bounding box center [1168, 319] width 60 height 33
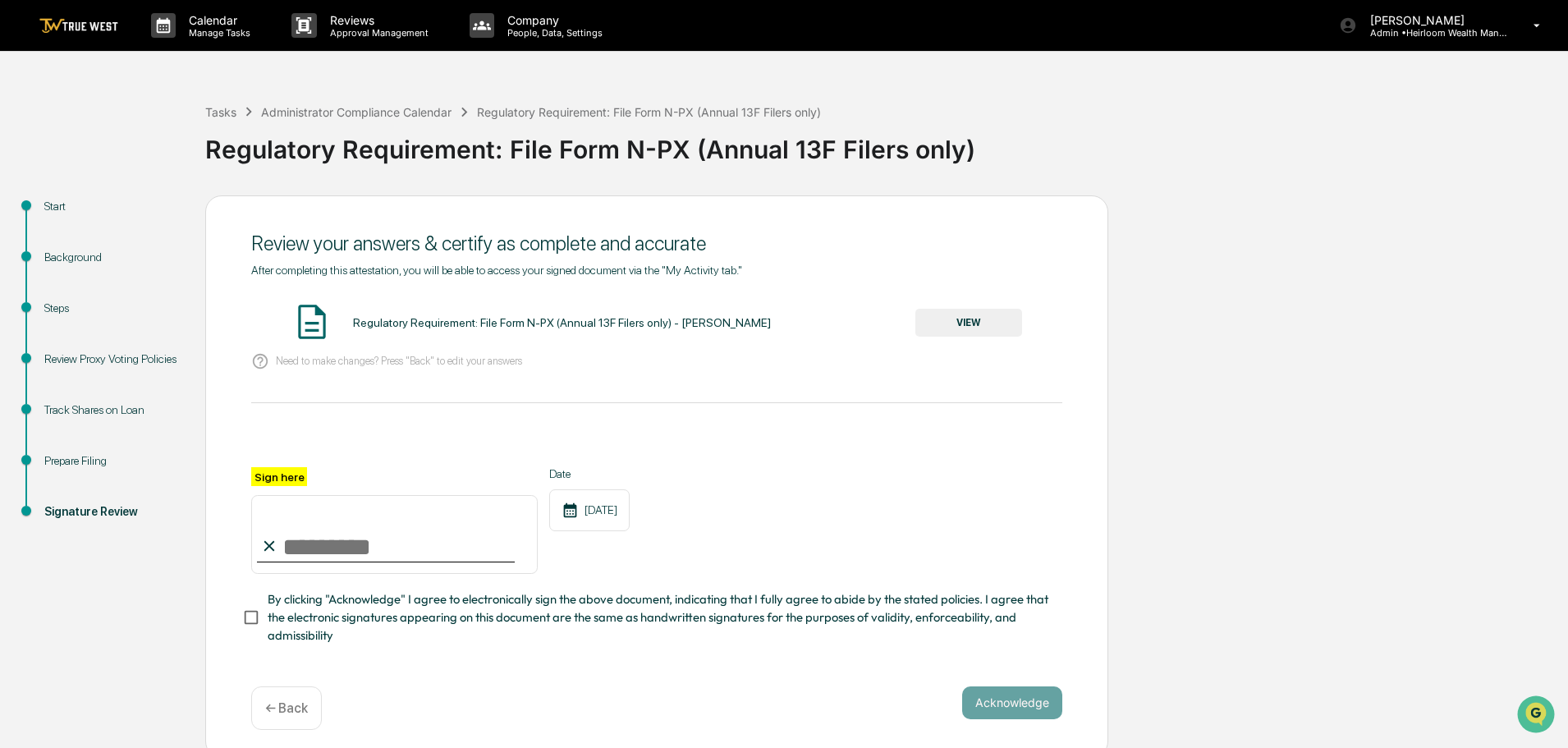
click at [990, 318] on button "VIEW" at bounding box center [969, 322] width 107 height 28
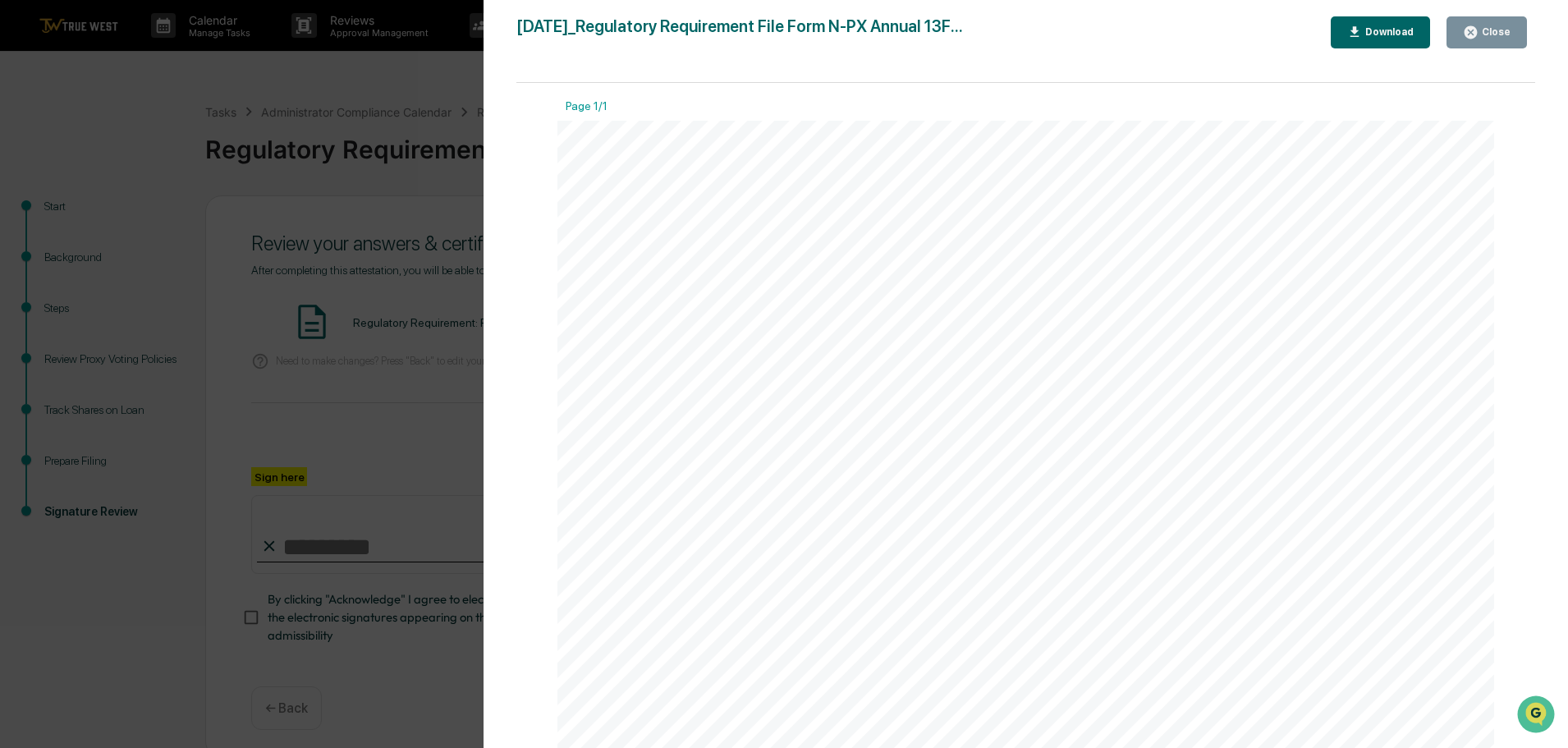
click at [1493, 32] on div "Close" at bounding box center [1495, 32] width 32 height 11
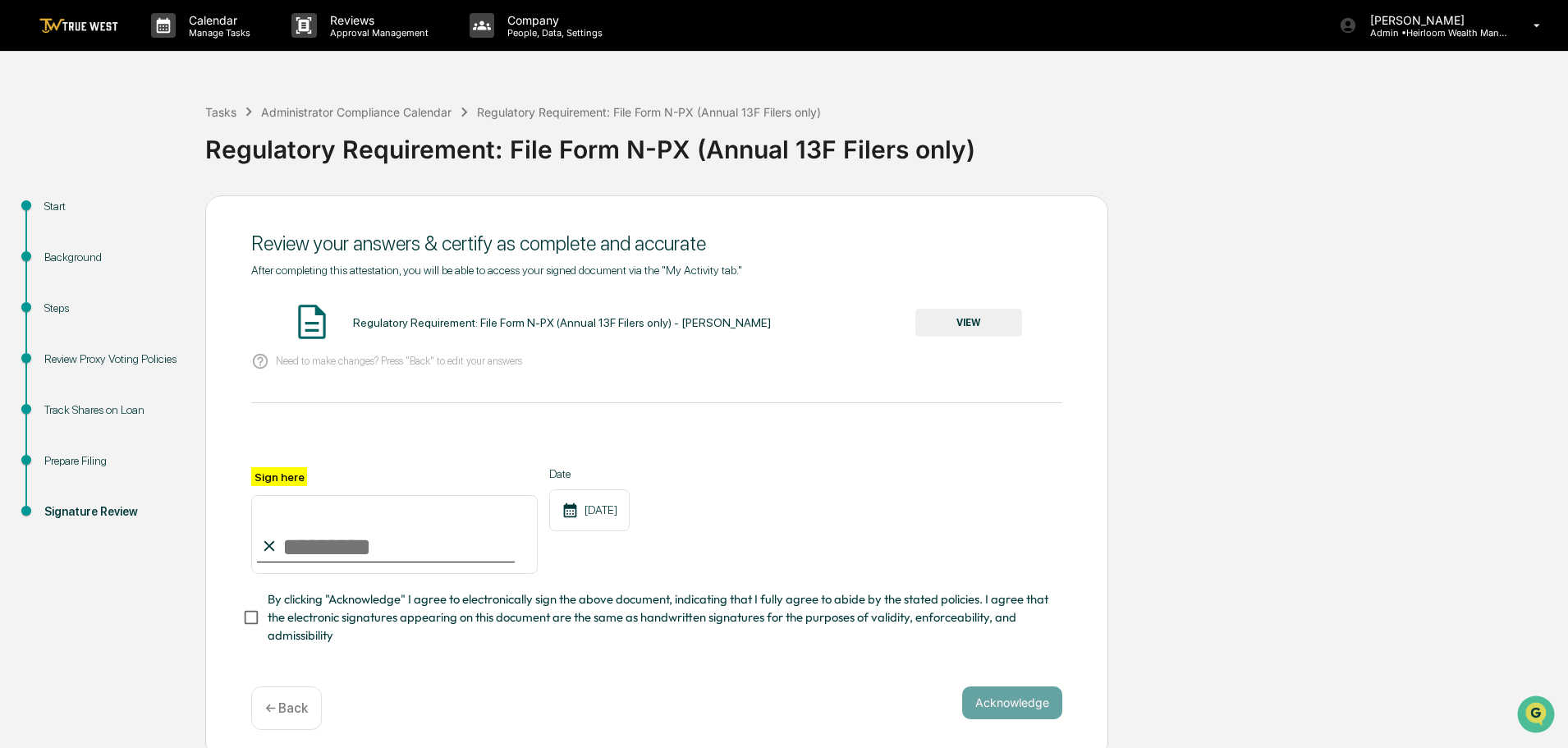
click at [369, 555] on input "Sign here" at bounding box center [394, 534] width 286 height 79
type input "**********"
click at [1021, 709] on button "Acknowledge" at bounding box center [1013, 702] width 100 height 33
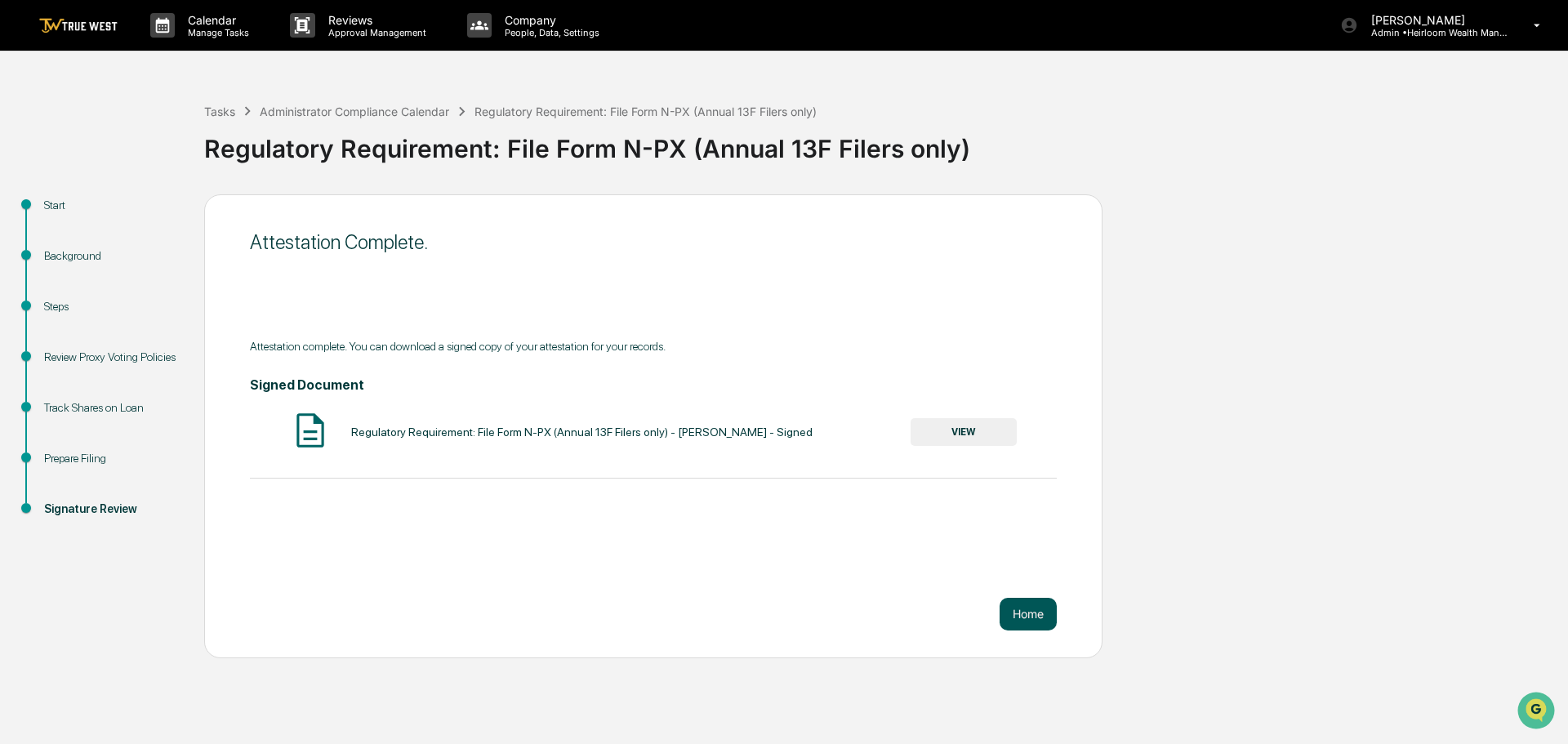
click at [1027, 603] on button "Home" at bounding box center [1028, 614] width 57 height 32
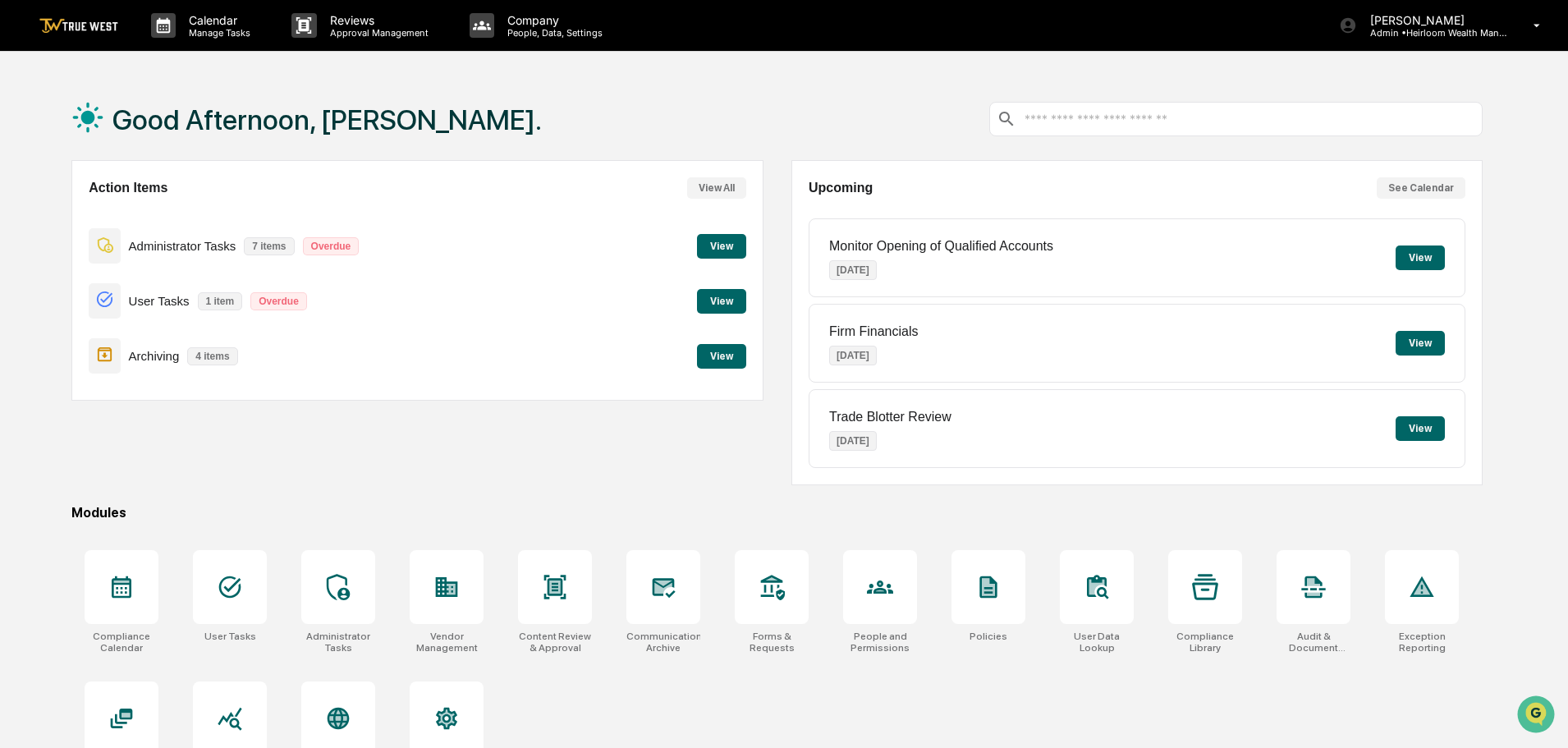
click at [723, 242] on button "View" at bounding box center [721, 246] width 49 height 25
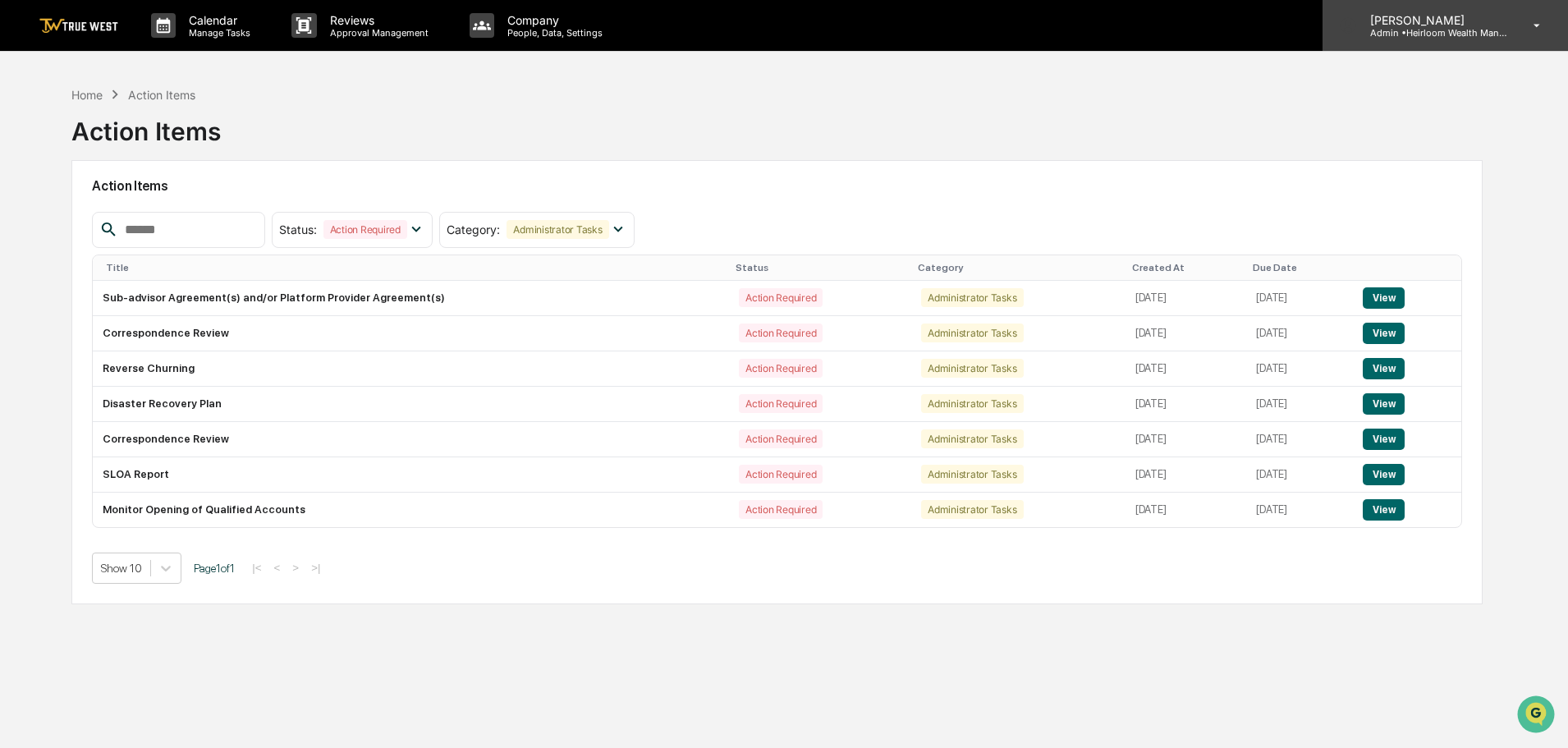
click at [1537, 18] on icon at bounding box center [1537, 25] width 29 height 16
